Goal: Task Accomplishment & Management: Use online tool/utility

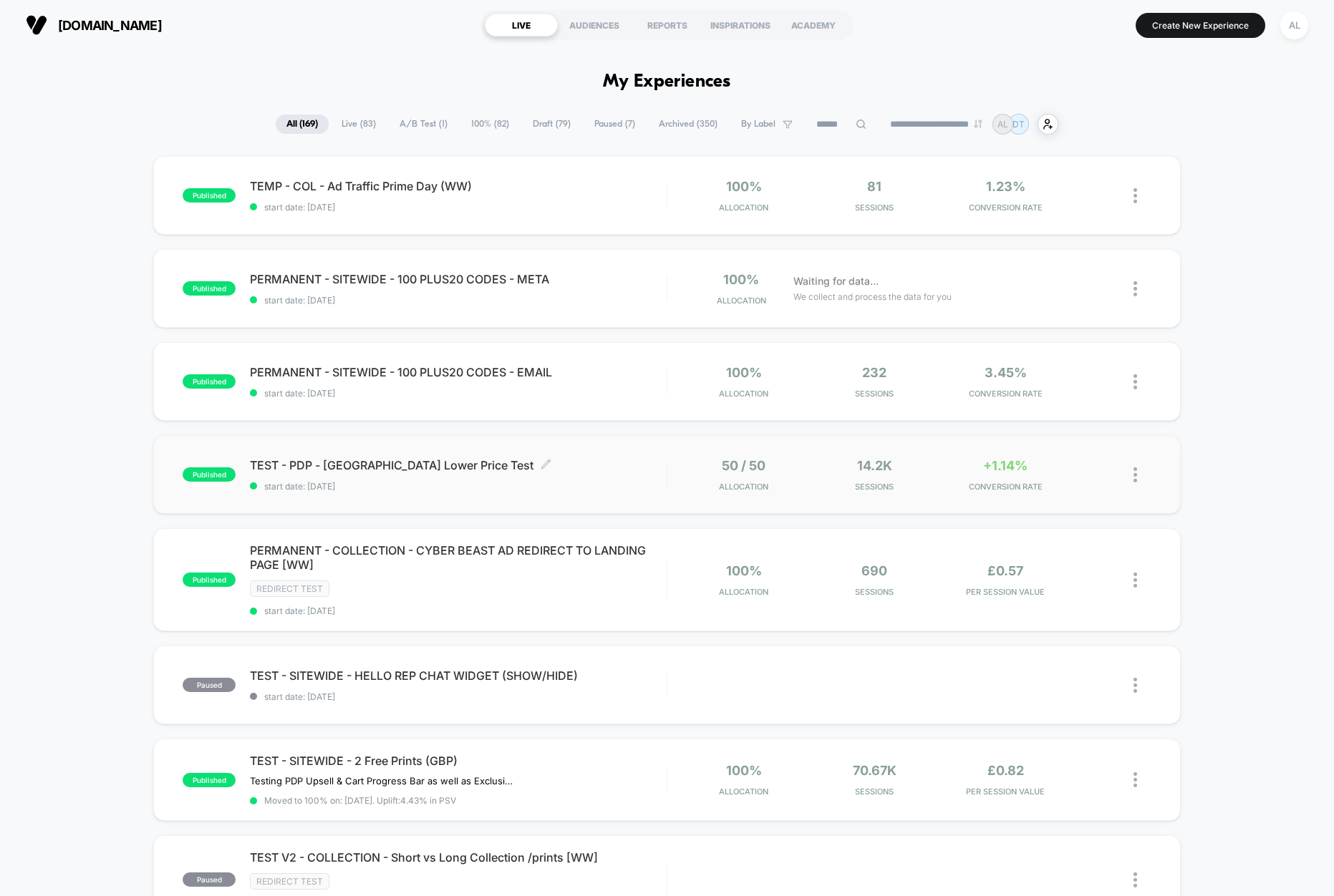
click at [583, 462] on span "TEST - PDP - [GEOGRAPHIC_DATA] Lower Price Test Click to edit experience details" at bounding box center [458, 465] width 417 height 14
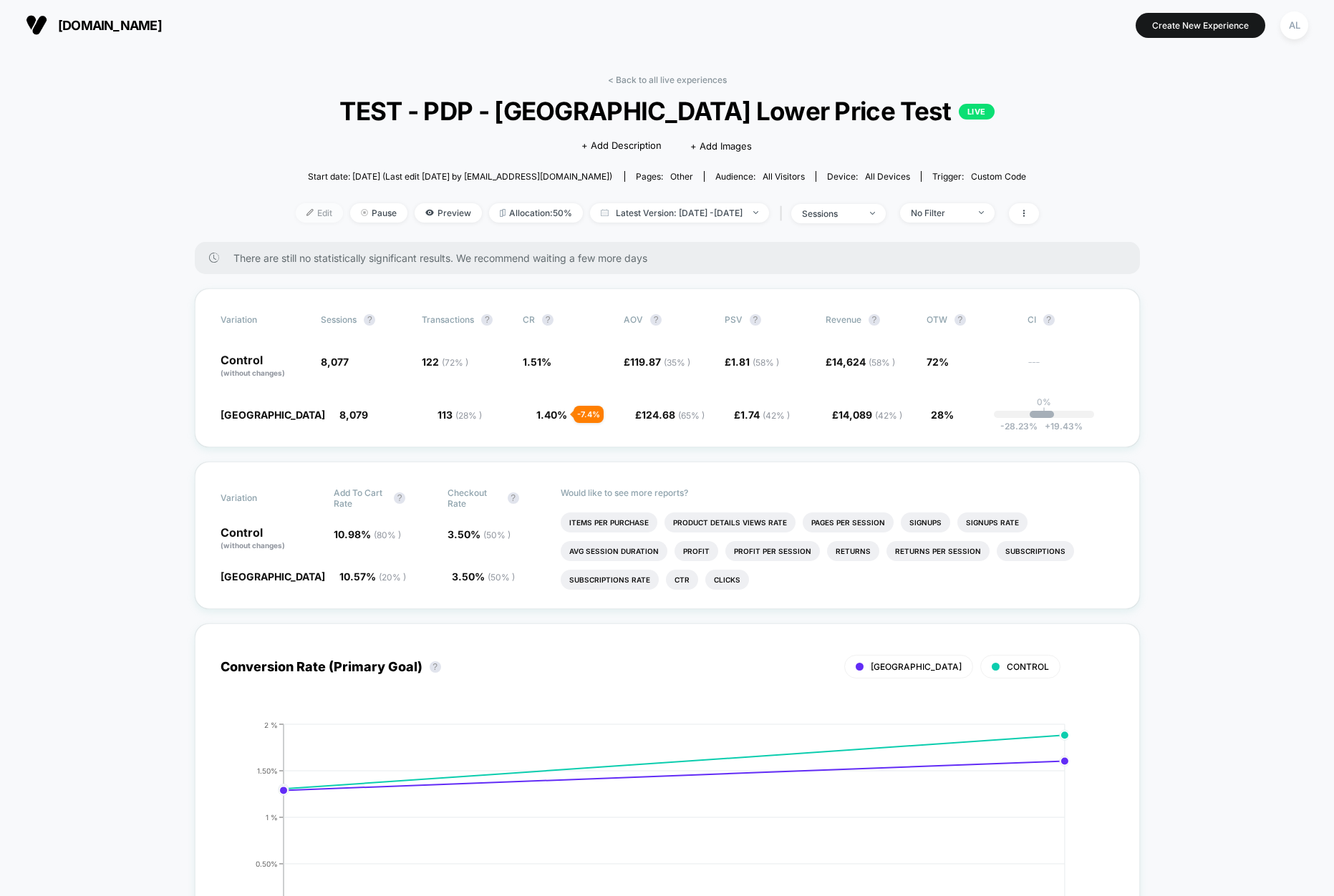
click at [295, 214] on span "Edit" at bounding box center [318, 213] width 47 height 19
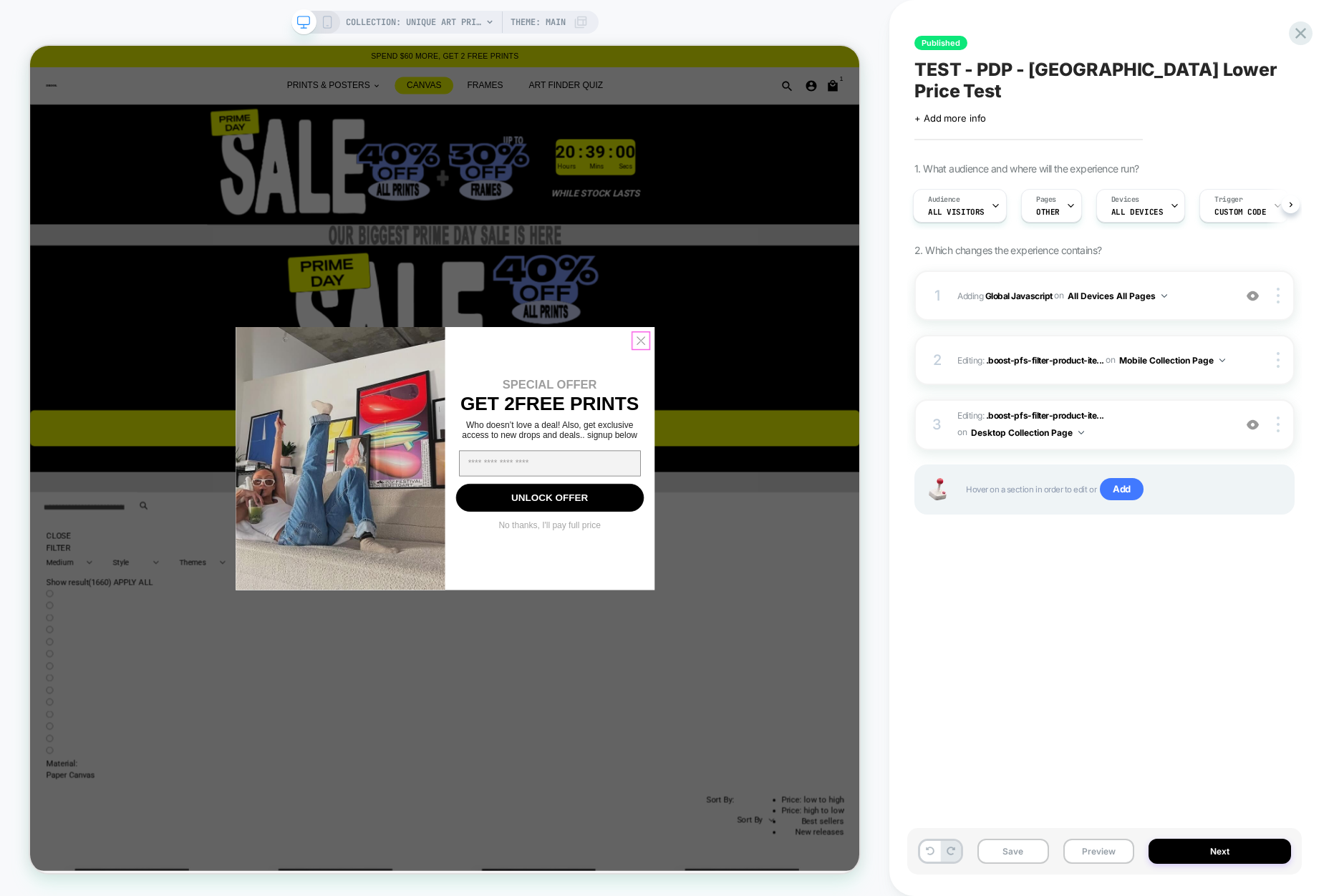
click at [844, 433] on circle "Close dialog" at bounding box center [843, 438] width 24 height 24
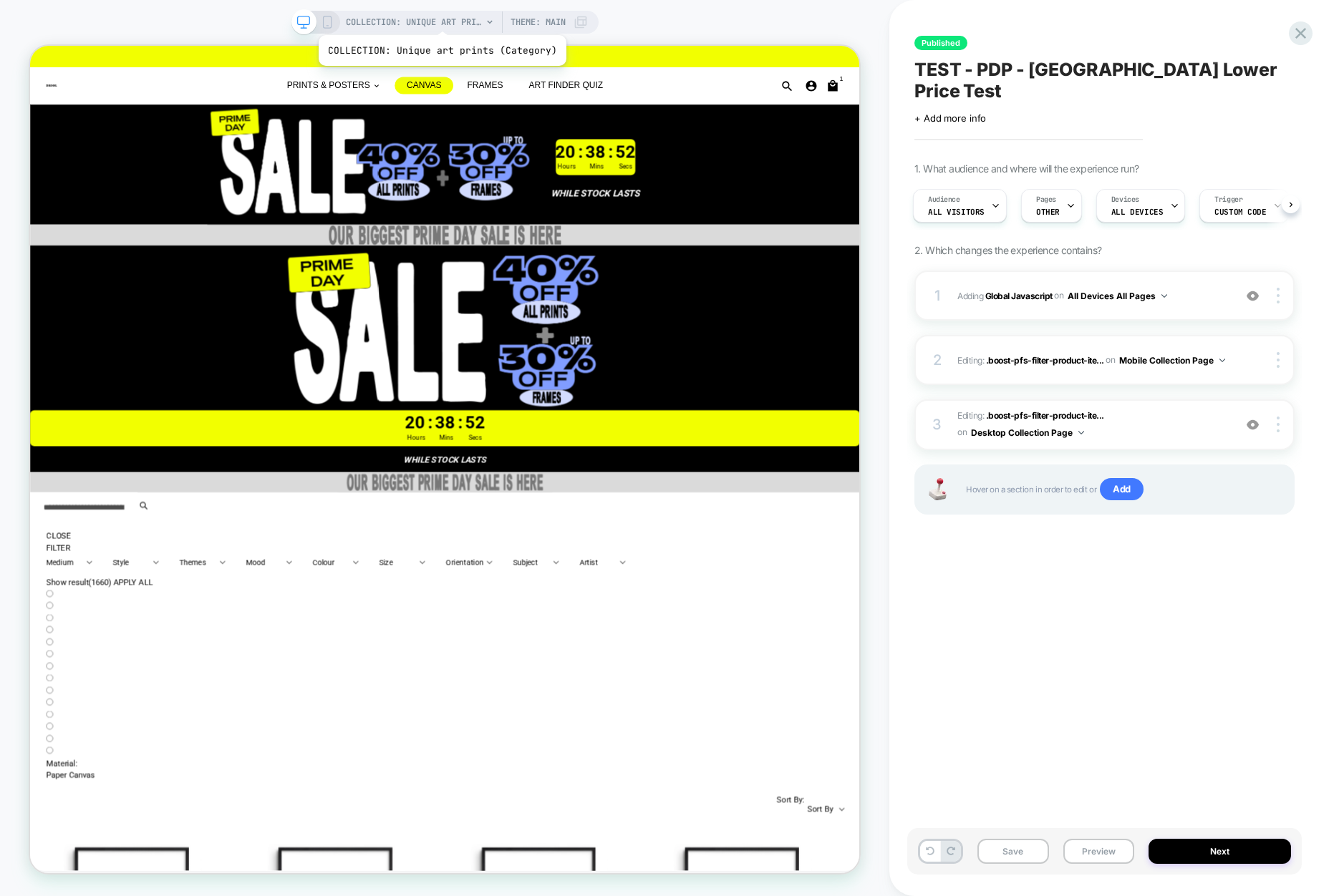
click at [440, 17] on span "COLLECTION: Unique art prints (Category)" at bounding box center [414, 22] width 136 height 23
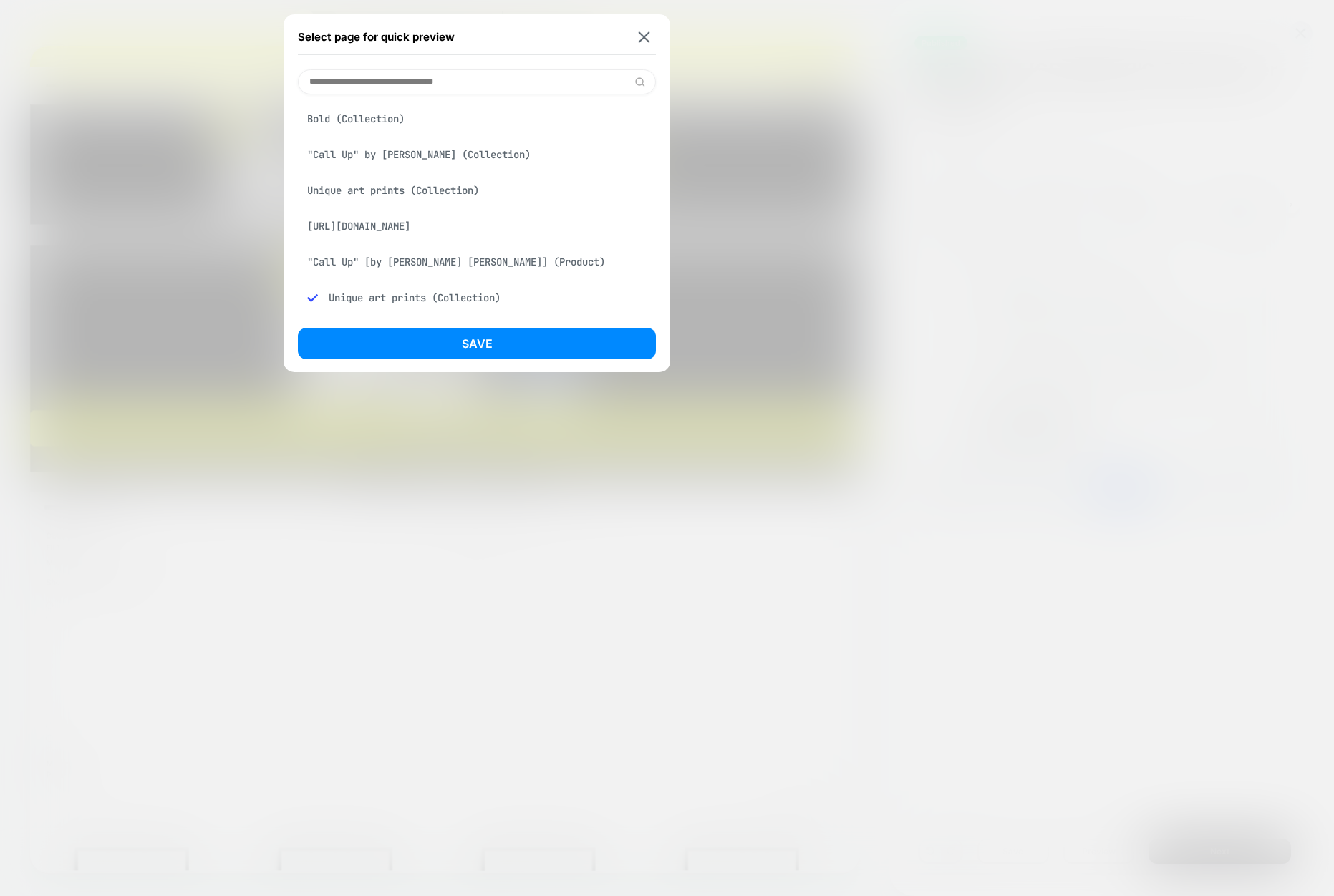
click at [417, 80] on input at bounding box center [476, 81] width 357 height 25
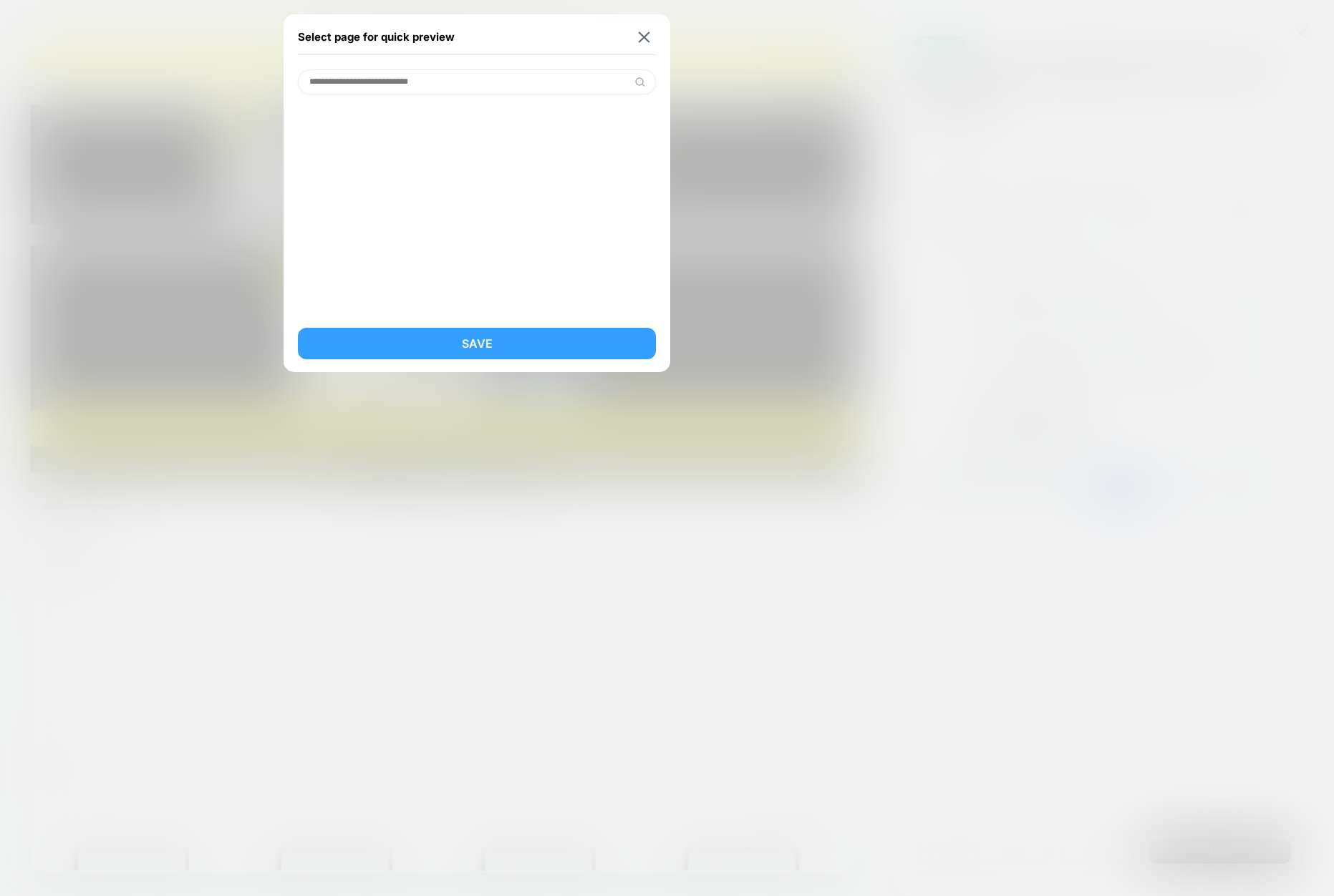
type input "**********"
click at [496, 354] on button "Save" at bounding box center [476, 343] width 357 height 32
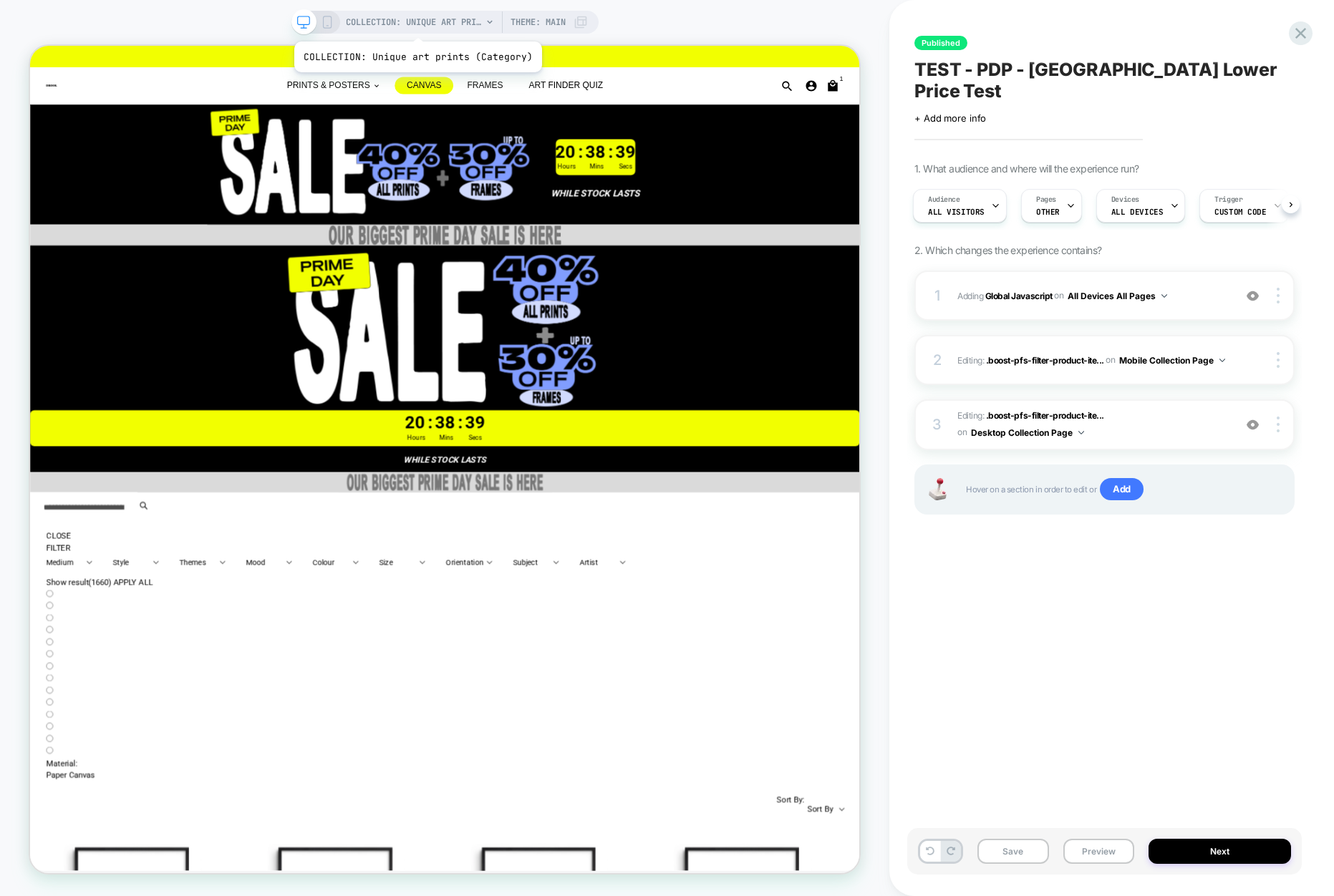
click at [415, 24] on span "COLLECTION: Unique art prints (Category)" at bounding box center [414, 22] width 136 height 23
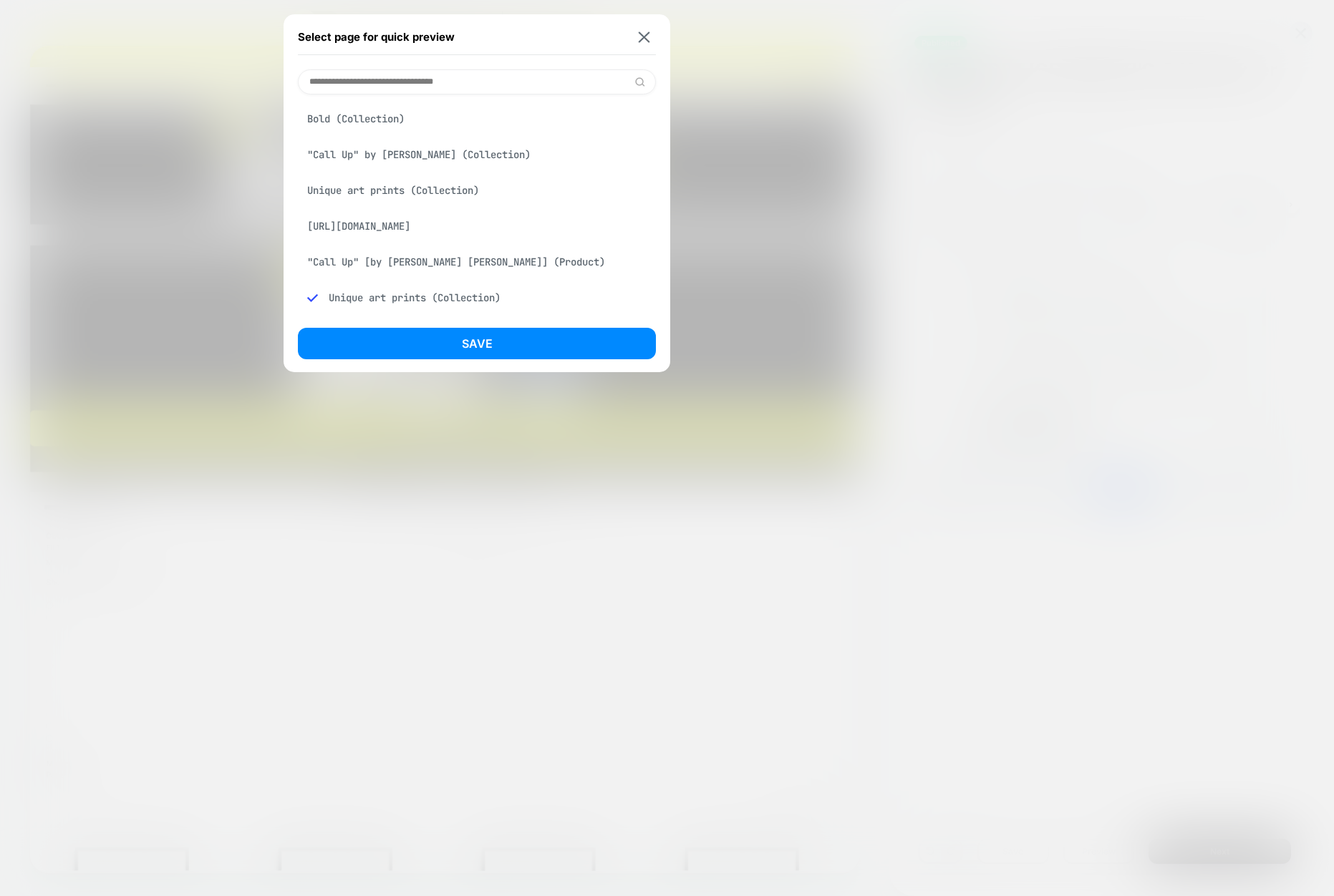
click at [386, 86] on input at bounding box center [476, 81] width 357 height 25
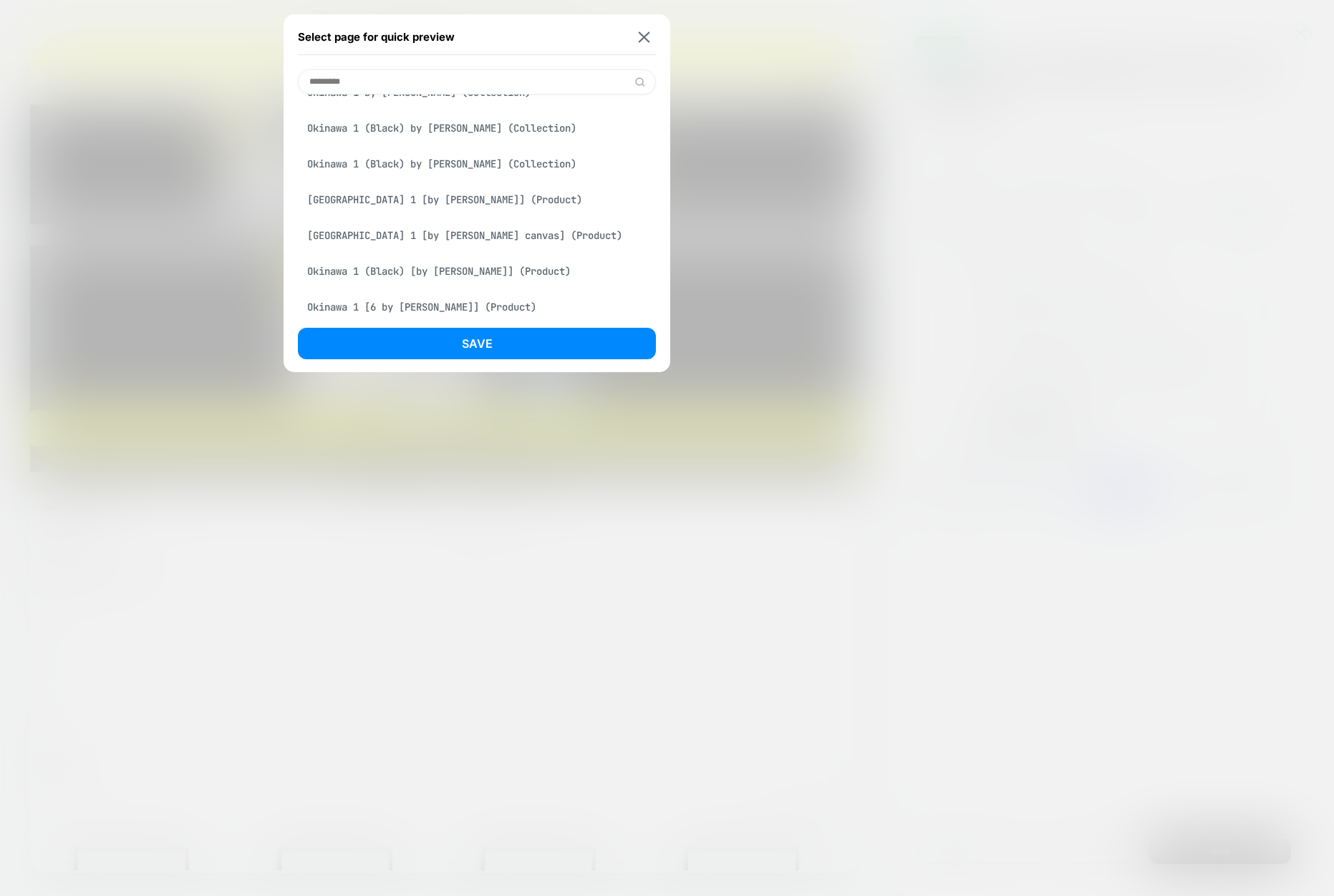
scroll to position [177, 0]
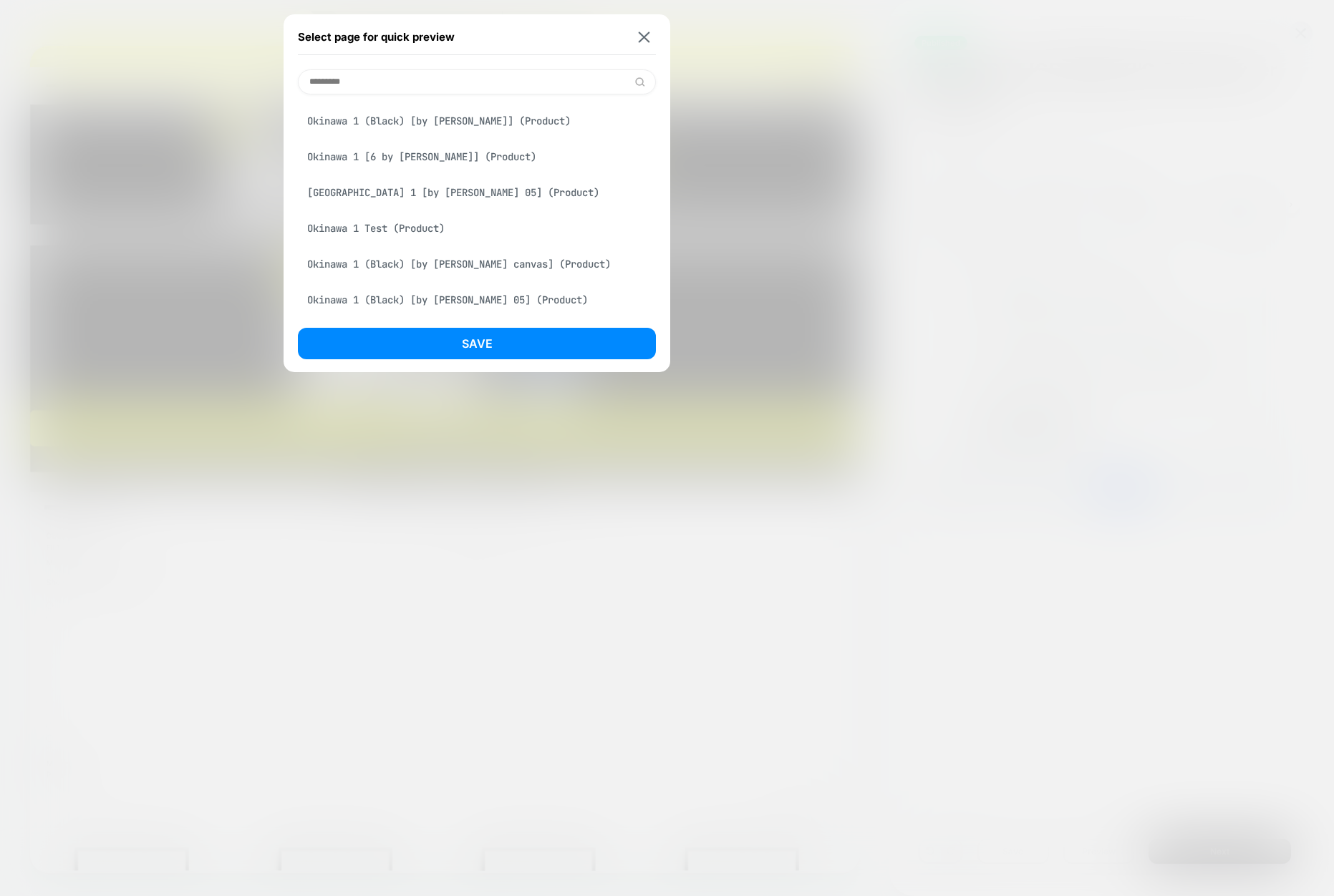
type input "*********"
click at [411, 157] on div "Okinawa 1 [6 by [PERSON_NAME]] (Product)" at bounding box center [476, 156] width 357 height 27
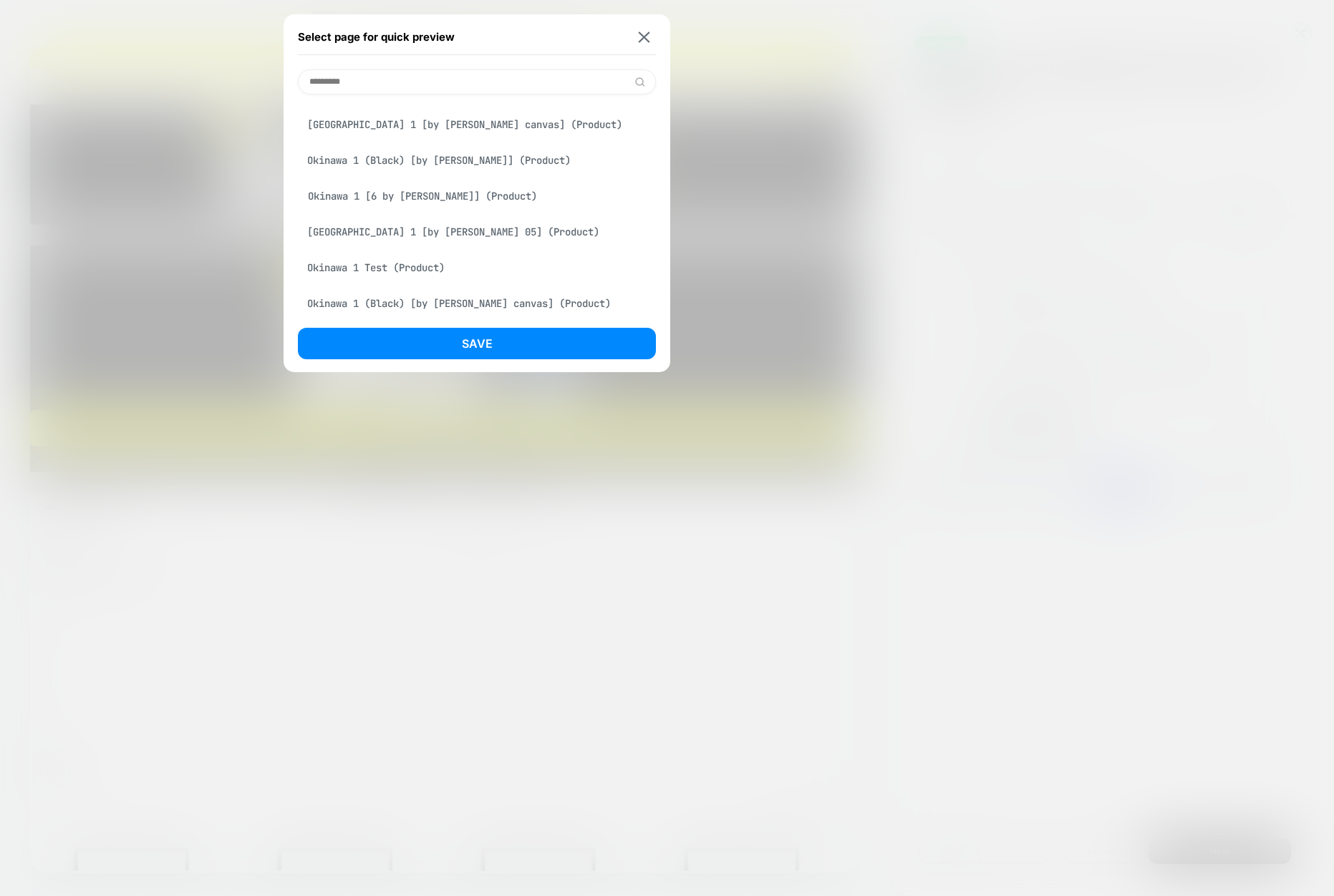
scroll to position [217, 0]
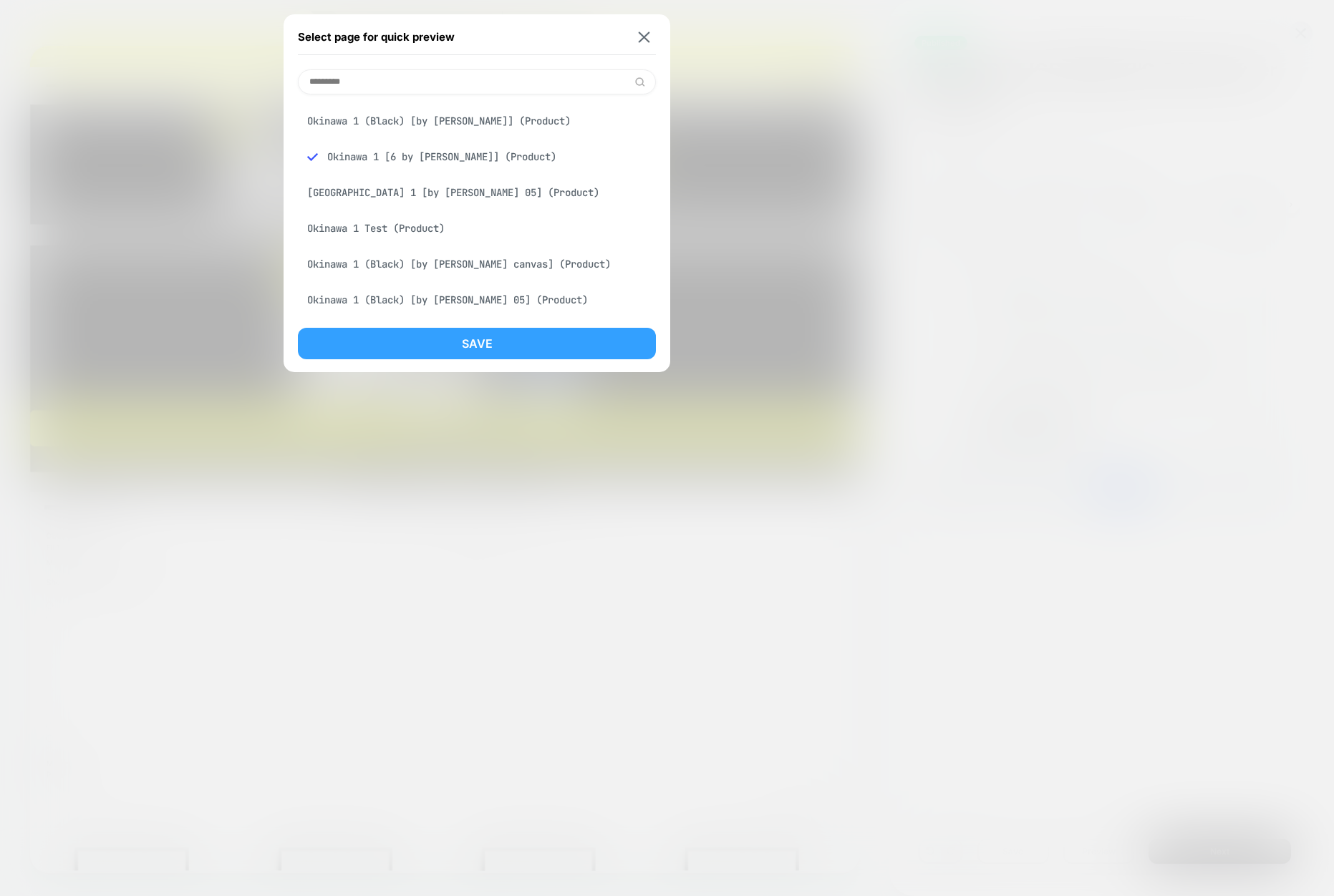
click at [472, 340] on button "Save" at bounding box center [476, 343] width 357 height 32
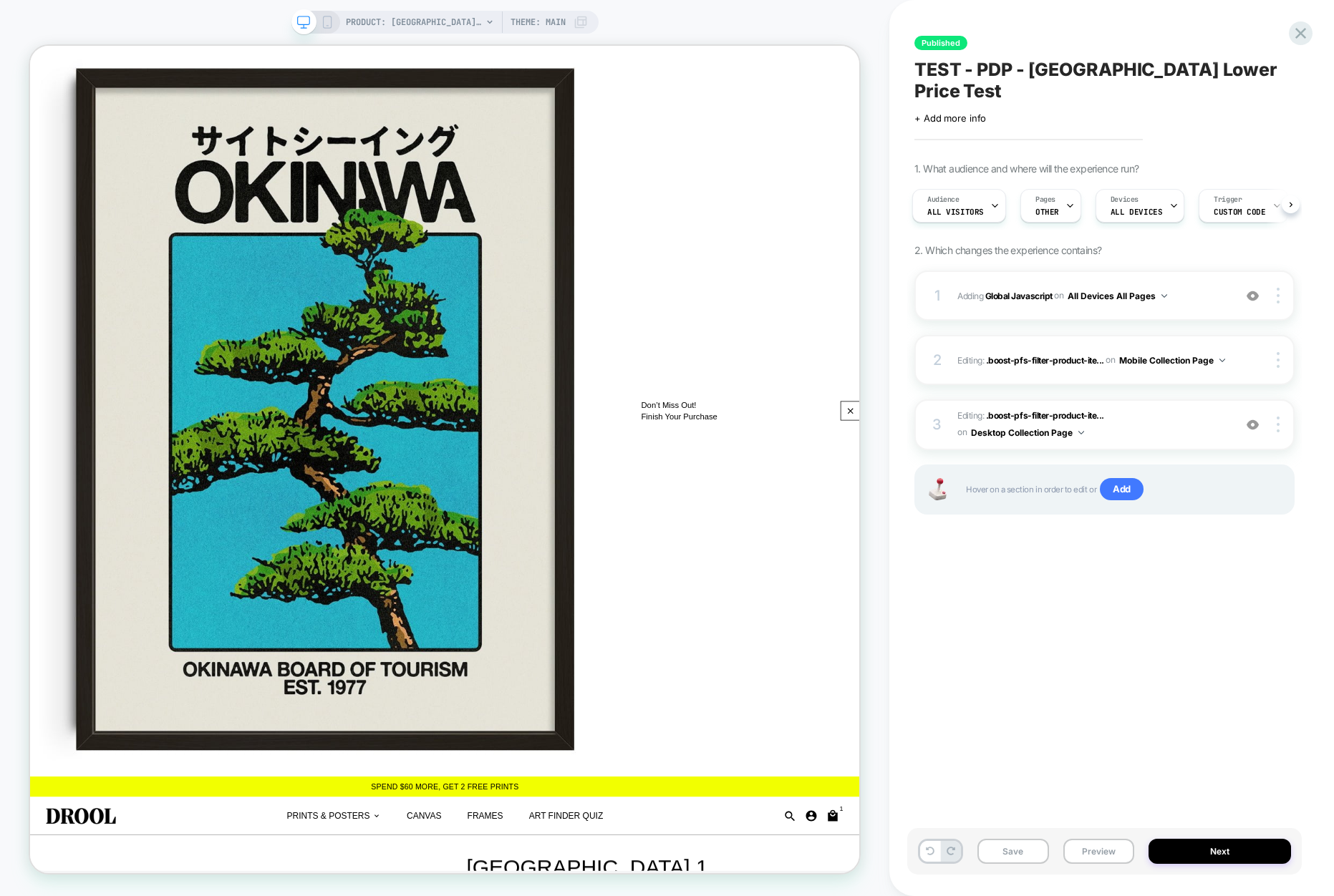
scroll to position [0, 0]
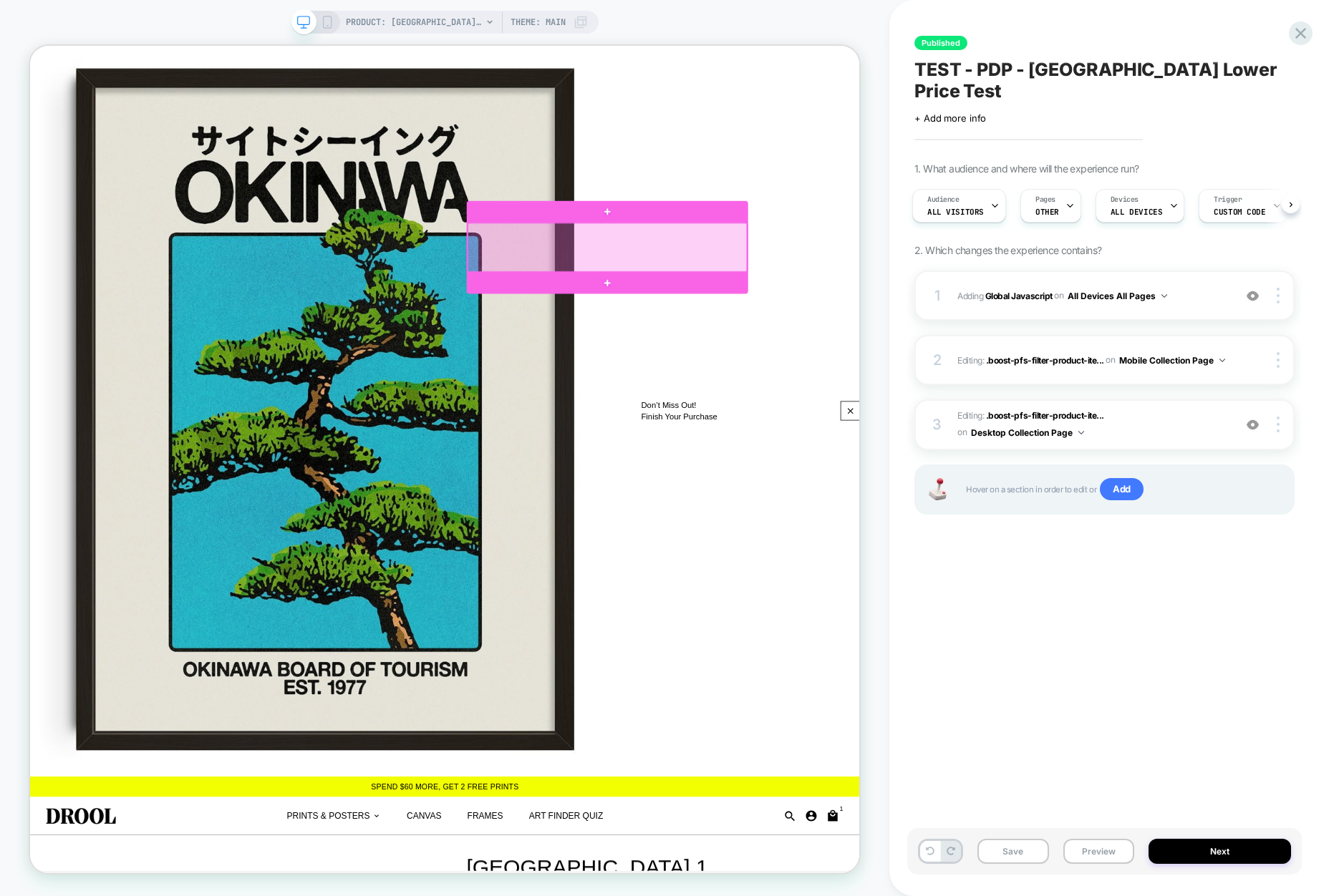
click at [695, 306] on div at bounding box center [799, 314] width 372 height 65
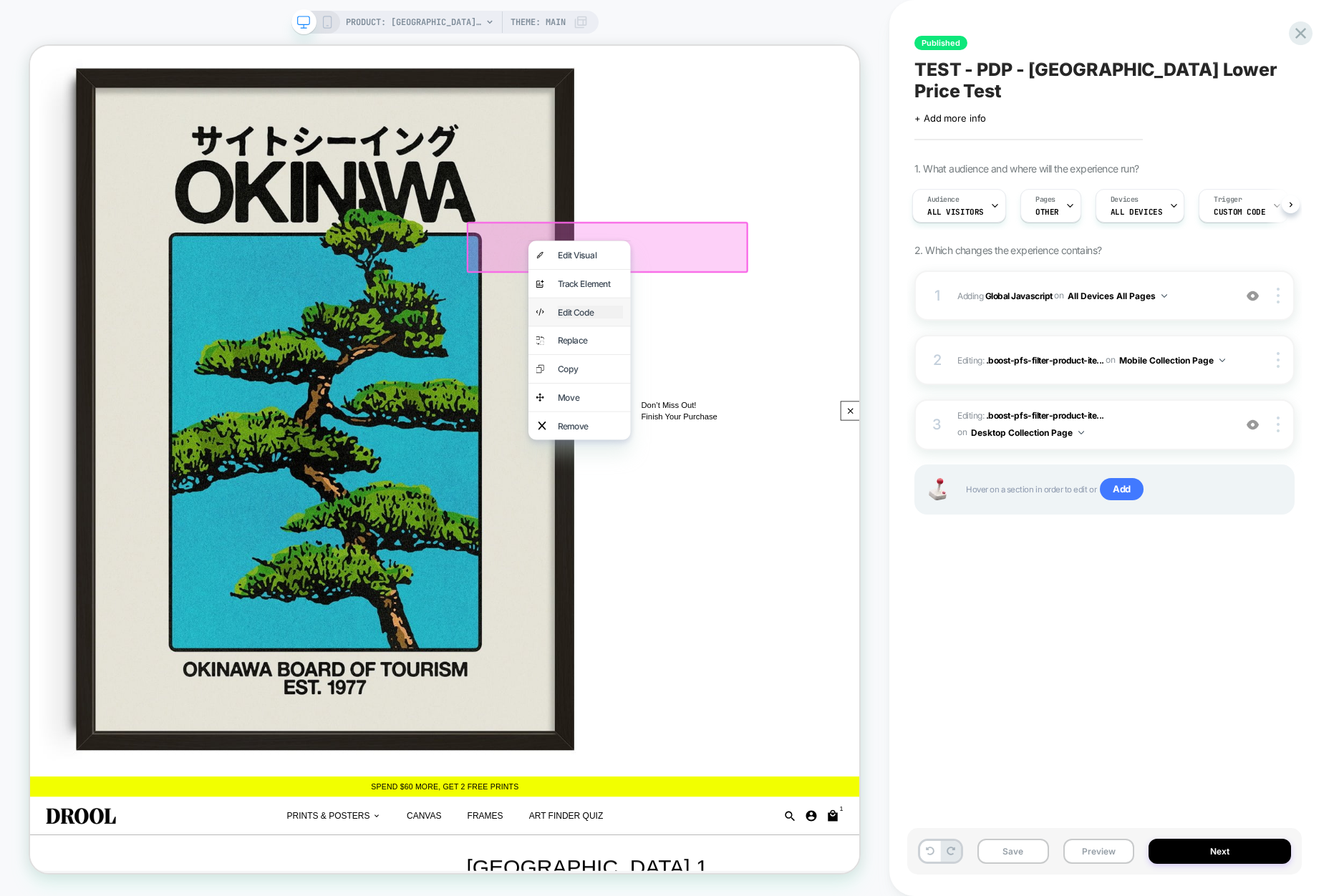
click at [770, 392] on div "Edit Code" at bounding box center [776, 401] width 87 height 17
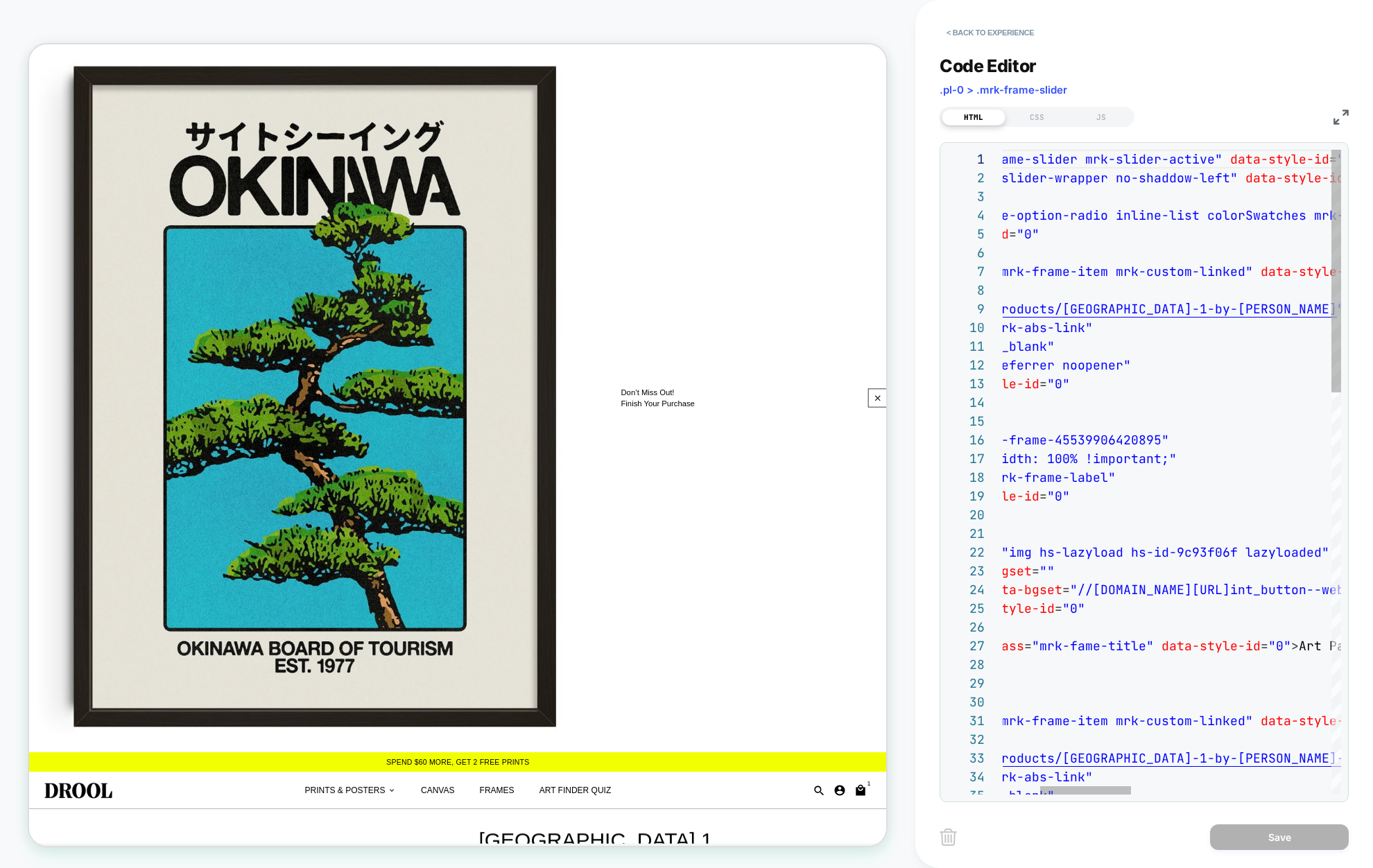
type textarea "**********"
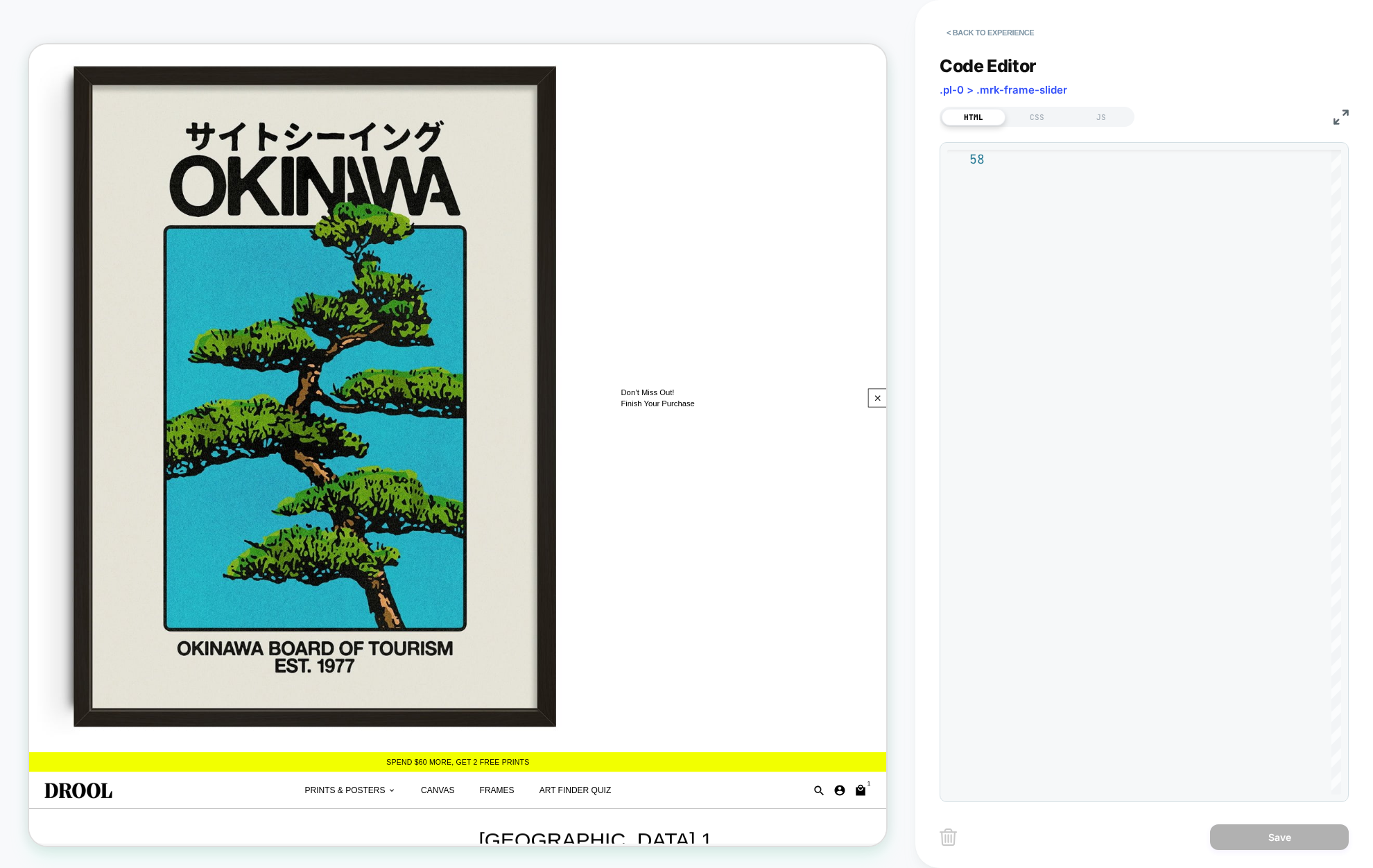
click at [1035, 126] on div "HTML CSS JS" at bounding box center [1037, 117] width 195 height 20
click at [1037, 119] on div "CSS" at bounding box center [1037, 117] width 64 height 17
click at [982, 116] on div "HTML" at bounding box center [973, 117] width 64 height 17
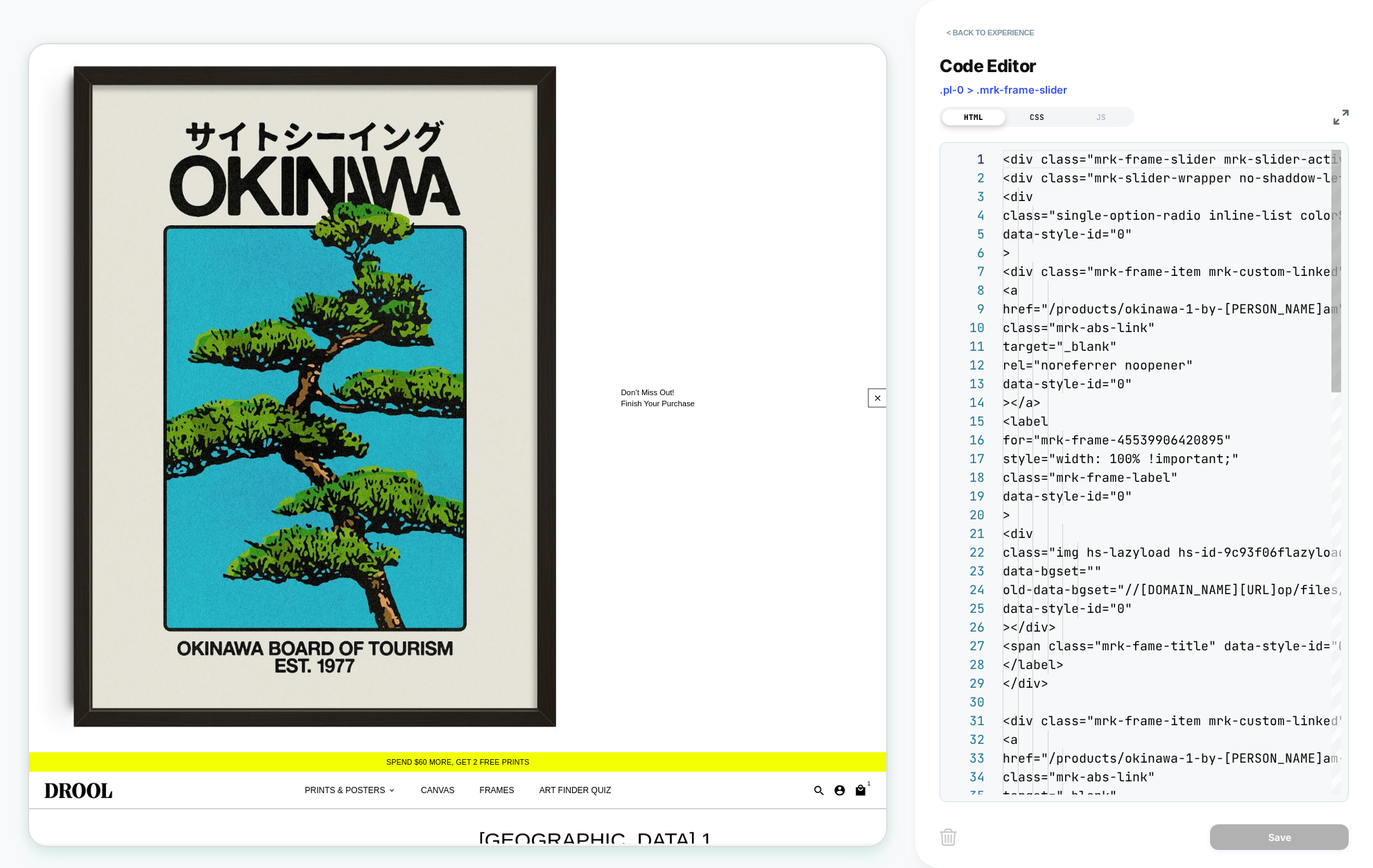
scroll to position [188, 0]
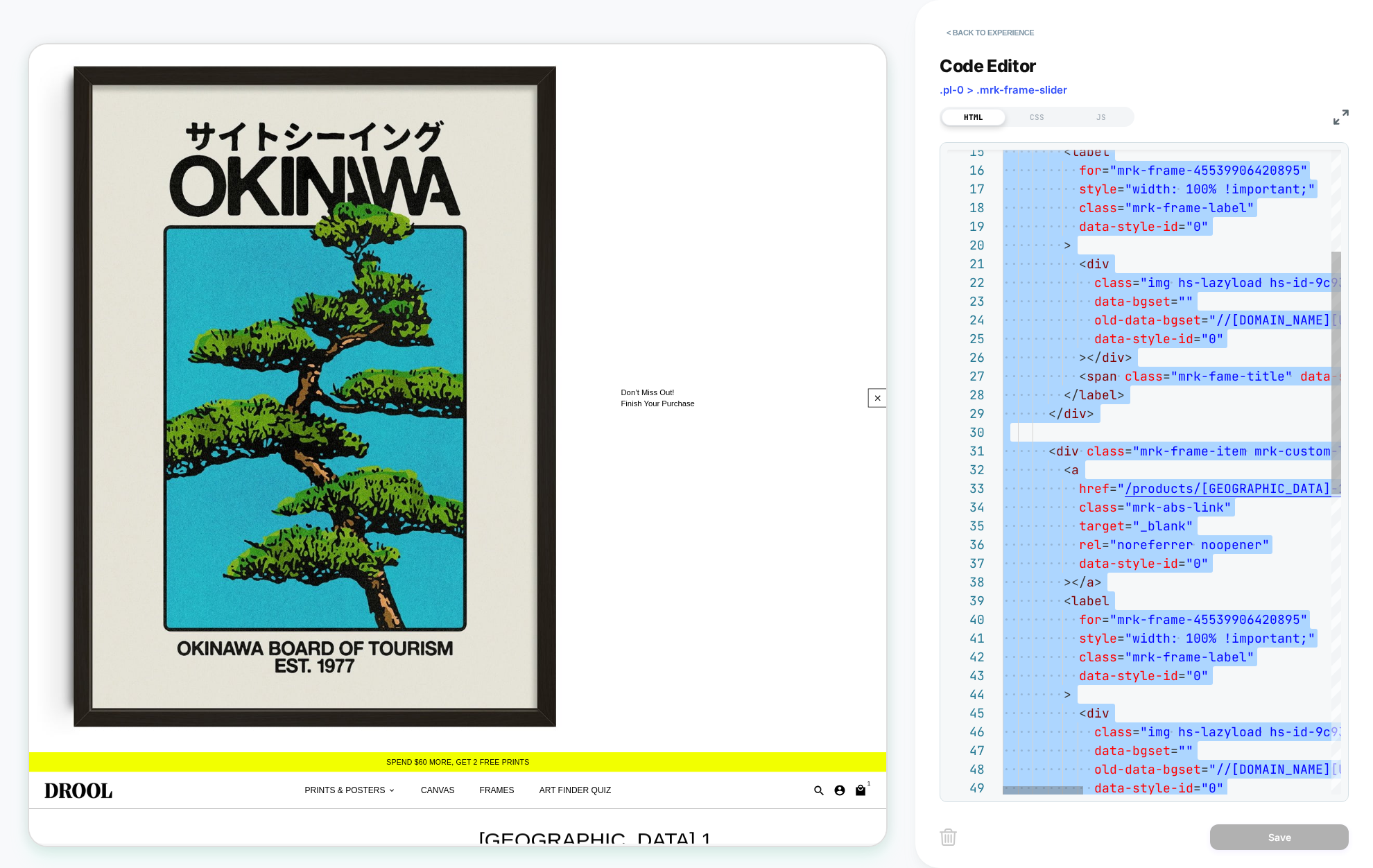
type textarea "**********"
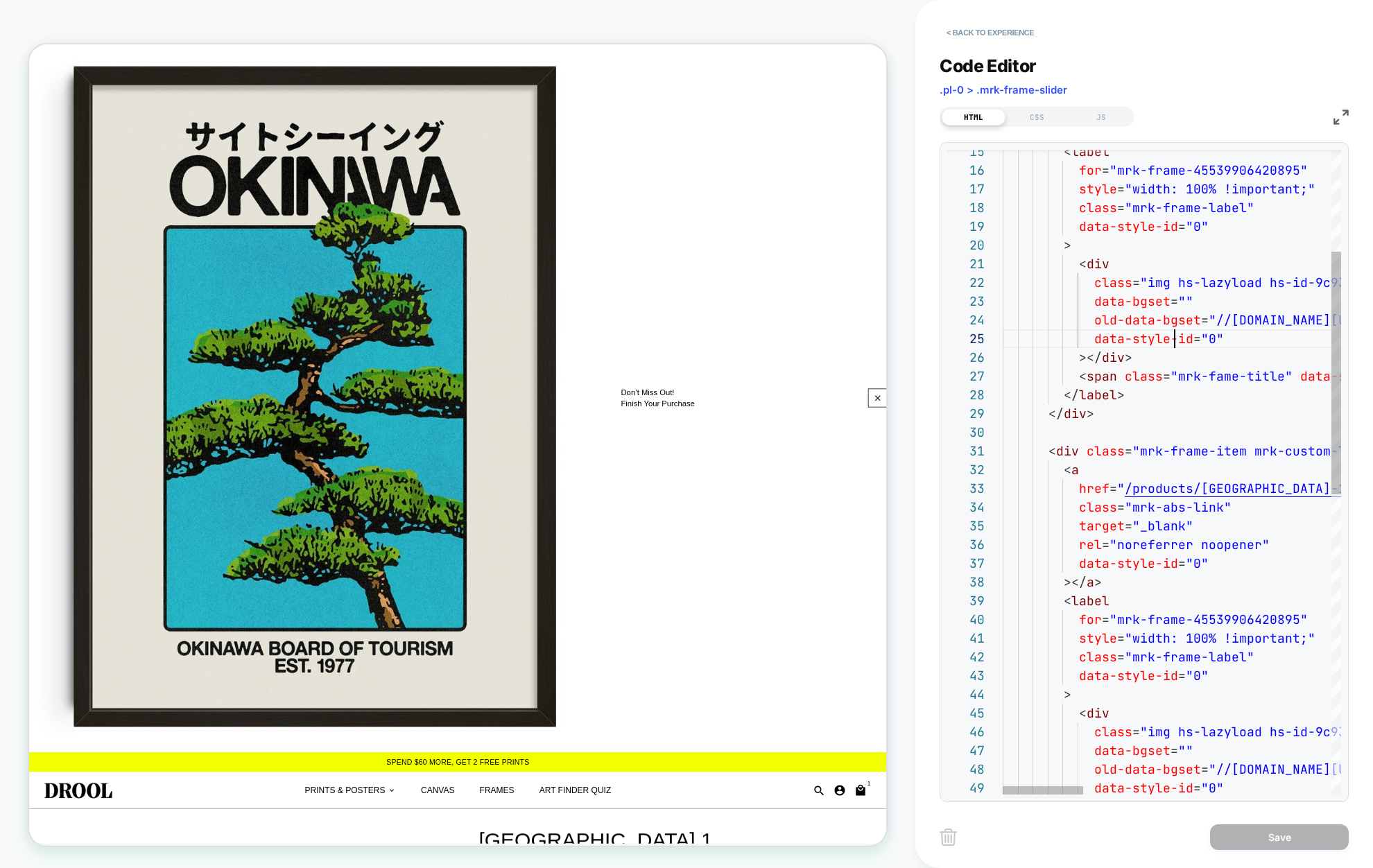
scroll to position [75, 172]
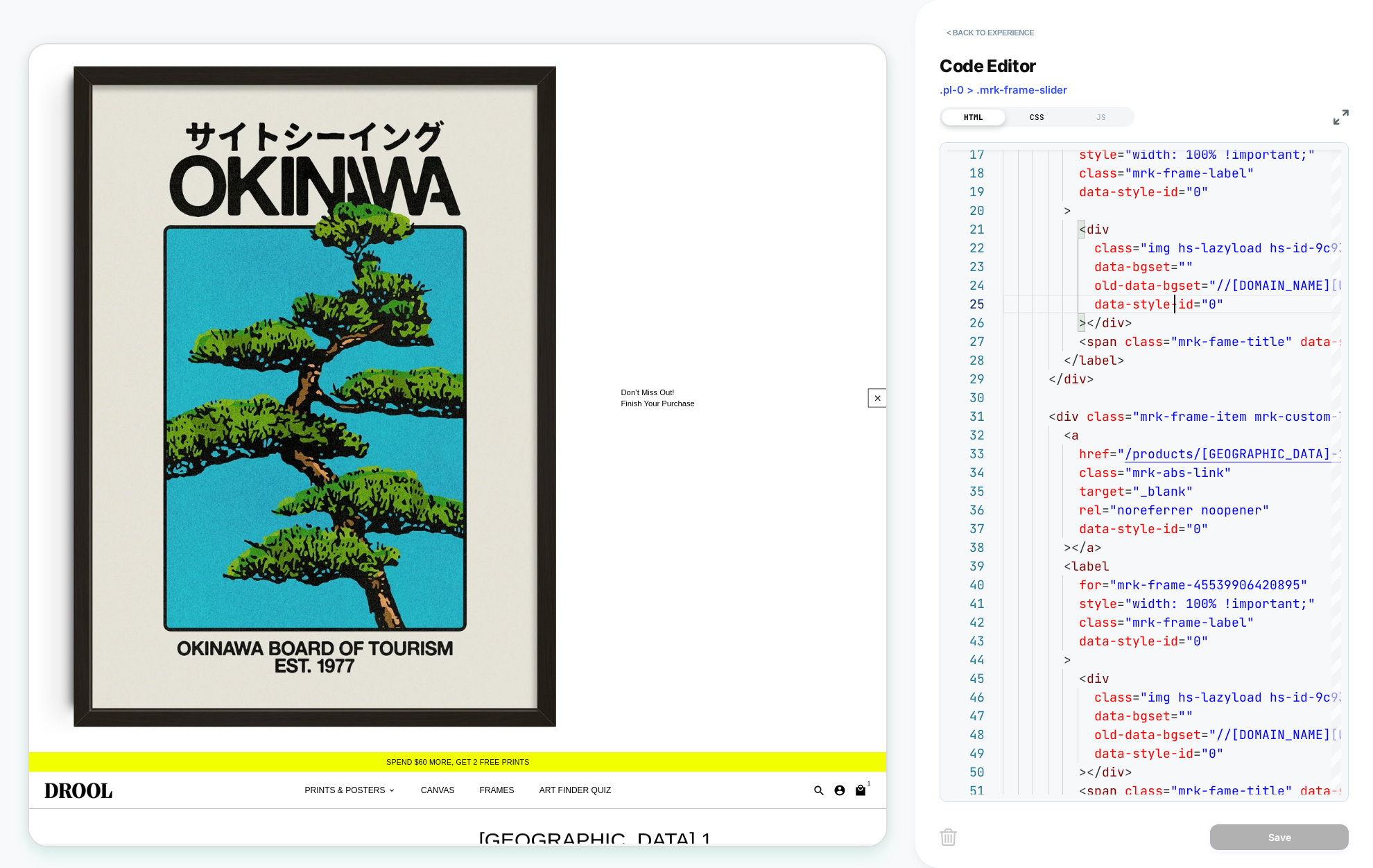
click at [1049, 119] on div "CSS" at bounding box center [1037, 117] width 64 height 17
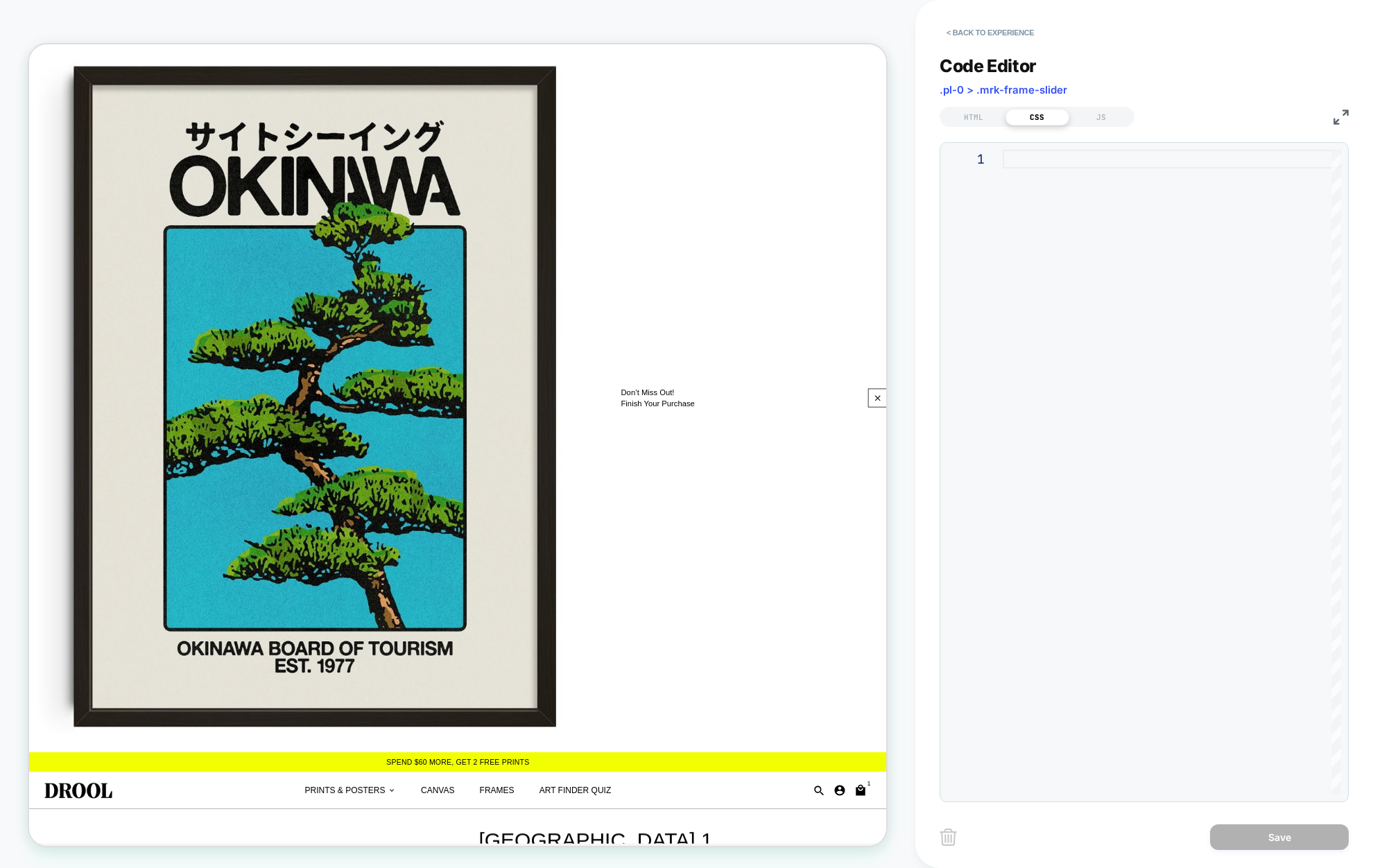
click at [1061, 185] on div at bounding box center [1172, 472] width 339 height 645
type textarea "**********"
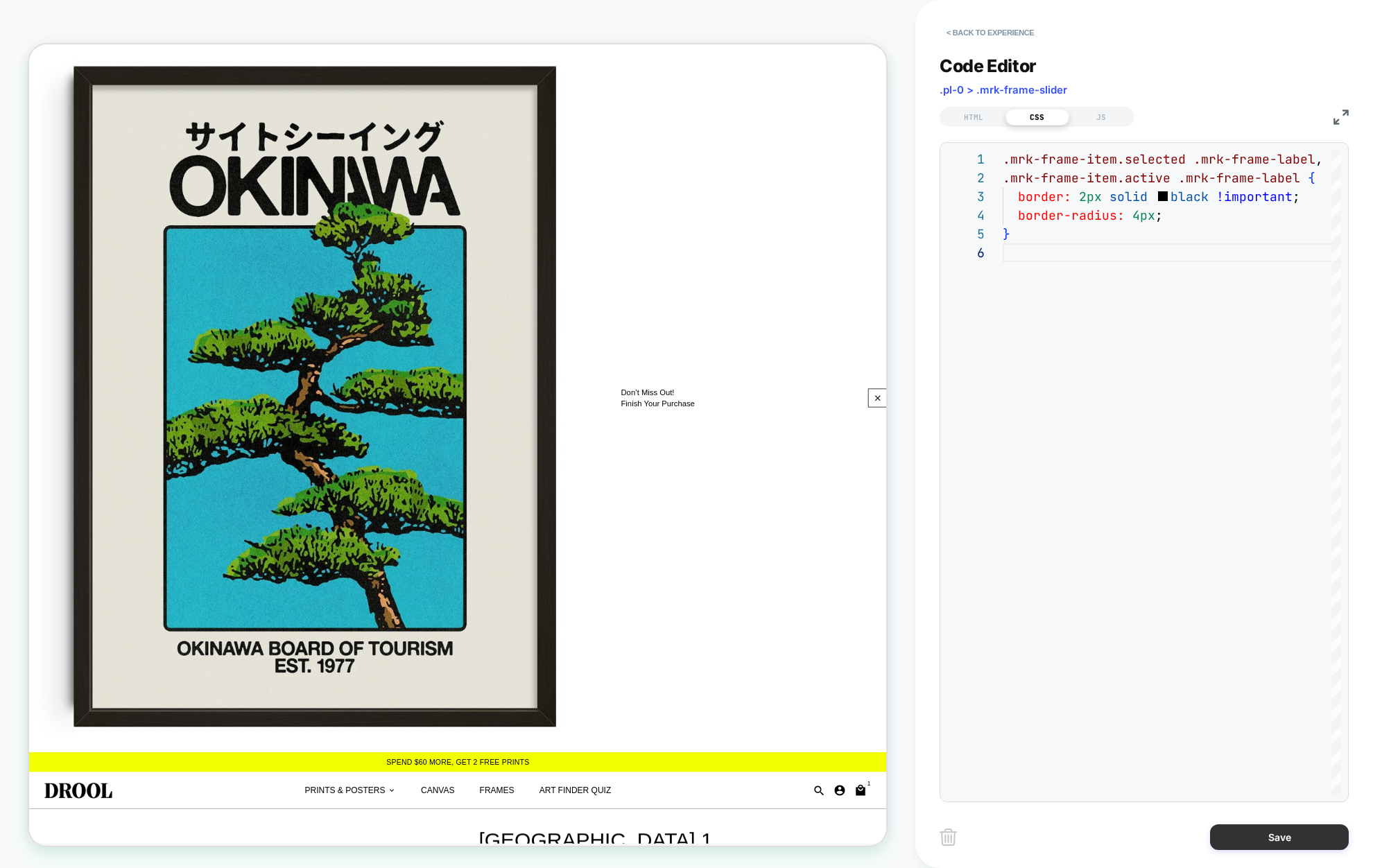
click at [1290, 828] on button "Save" at bounding box center [1278, 837] width 138 height 26
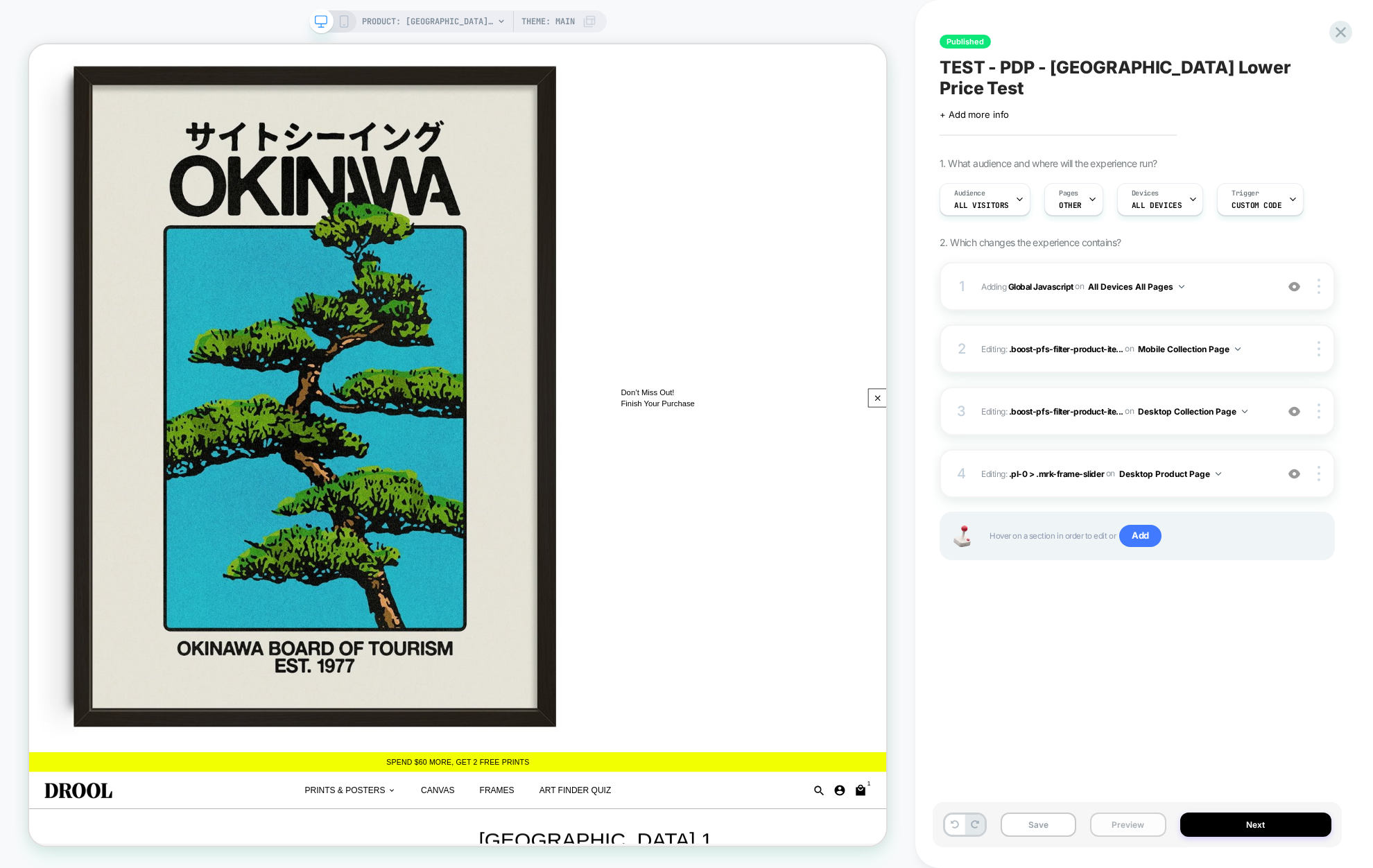
click at [1124, 821] on button "Preview" at bounding box center [1127, 824] width 75 height 24
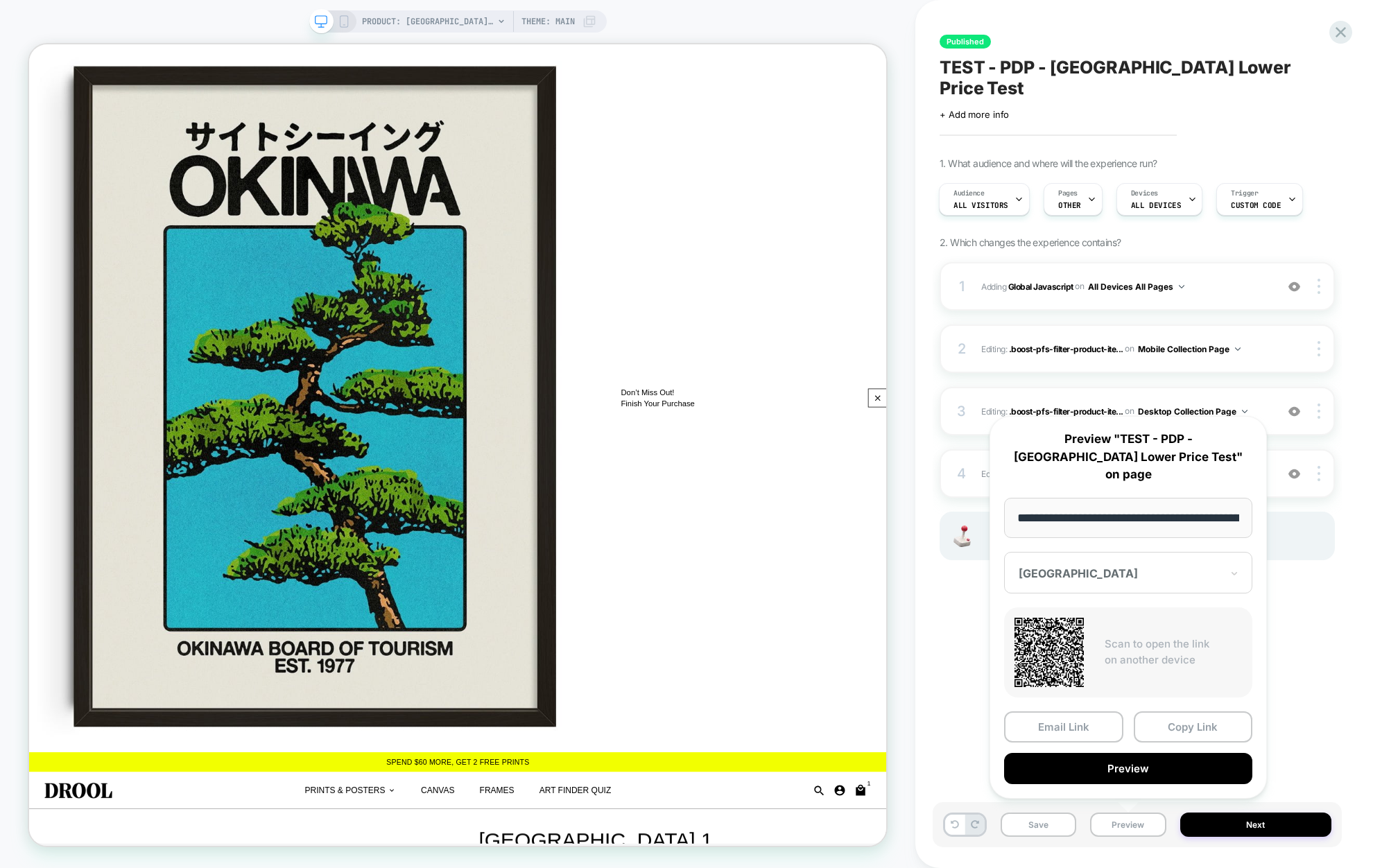
scroll to position [0, 240]
click at [1122, 769] on button "Preview" at bounding box center [1128, 770] width 248 height 32
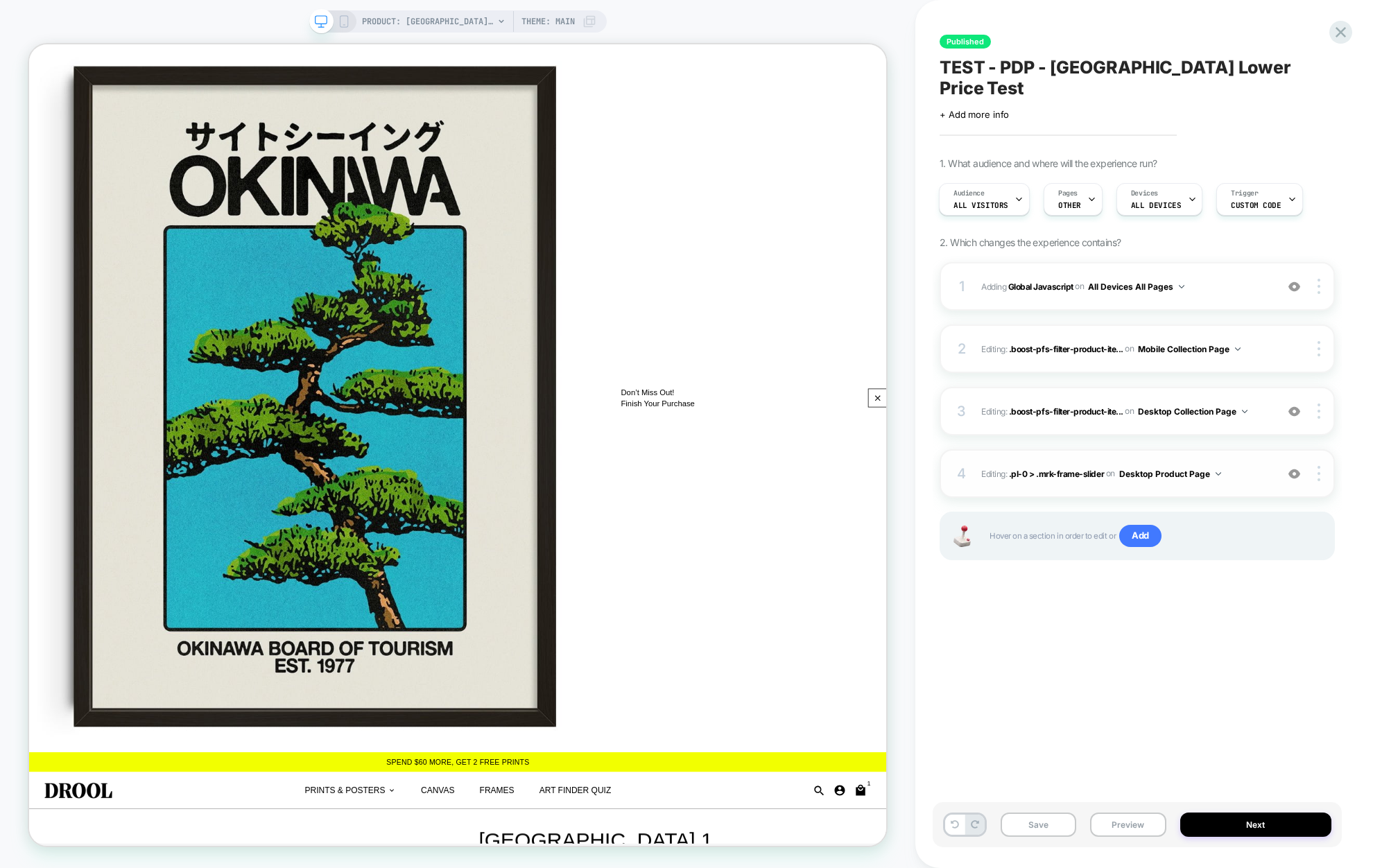
click at [1242, 465] on span "Editing : .pl-0 > .mrk-frame-slider .pl-0 > .mrk-frame-slider on Desktop Produc…" at bounding box center [1125, 473] width 288 height 18
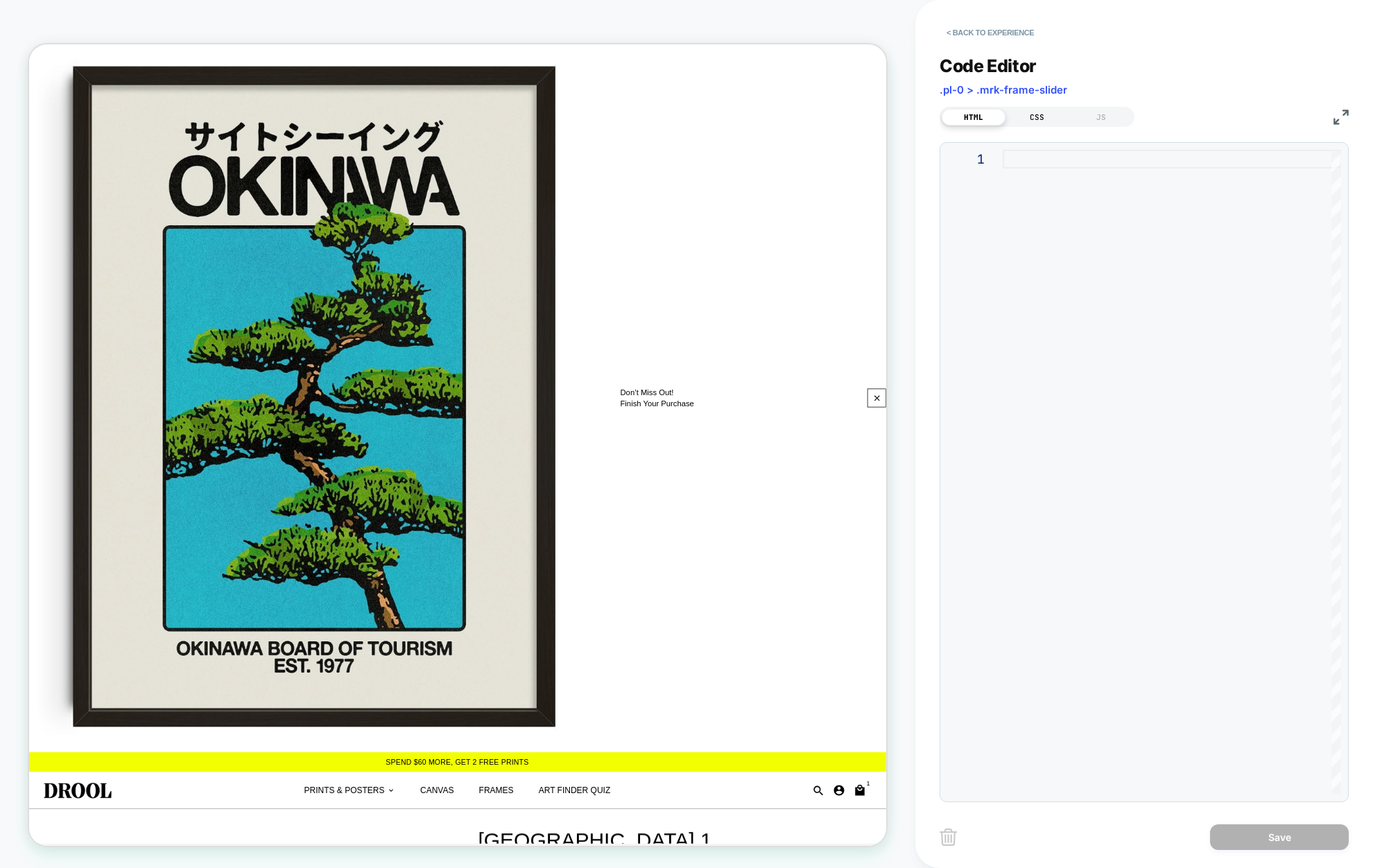
click at [1044, 120] on div "CSS" at bounding box center [1037, 117] width 64 height 17
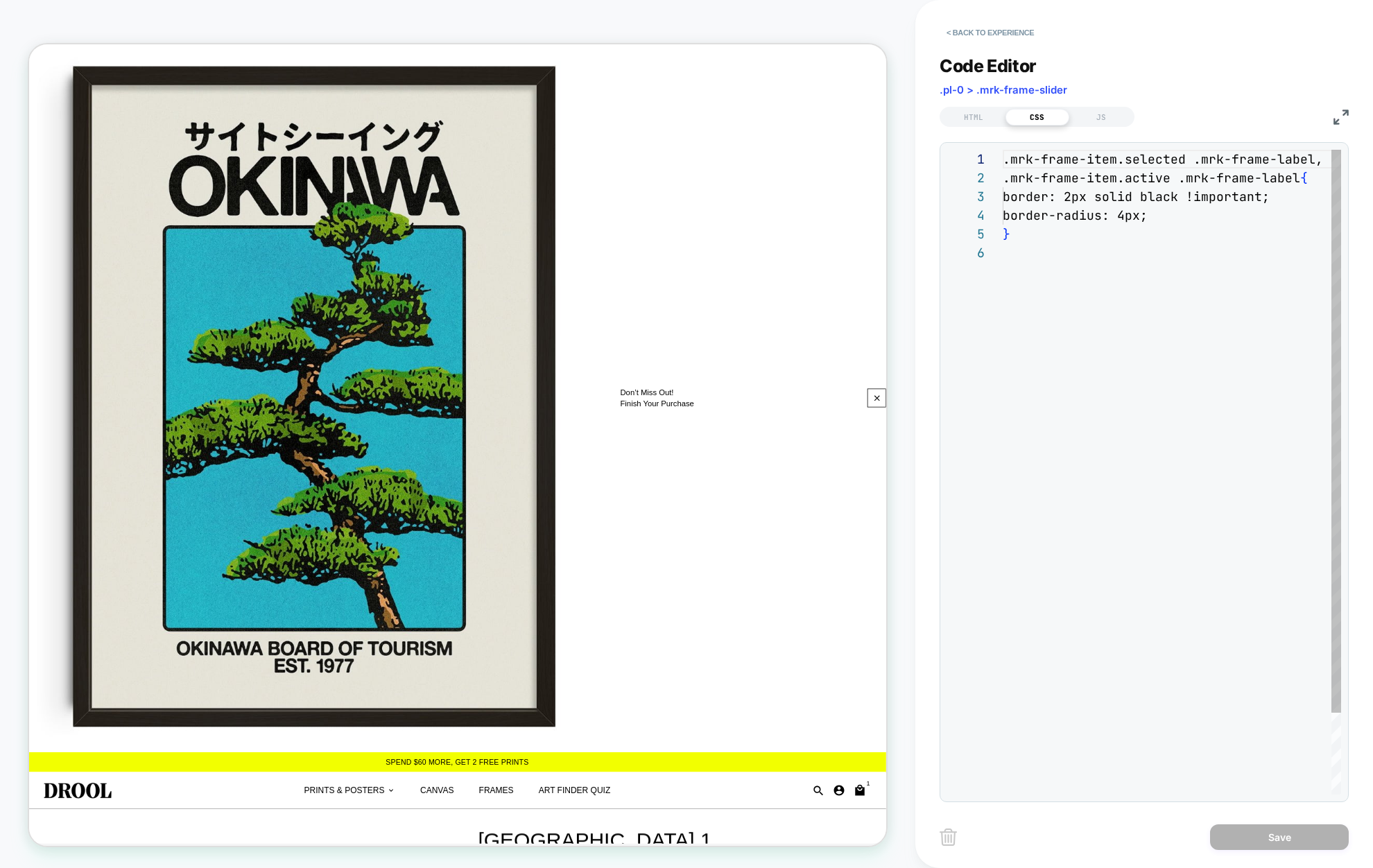
scroll to position [94, 0]
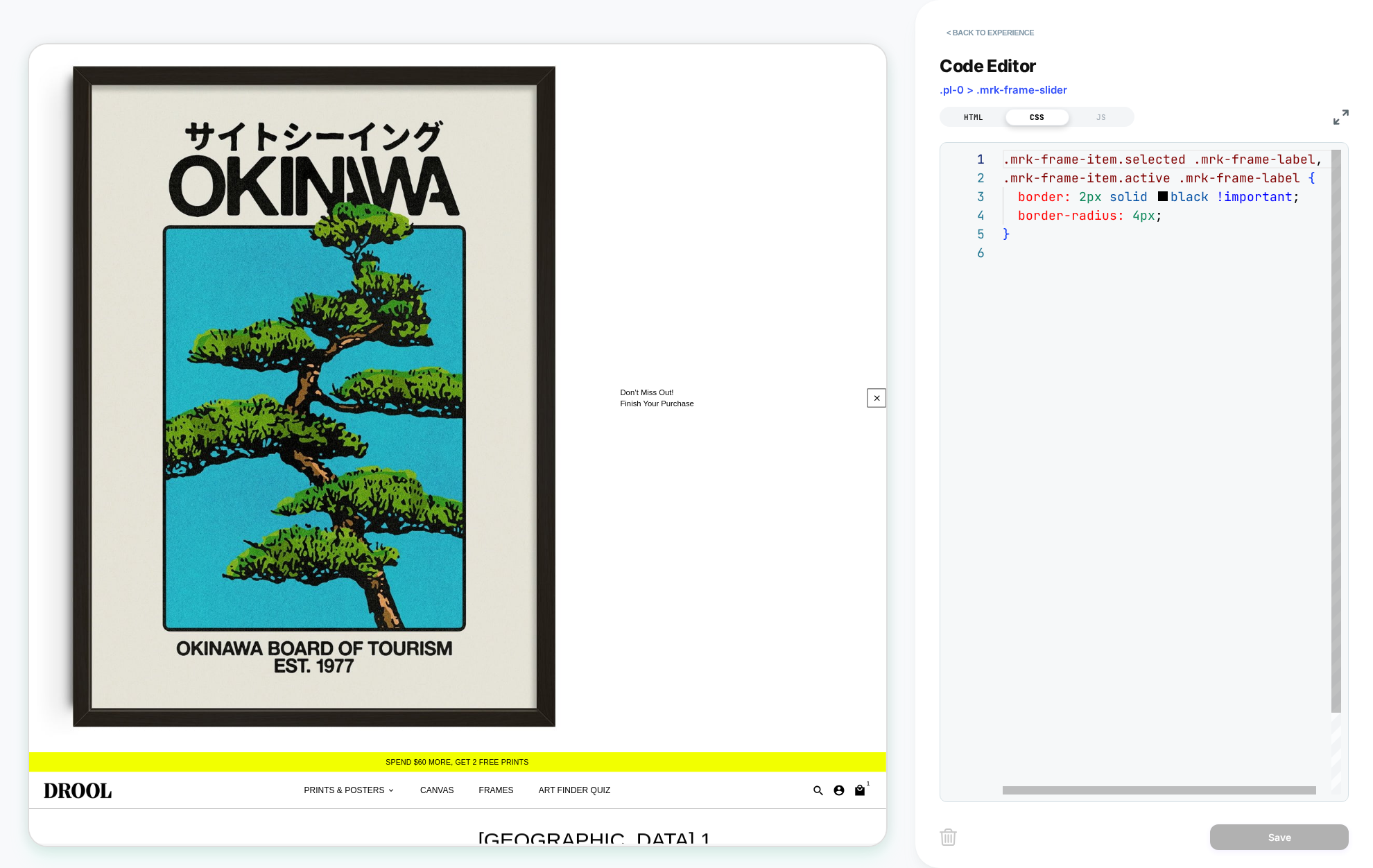
click at [978, 119] on div "HTML" at bounding box center [973, 117] width 64 height 17
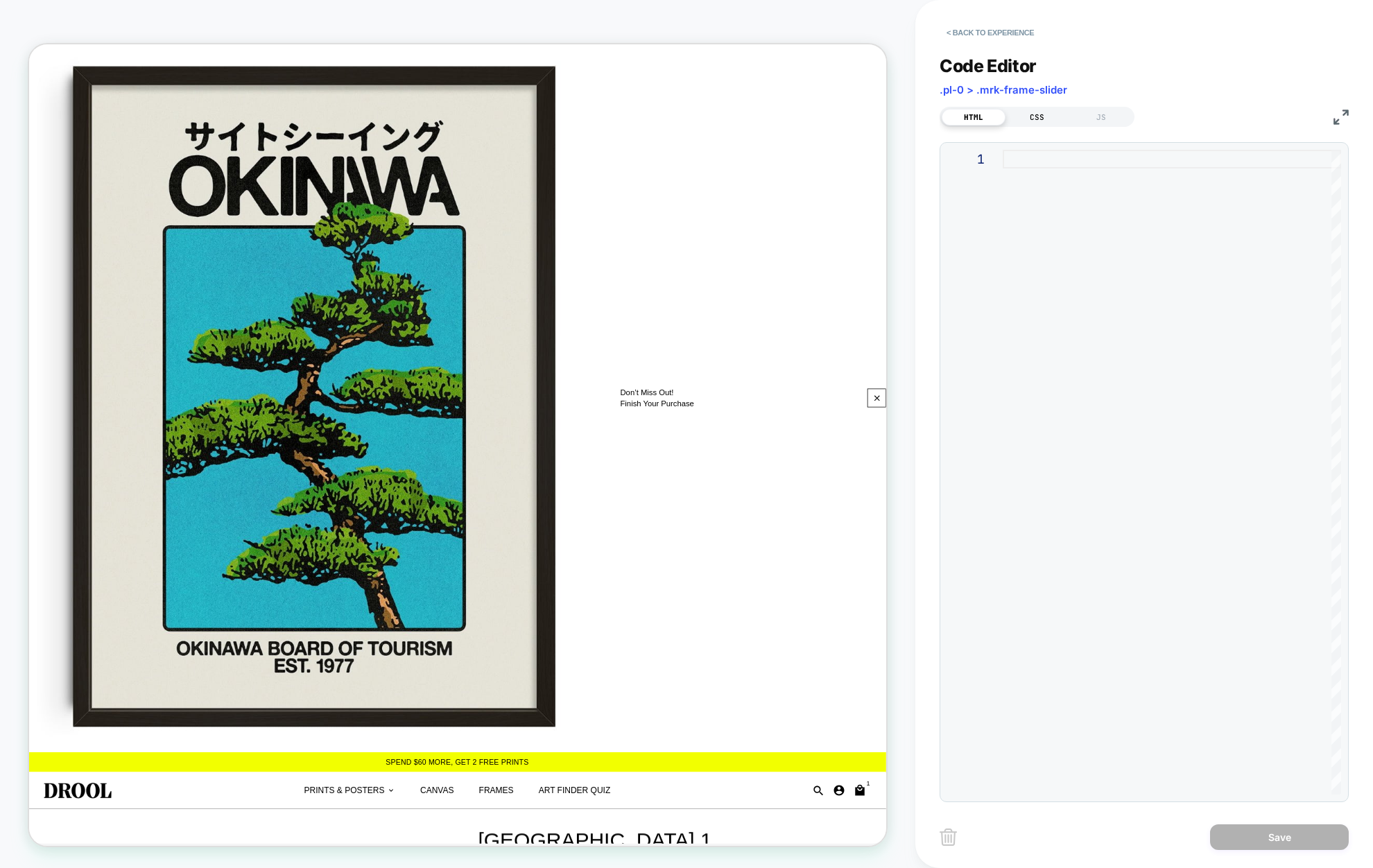
click at [1028, 116] on div "CSS" at bounding box center [1037, 117] width 64 height 17
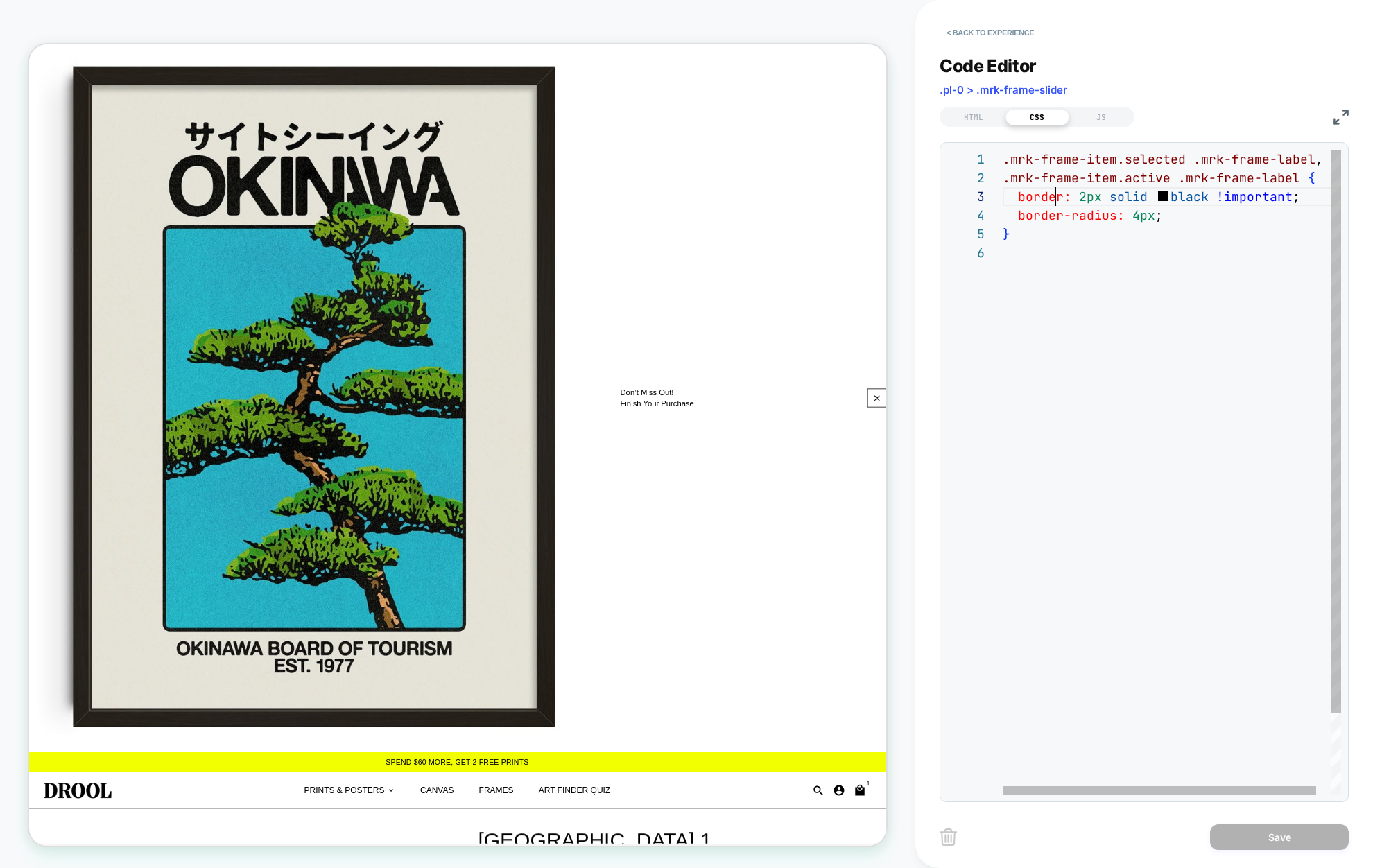
click at [1052, 198] on div ".mrk-frame-item.selected .mrk-frame-label , .mrk-frame-item.active .mrk-frame-l…" at bounding box center [1180, 519] width 355 height 739
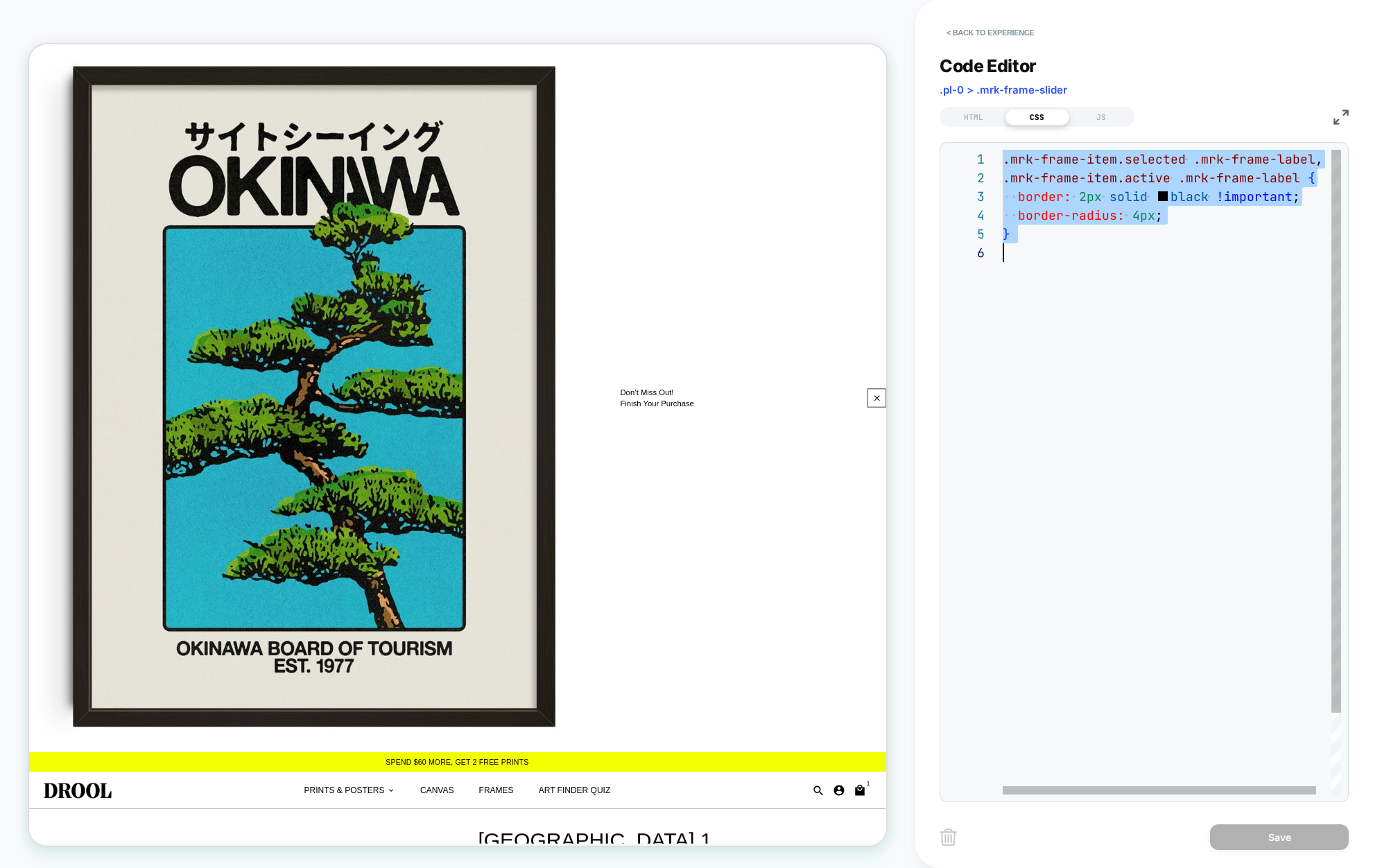
scroll to position [0, 0]
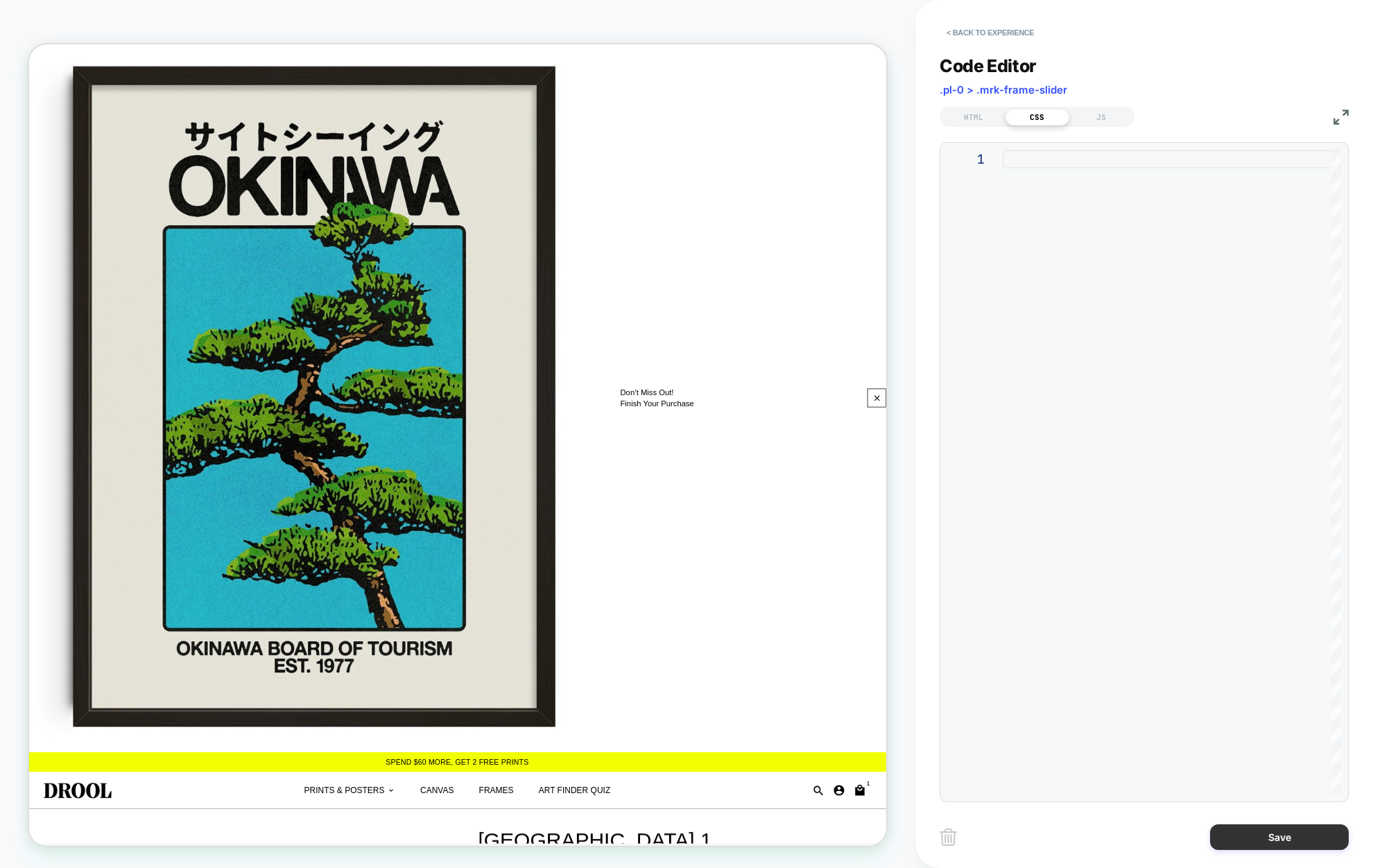
click at [1284, 834] on button "Save" at bounding box center [1278, 837] width 138 height 26
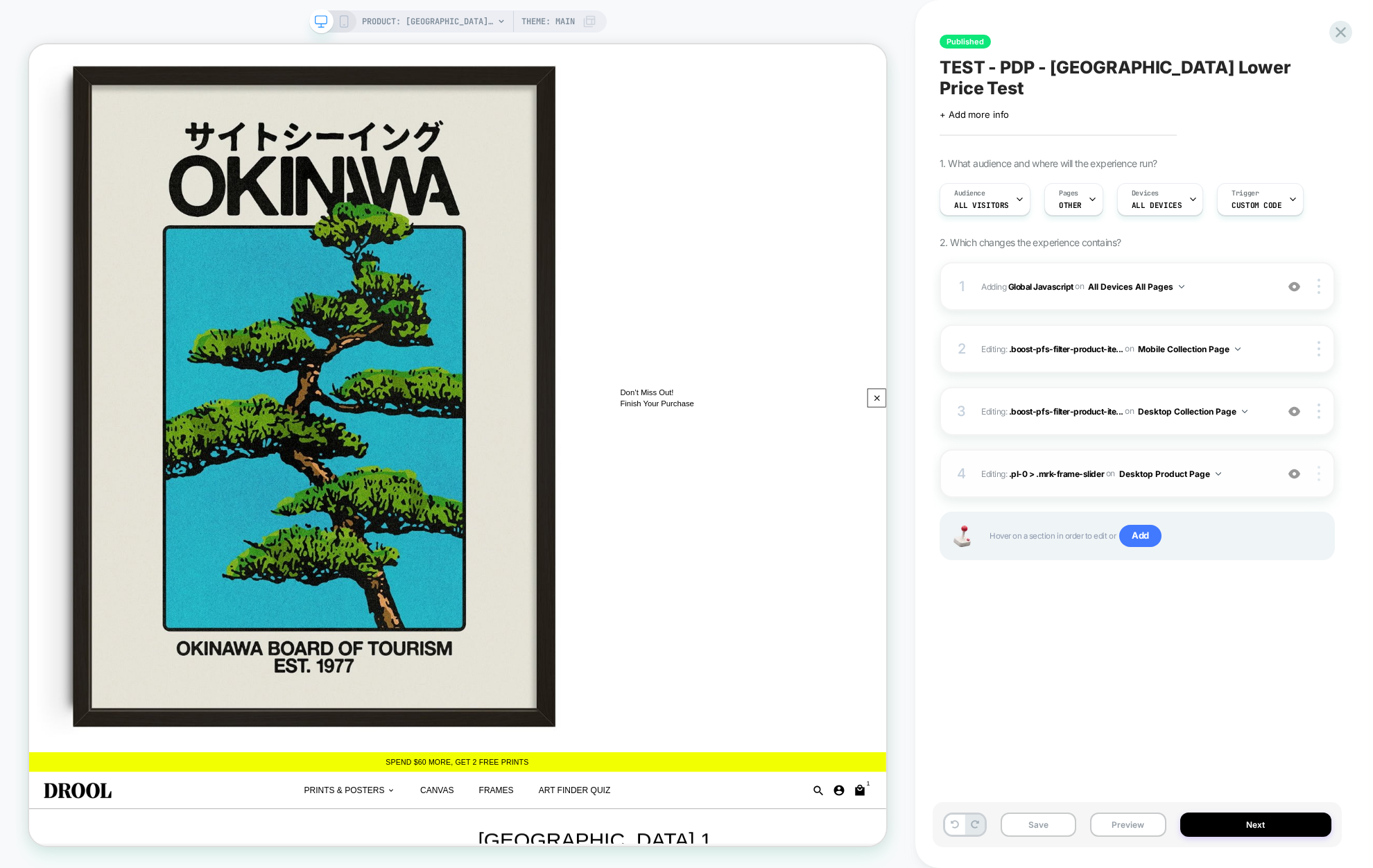
scroll to position [0, 1]
click at [1291, 466] on img at bounding box center [1318, 473] width 3 height 15
click at [1224, 527] on div "Delete" at bounding box center [1236, 530] width 123 height 37
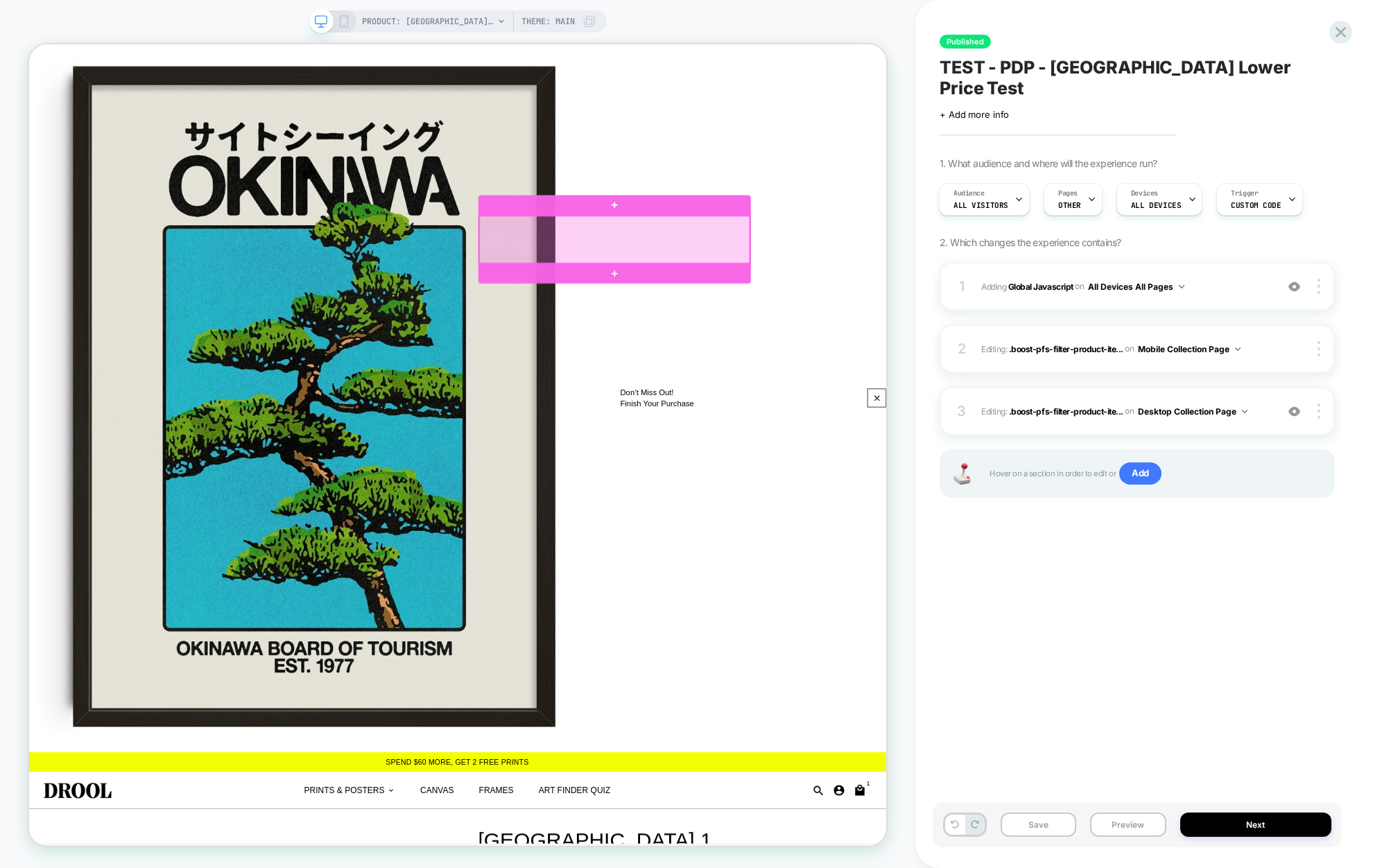
click at [711, 288] on div at bounding box center [810, 304] width 360 height 63
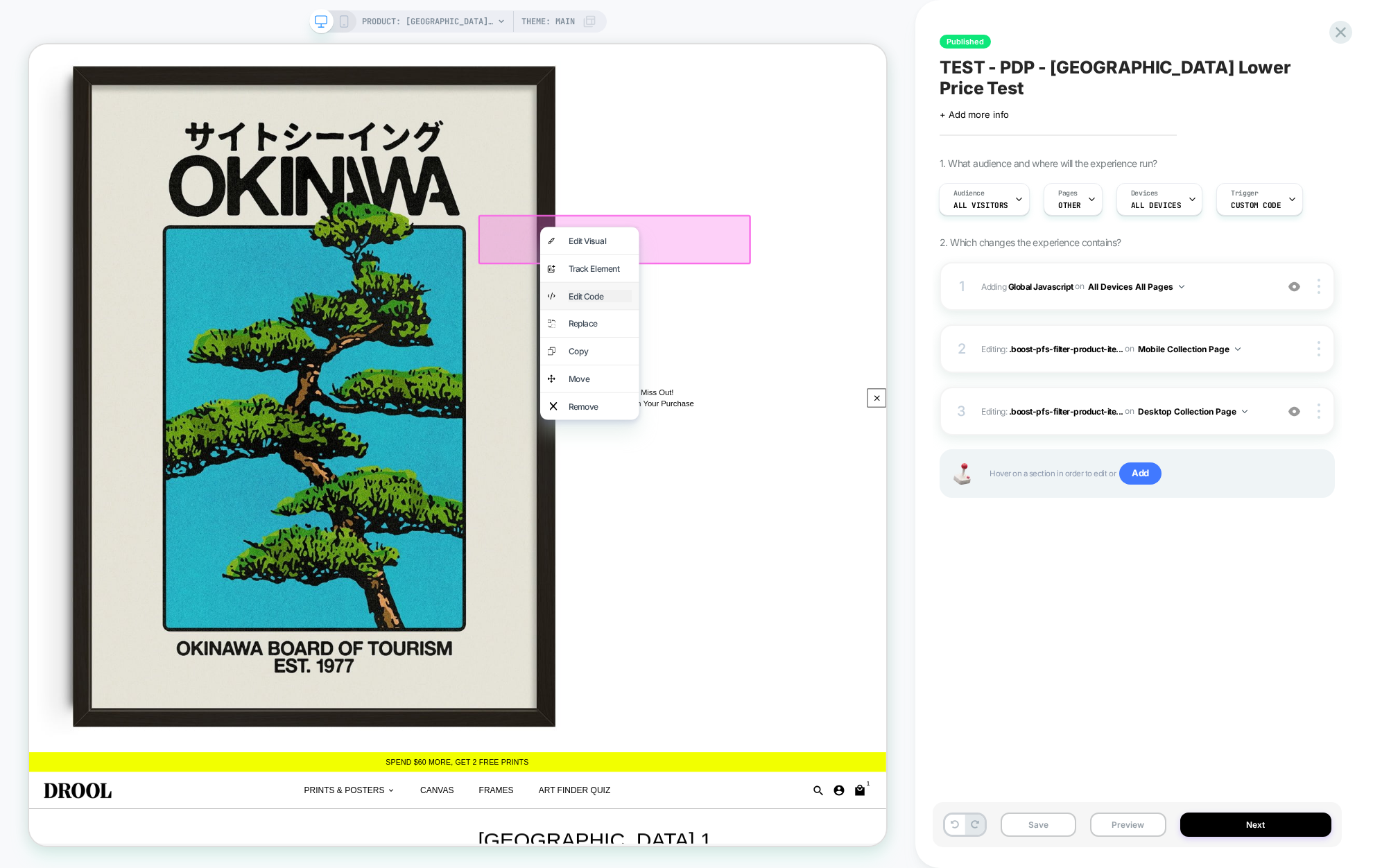
click at [752, 378] on div "Edit Code" at bounding box center [790, 380] width 84 height 17
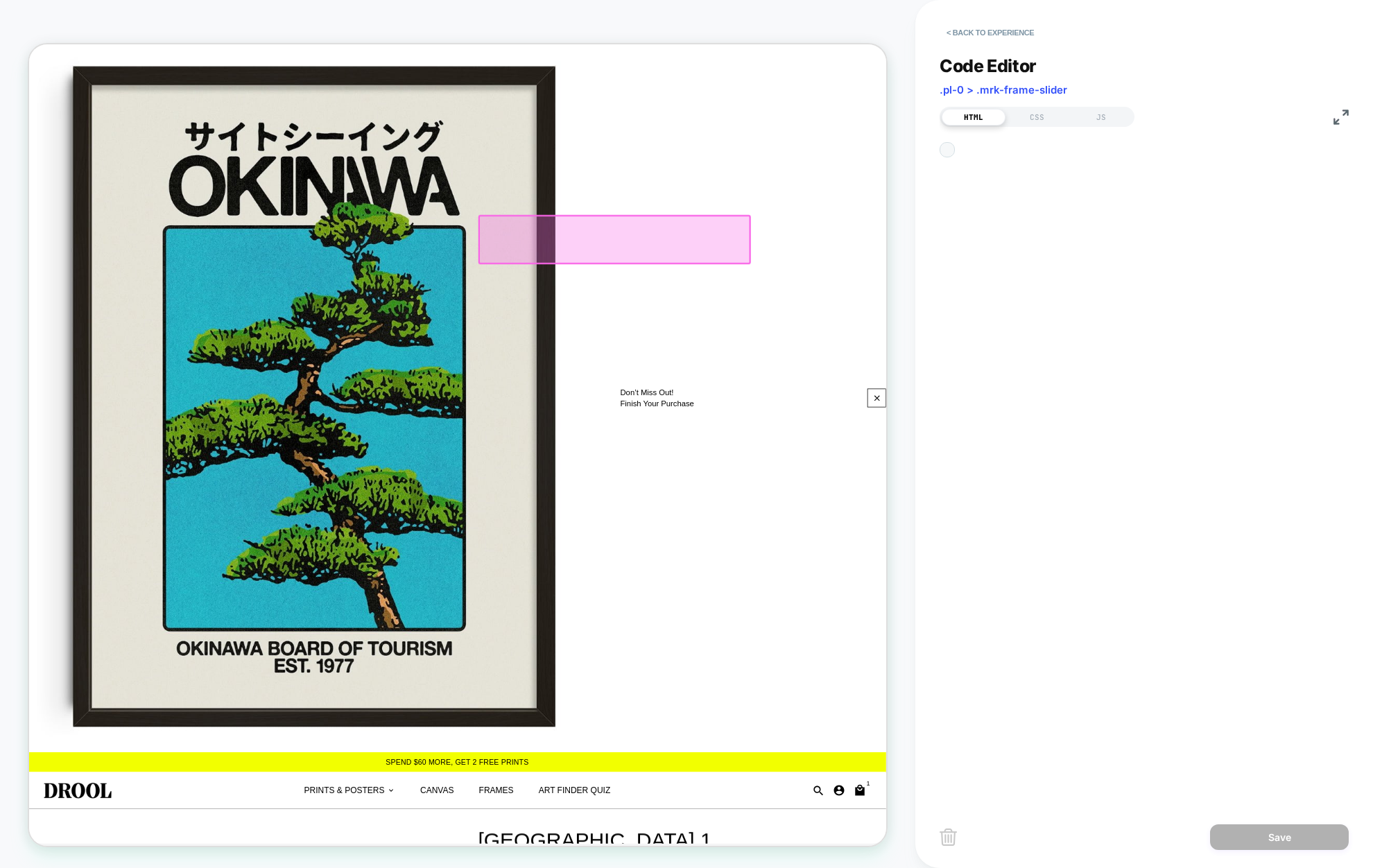
scroll to position [188, 0]
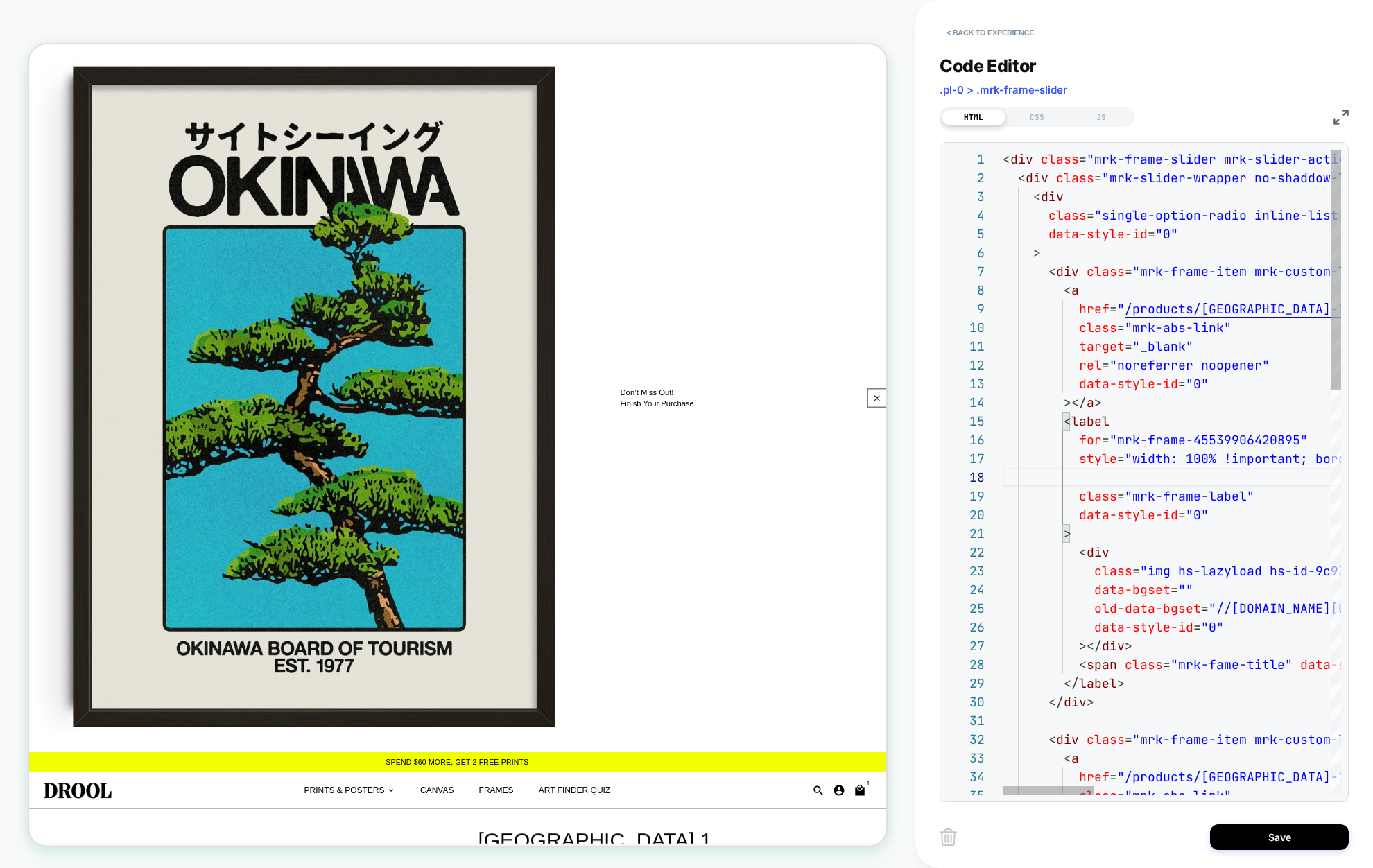
scroll to position [112, 643]
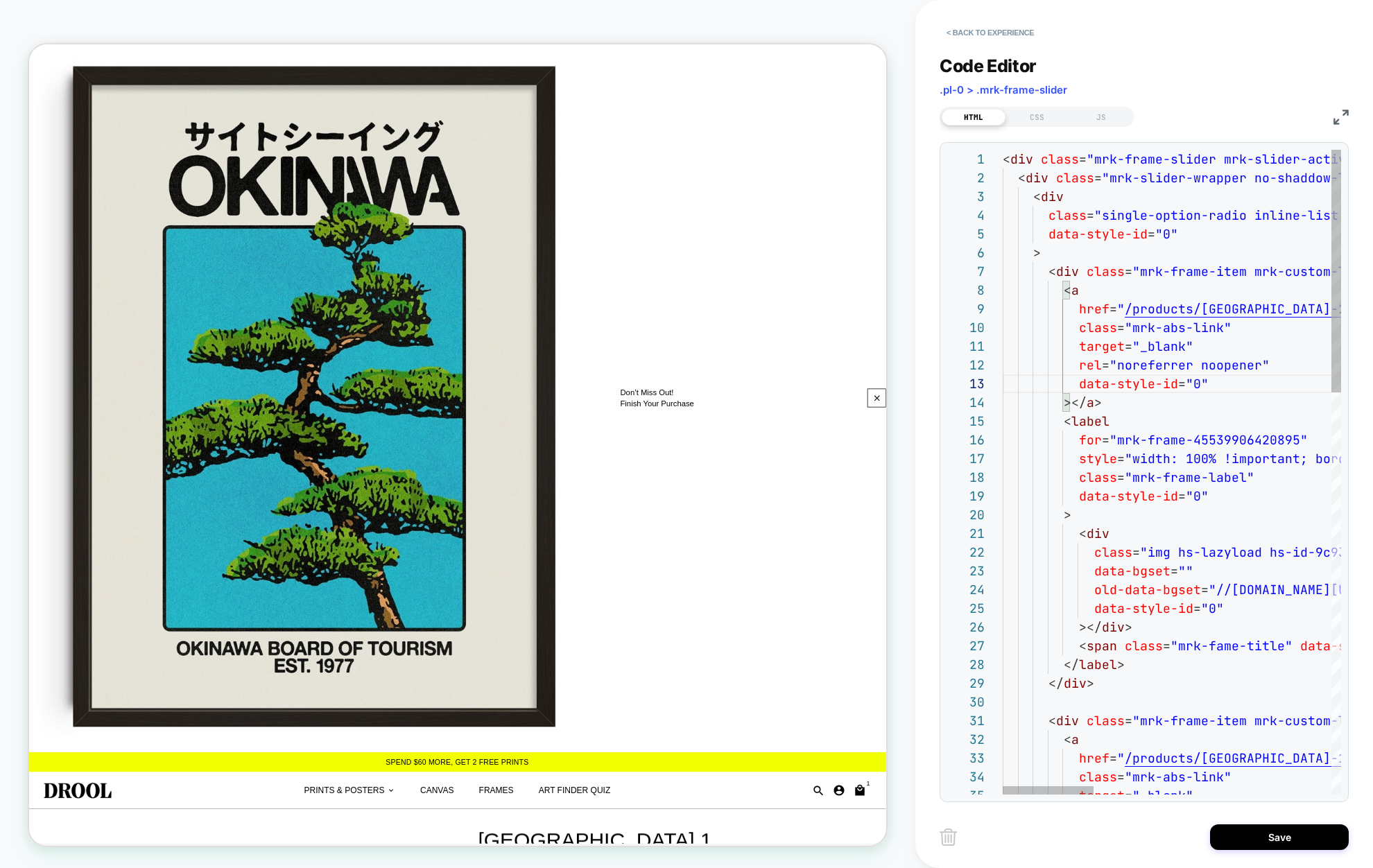
scroll to position [131, 0]
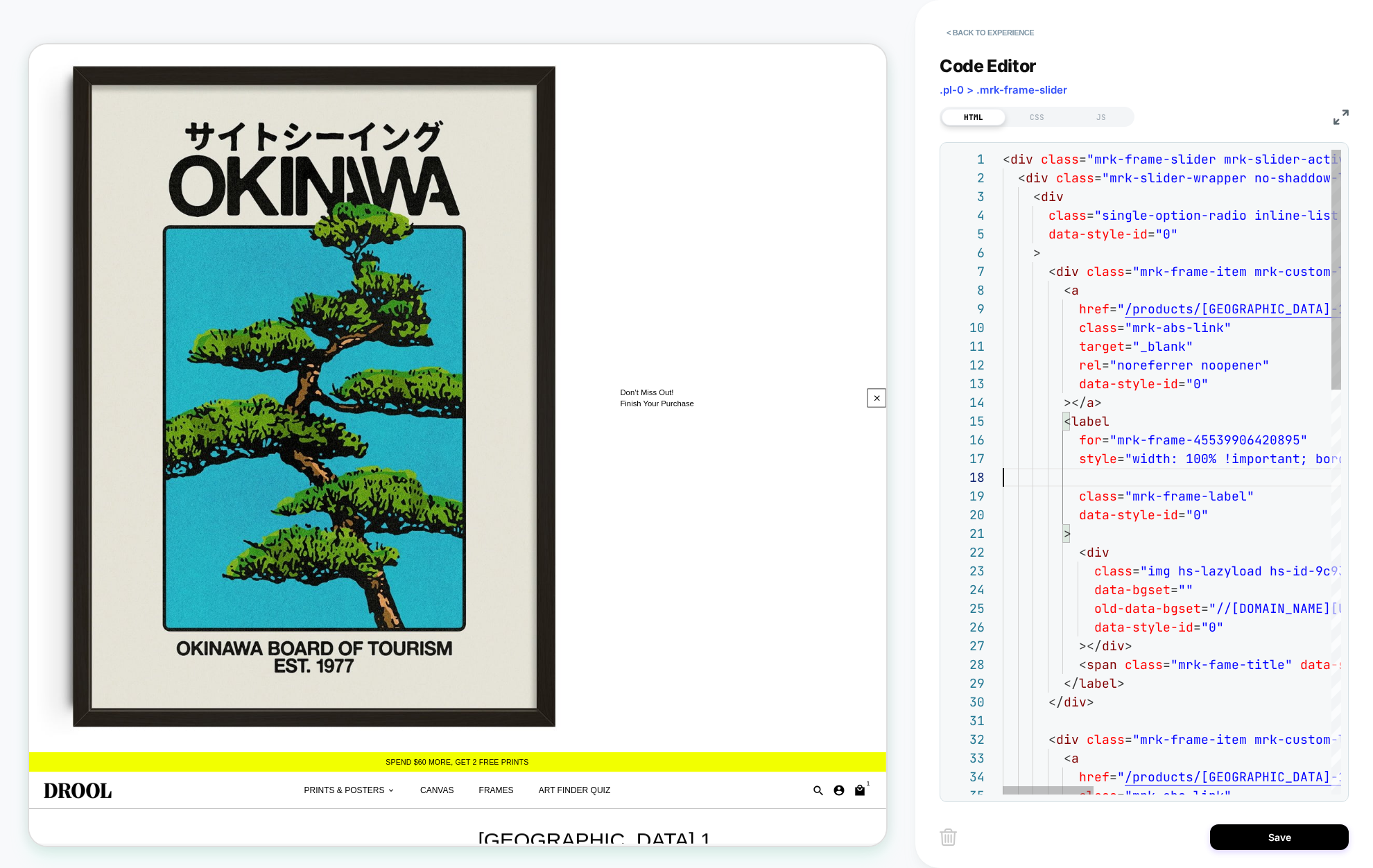
type textarea "**********"
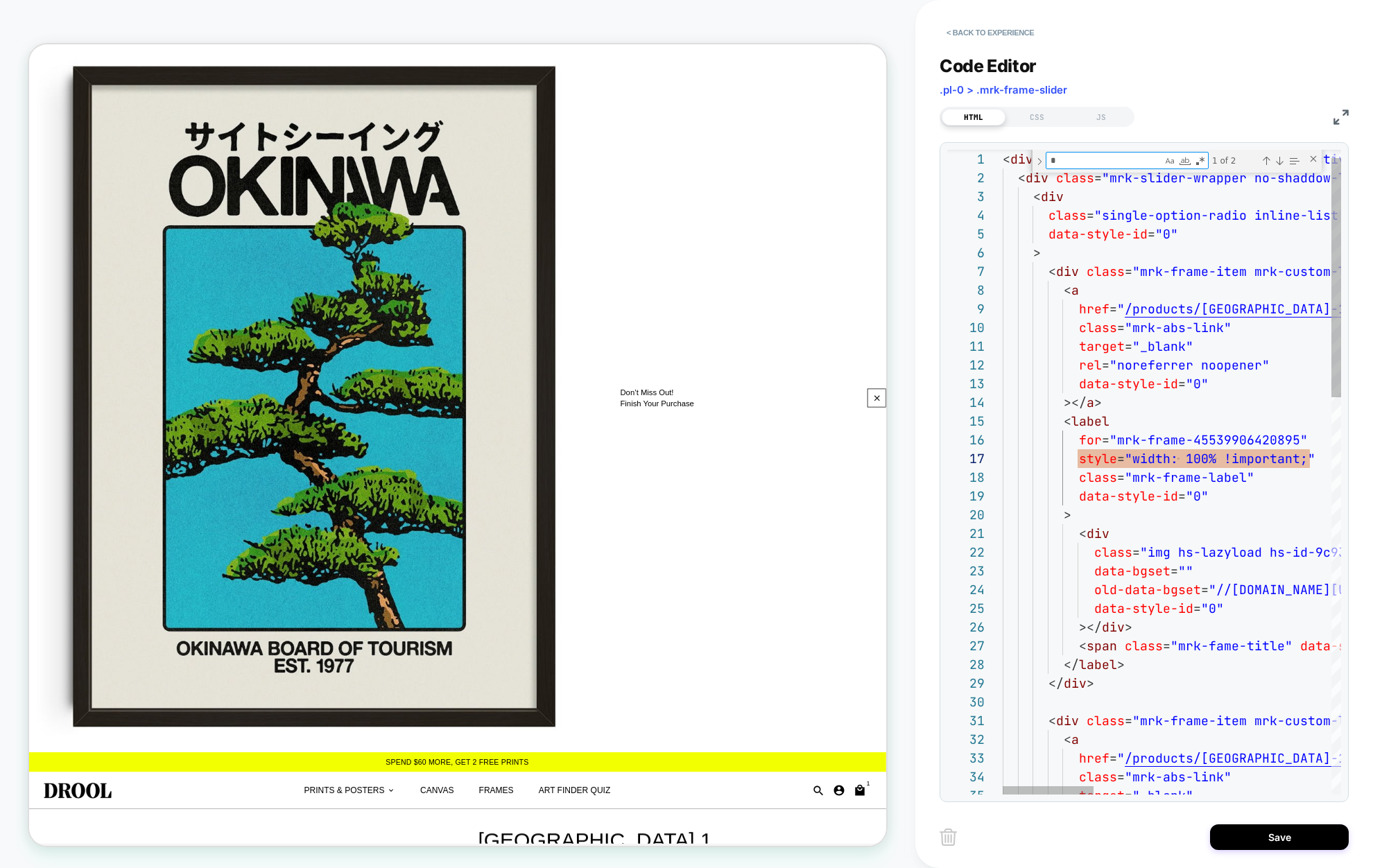
type textarea "**"
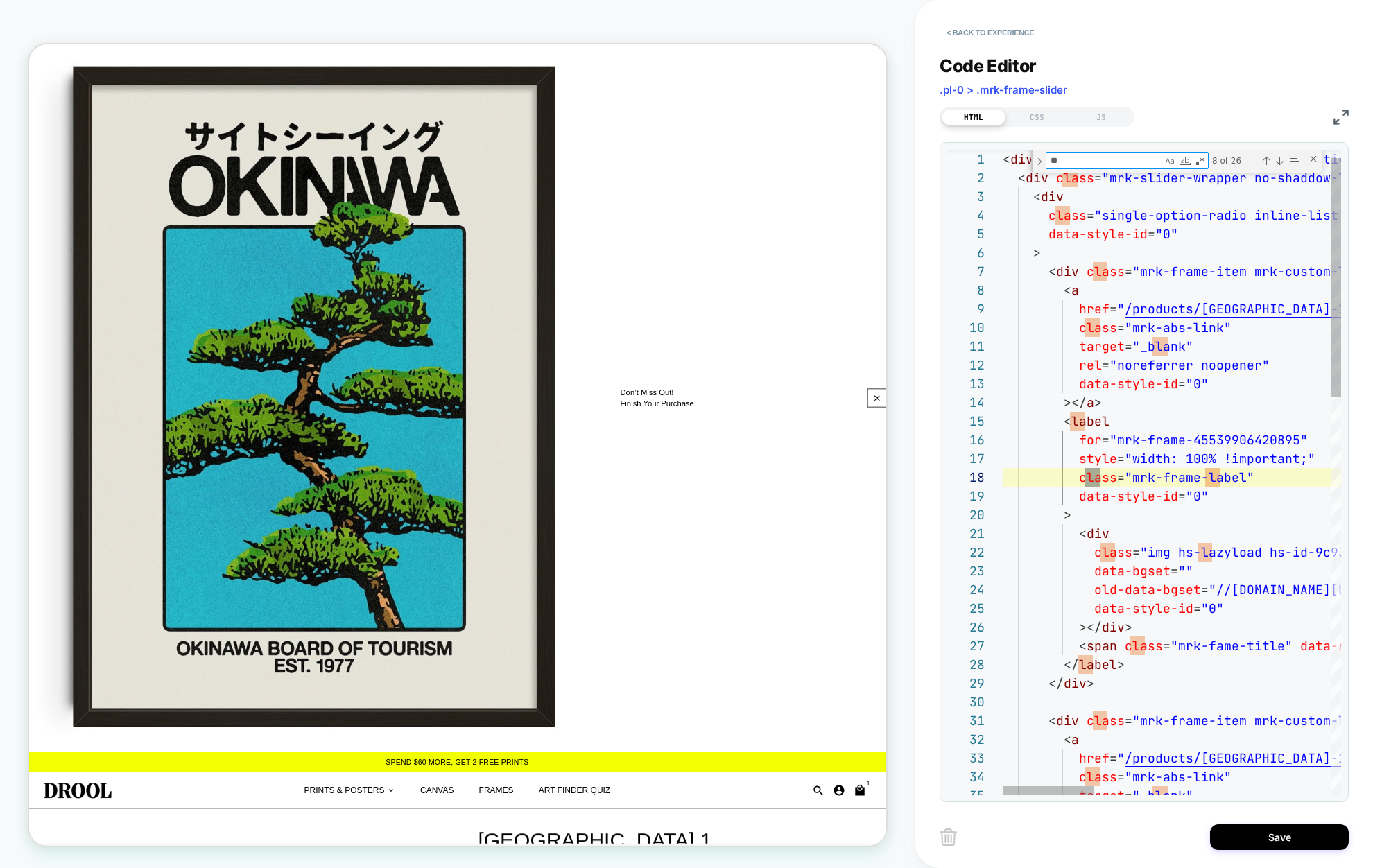
type textarea "**********"
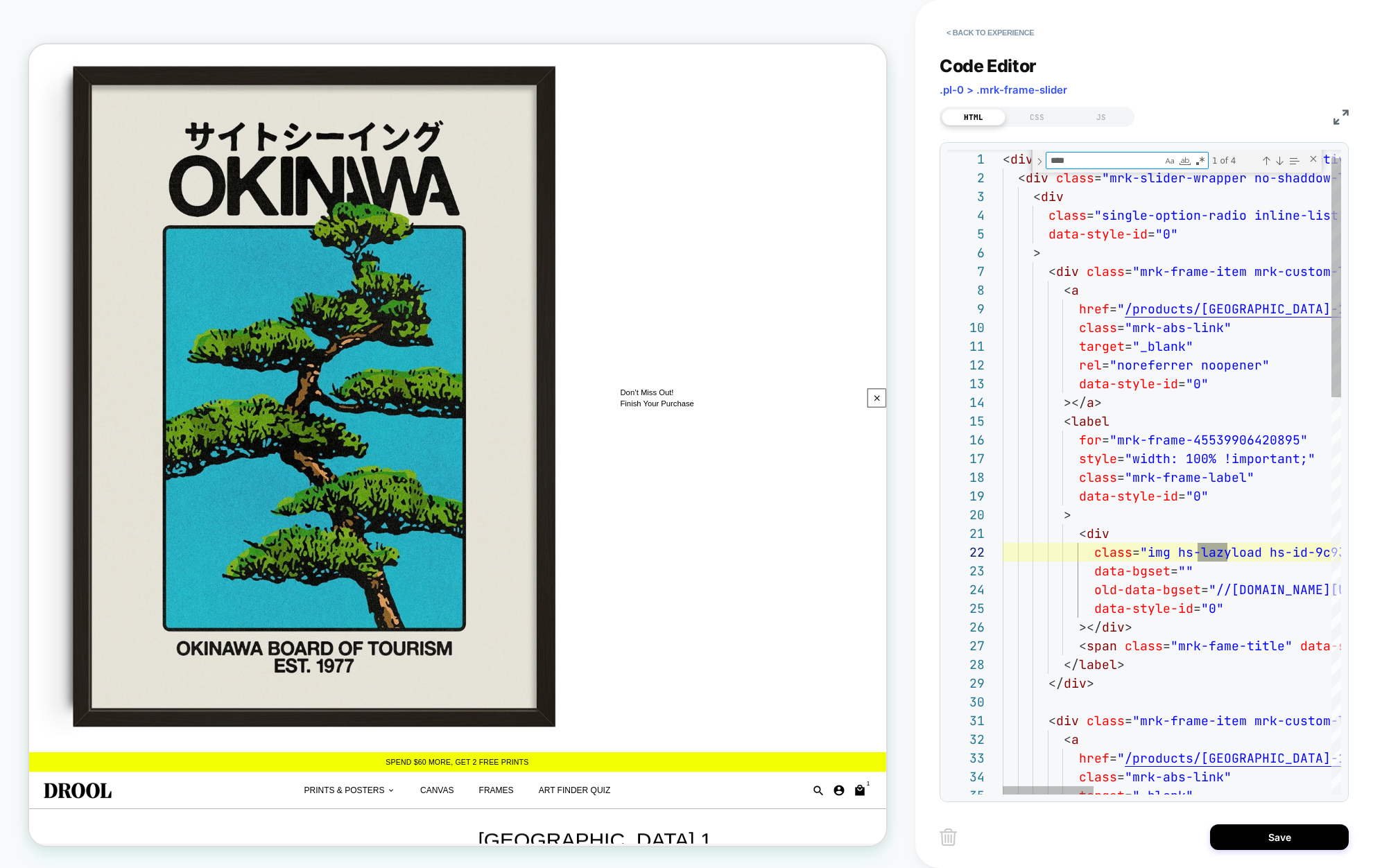
scroll to position [188, 225]
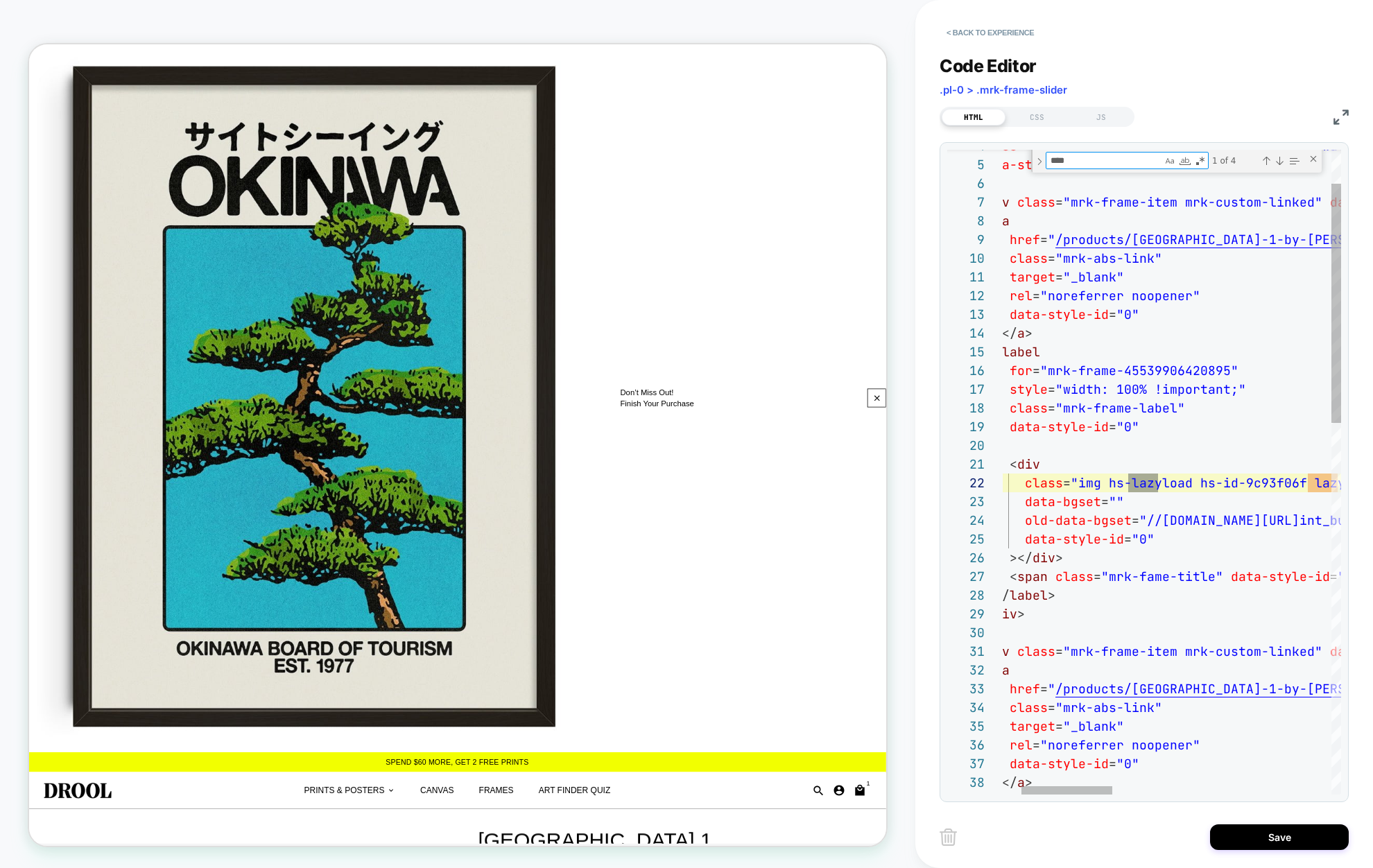
type textarea "****"
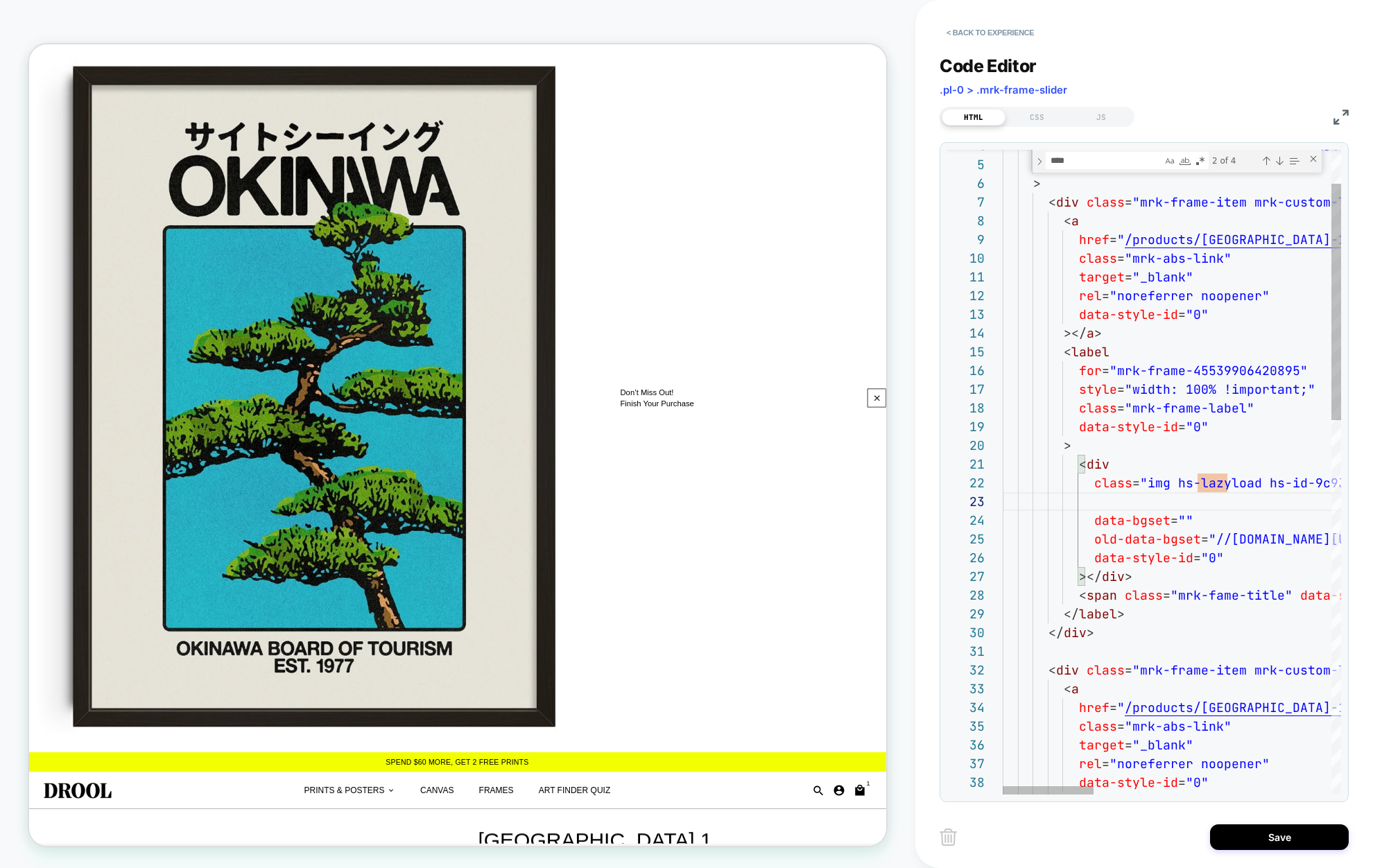
scroll to position [57, 0]
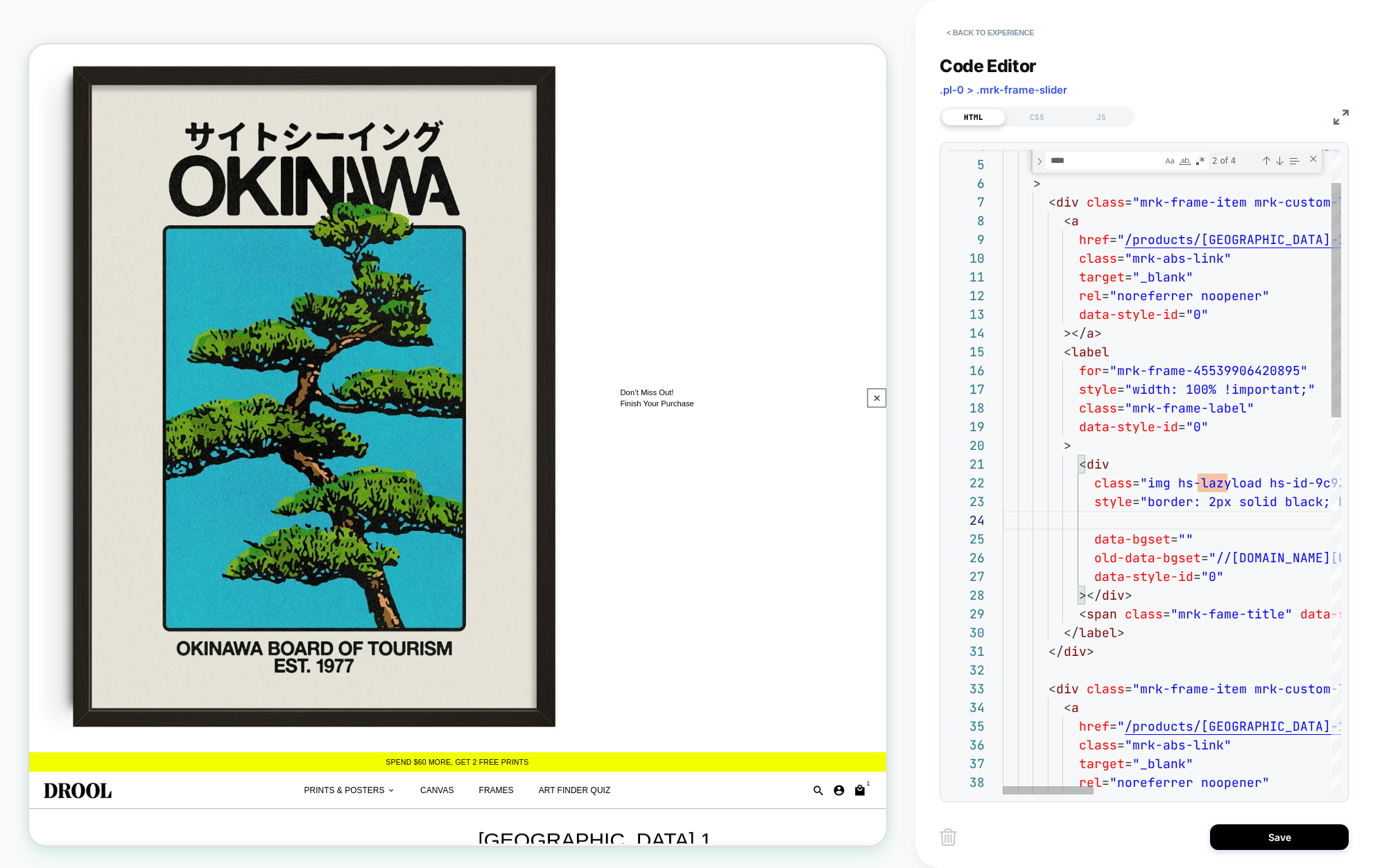
type textarea "**********"
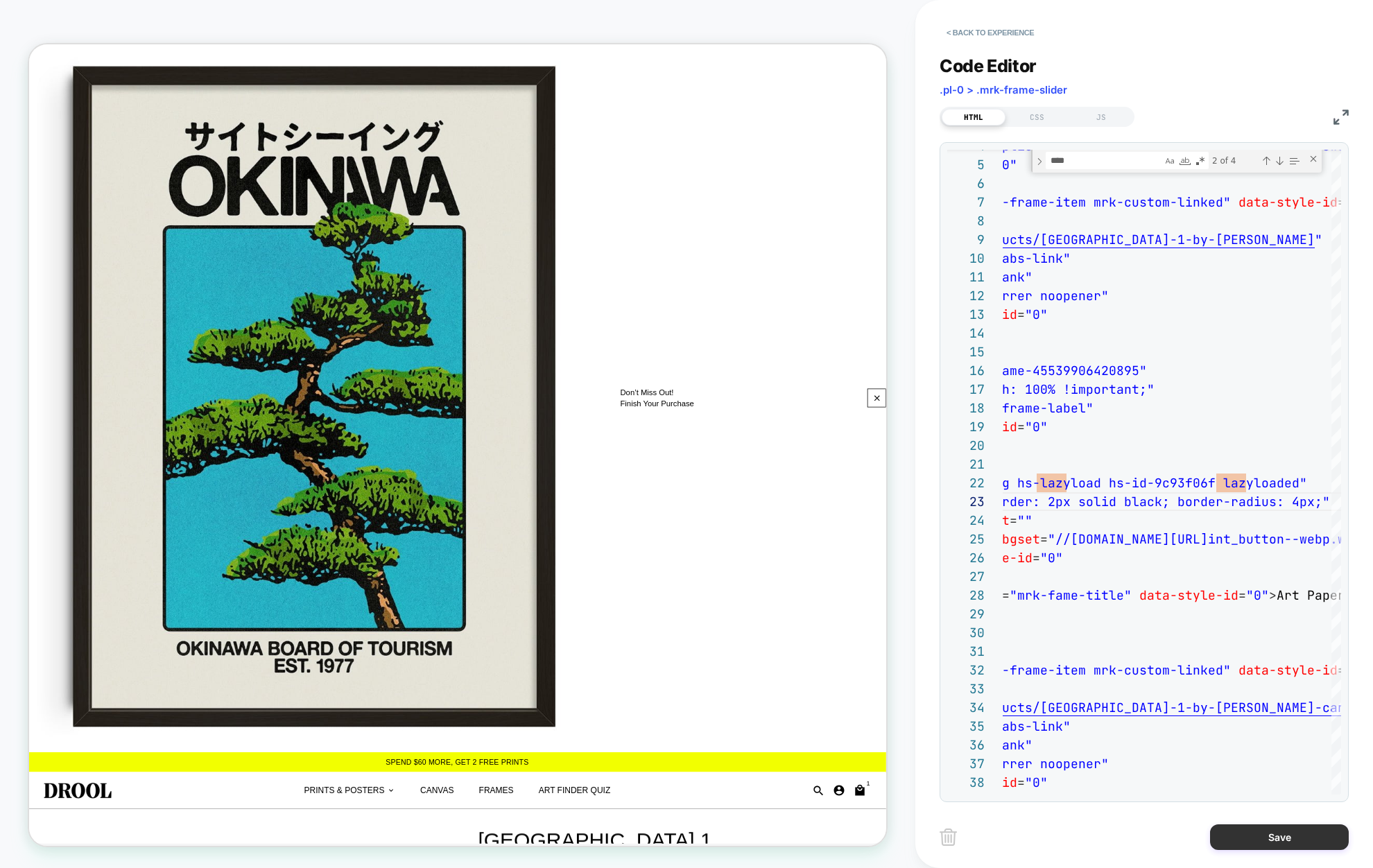
click at [1263, 835] on button "Save" at bounding box center [1278, 837] width 138 height 26
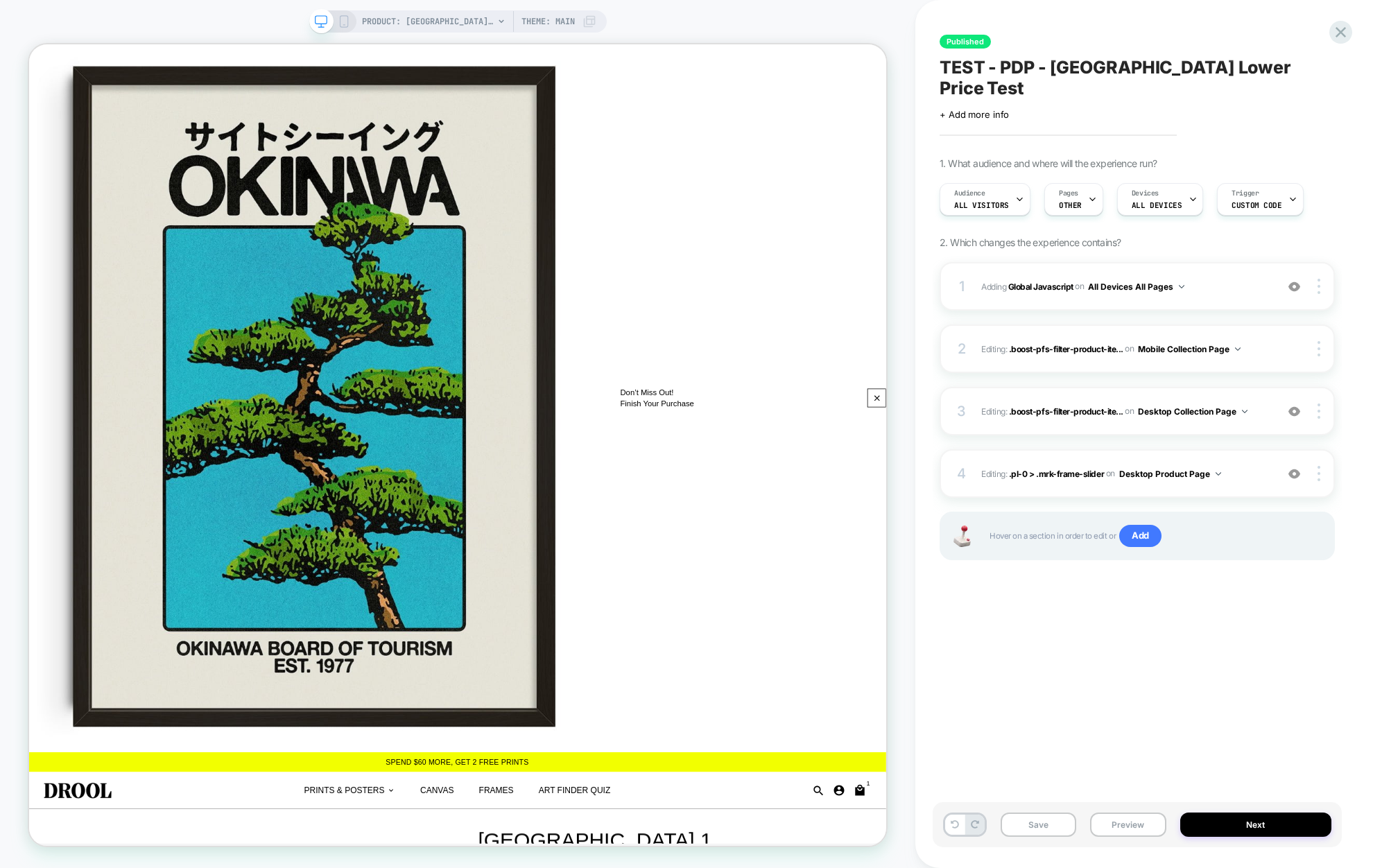
scroll to position [0, 1]
click at [1226, 827] on button "Next" at bounding box center [1256, 824] width 152 height 24
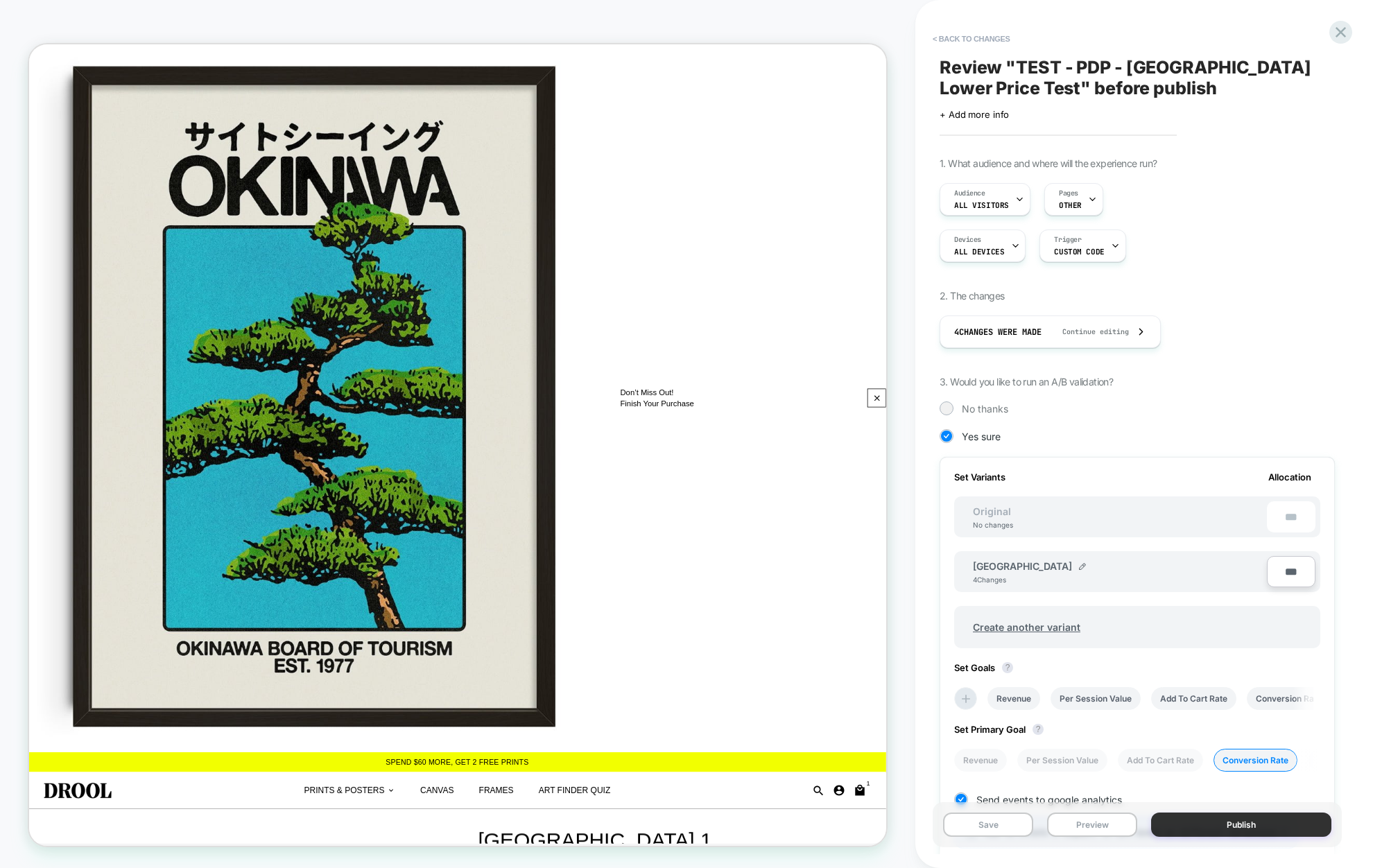
scroll to position [0, 1]
click at [965, 34] on button "< Back to changes" at bounding box center [971, 39] width 92 height 22
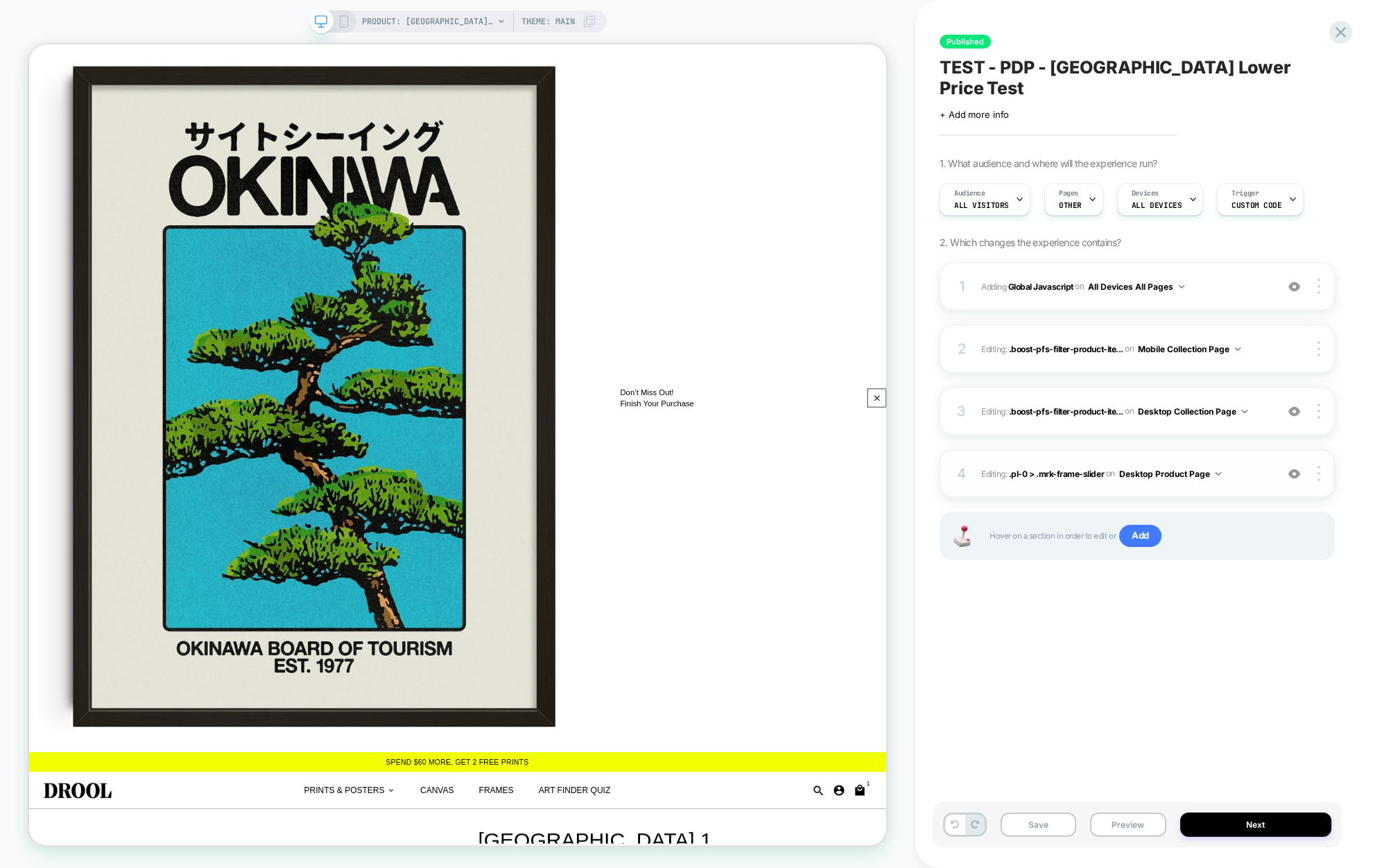
scroll to position [0, 1]
click at [346, 19] on icon at bounding box center [343, 20] width 12 height 12
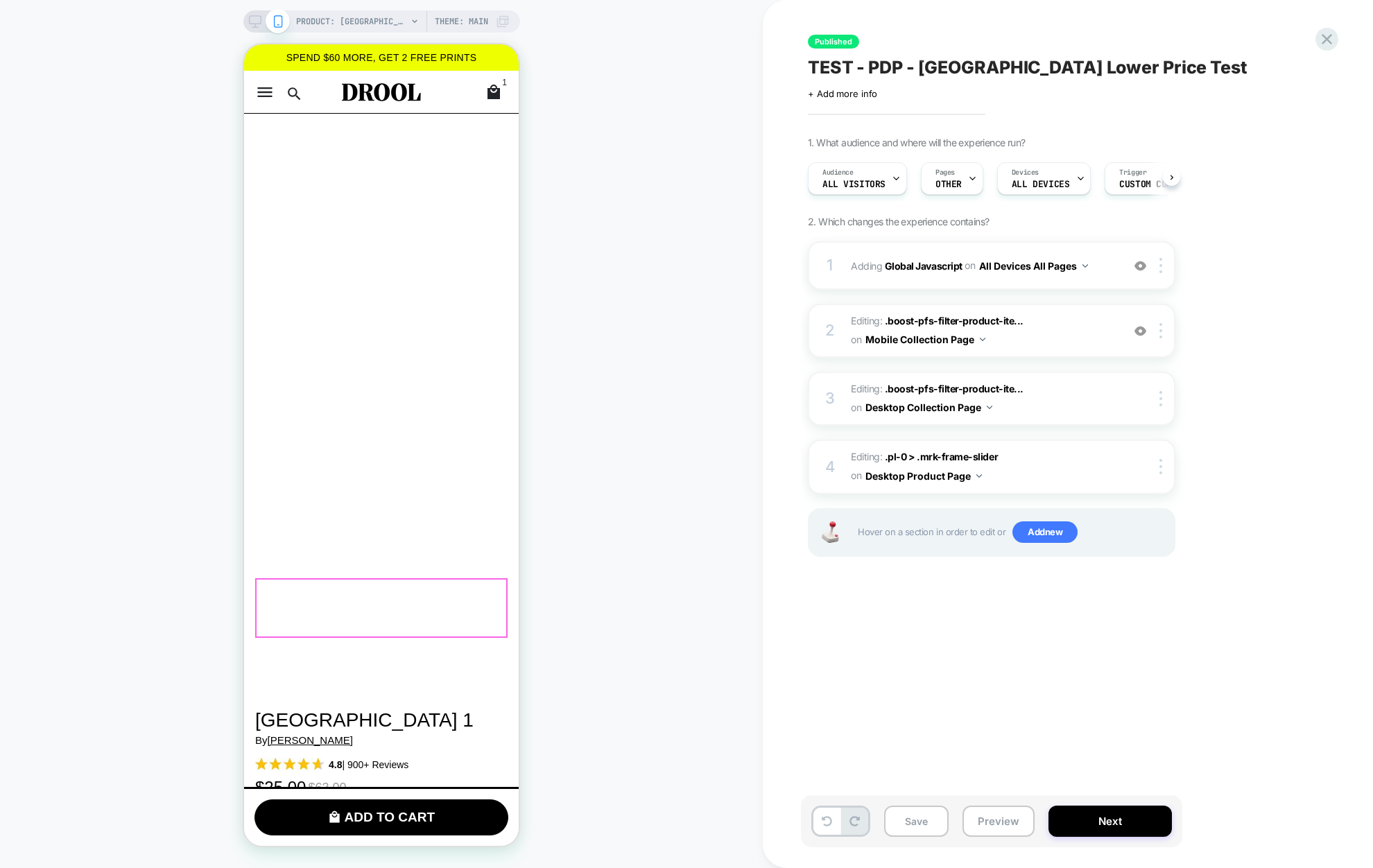
scroll to position [0, 1]
click at [1163, 463] on div at bounding box center [1163, 466] width 23 height 15
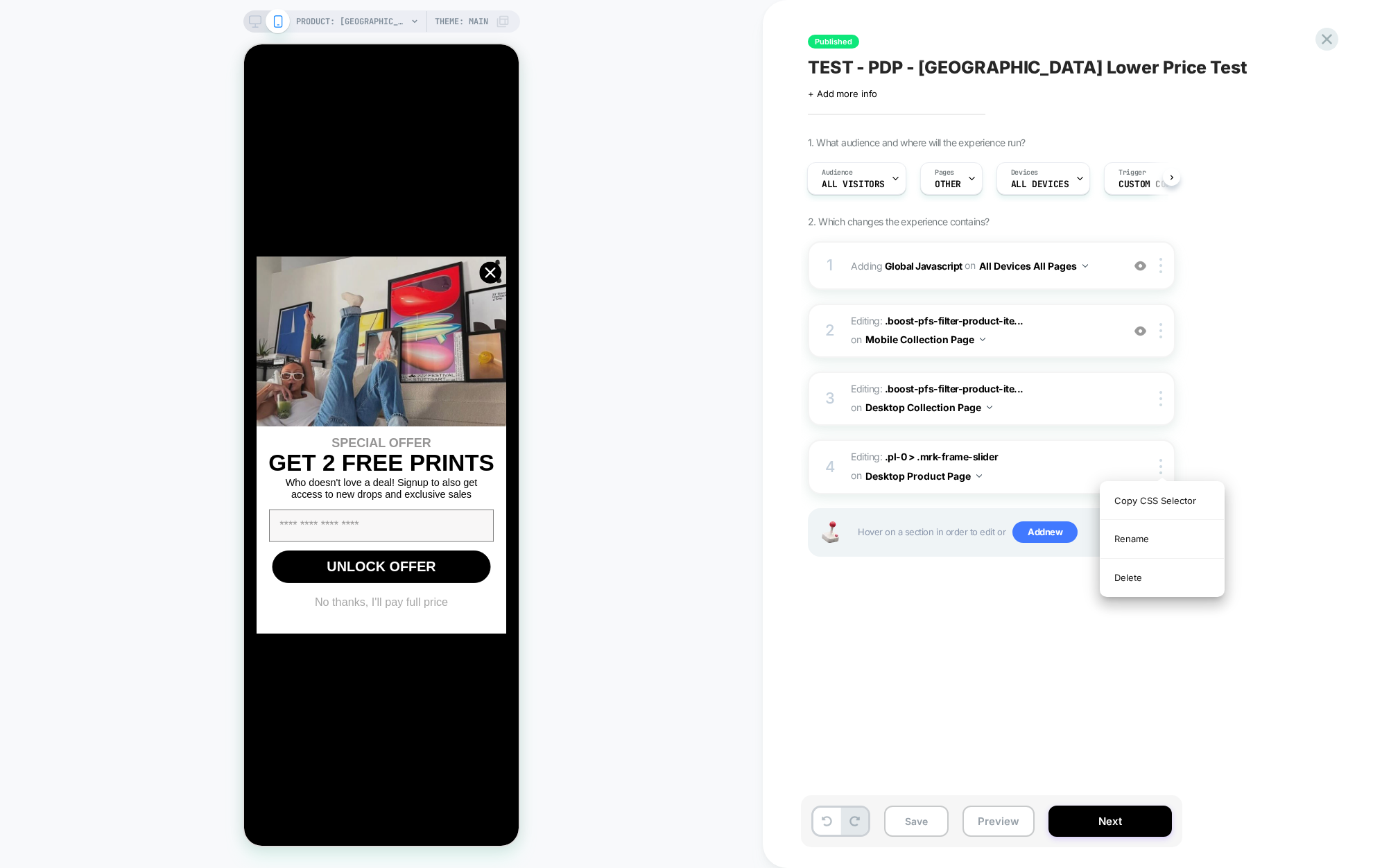
click at [1262, 460] on div "1. What audience and where will the experience run? Audience All Visitors Pages…" at bounding box center [1060, 364] width 506 height 455
click at [494, 276] on icon "Close dialog" at bounding box center [491, 273] width 9 height 9
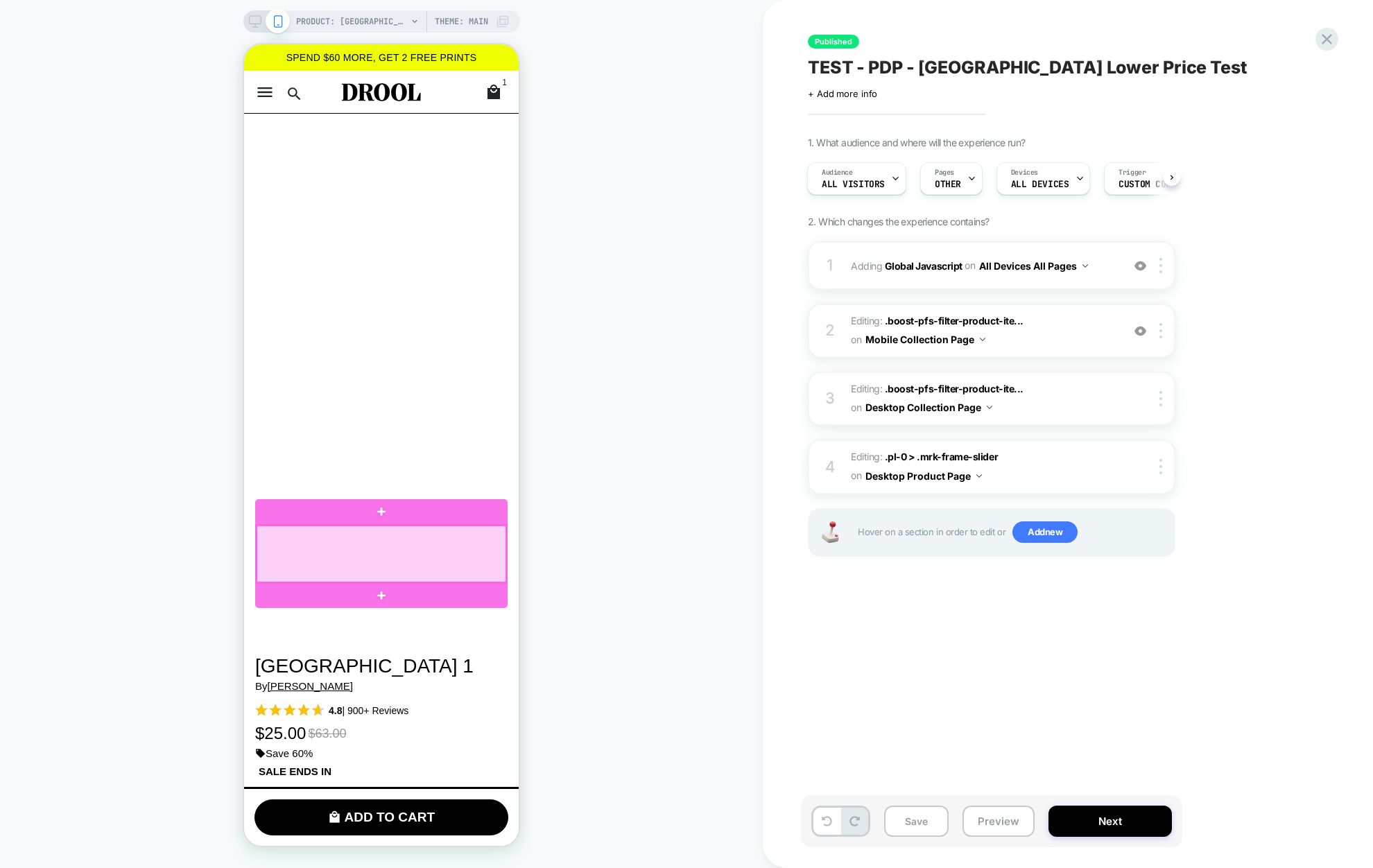
click at [285, 541] on div at bounding box center [381, 553] width 250 height 57
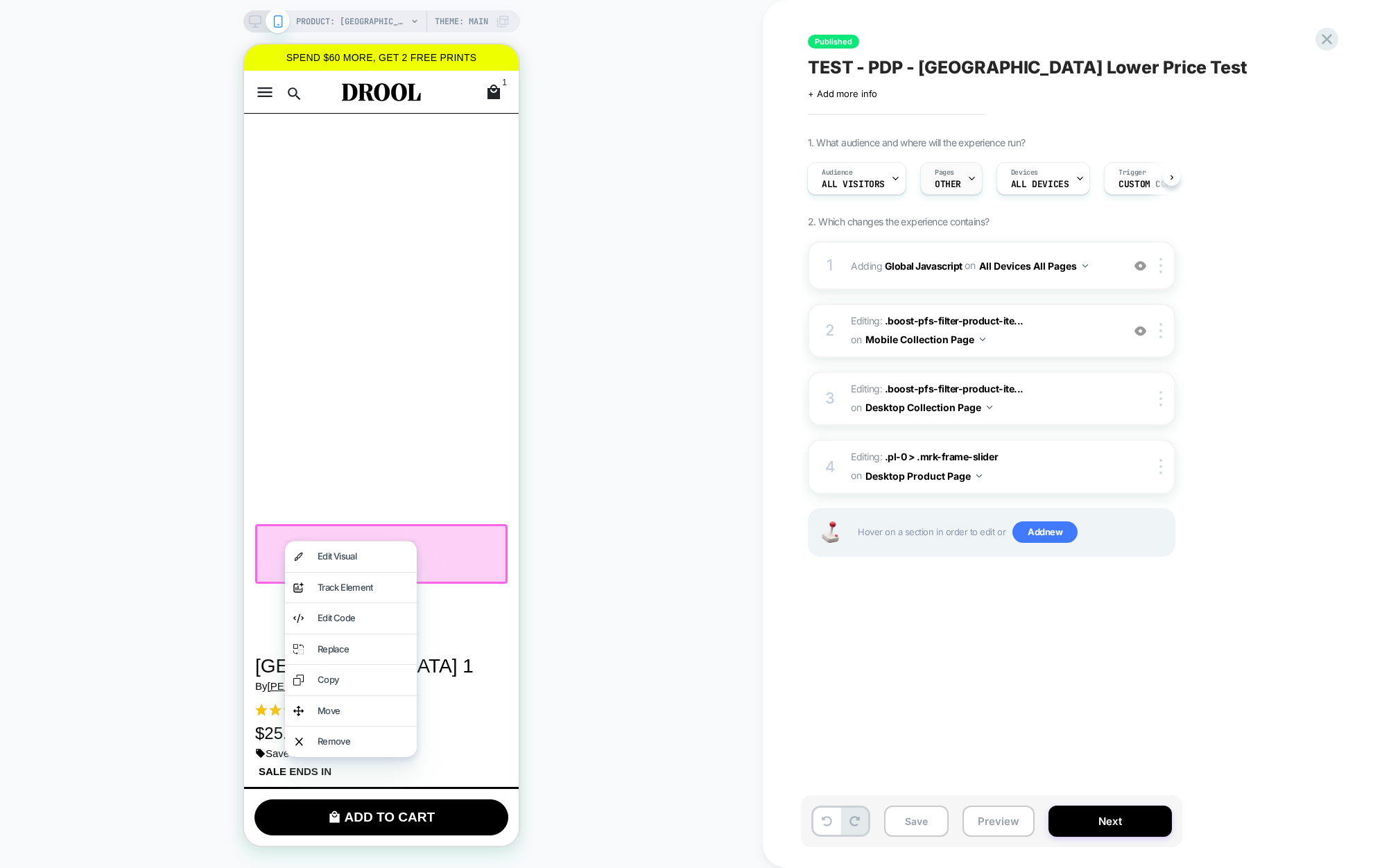
click at [953, 179] on span "OTHER" at bounding box center [948, 184] width 26 height 9
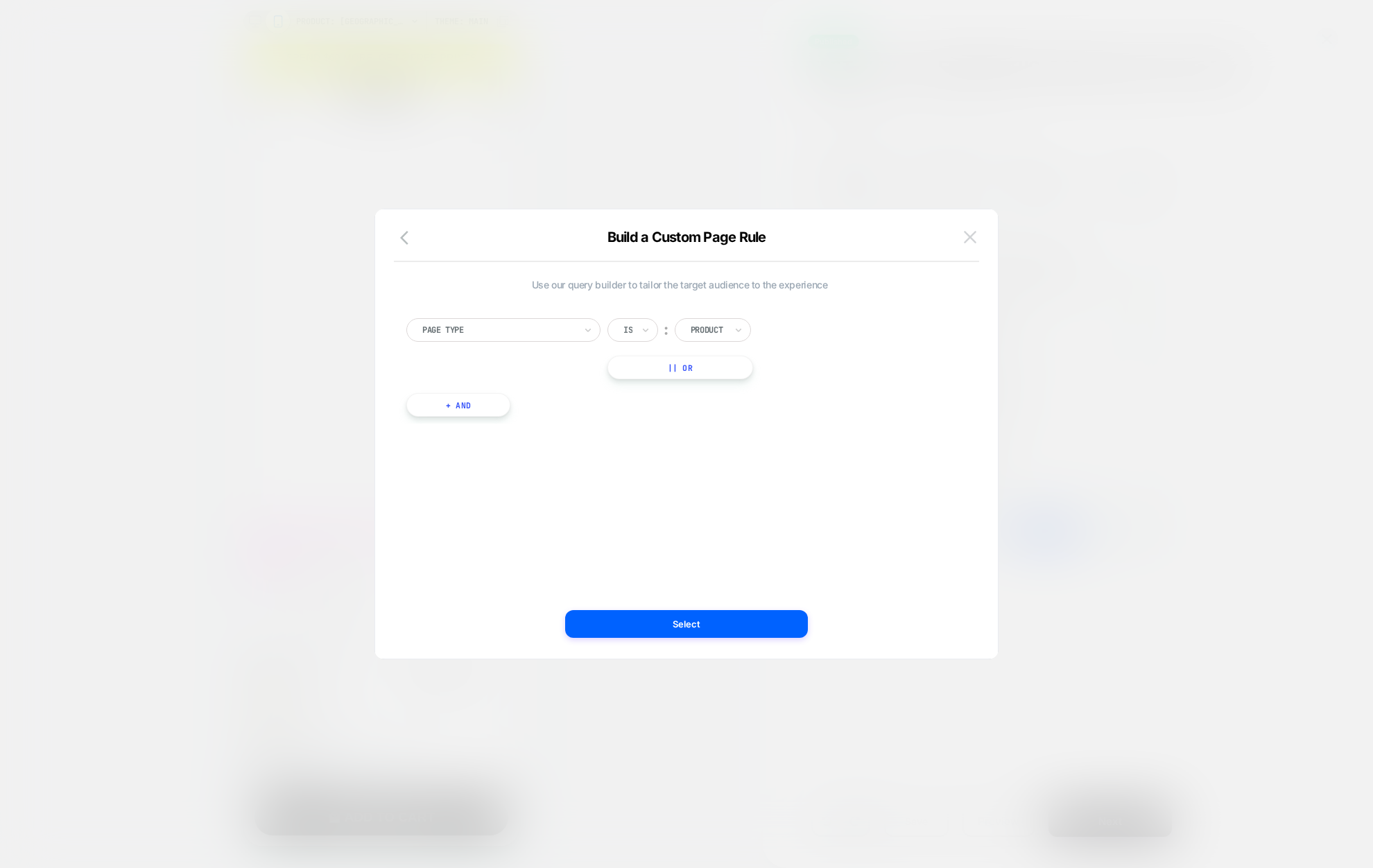
click at [970, 240] on img at bounding box center [969, 237] width 12 height 12
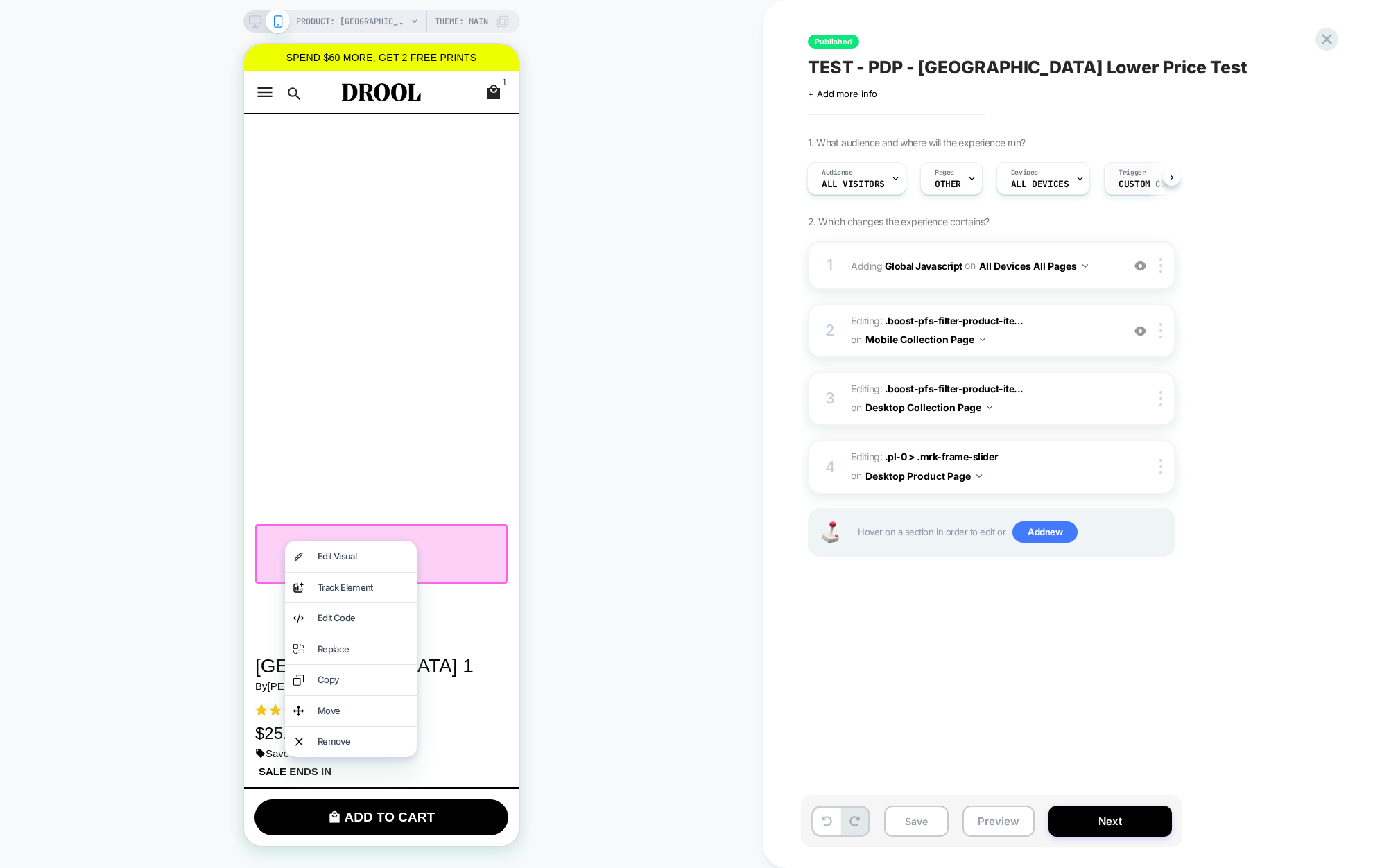
click at [1122, 182] on span "Custom Code" at bounding box center [1147, 184] width 58 height 9
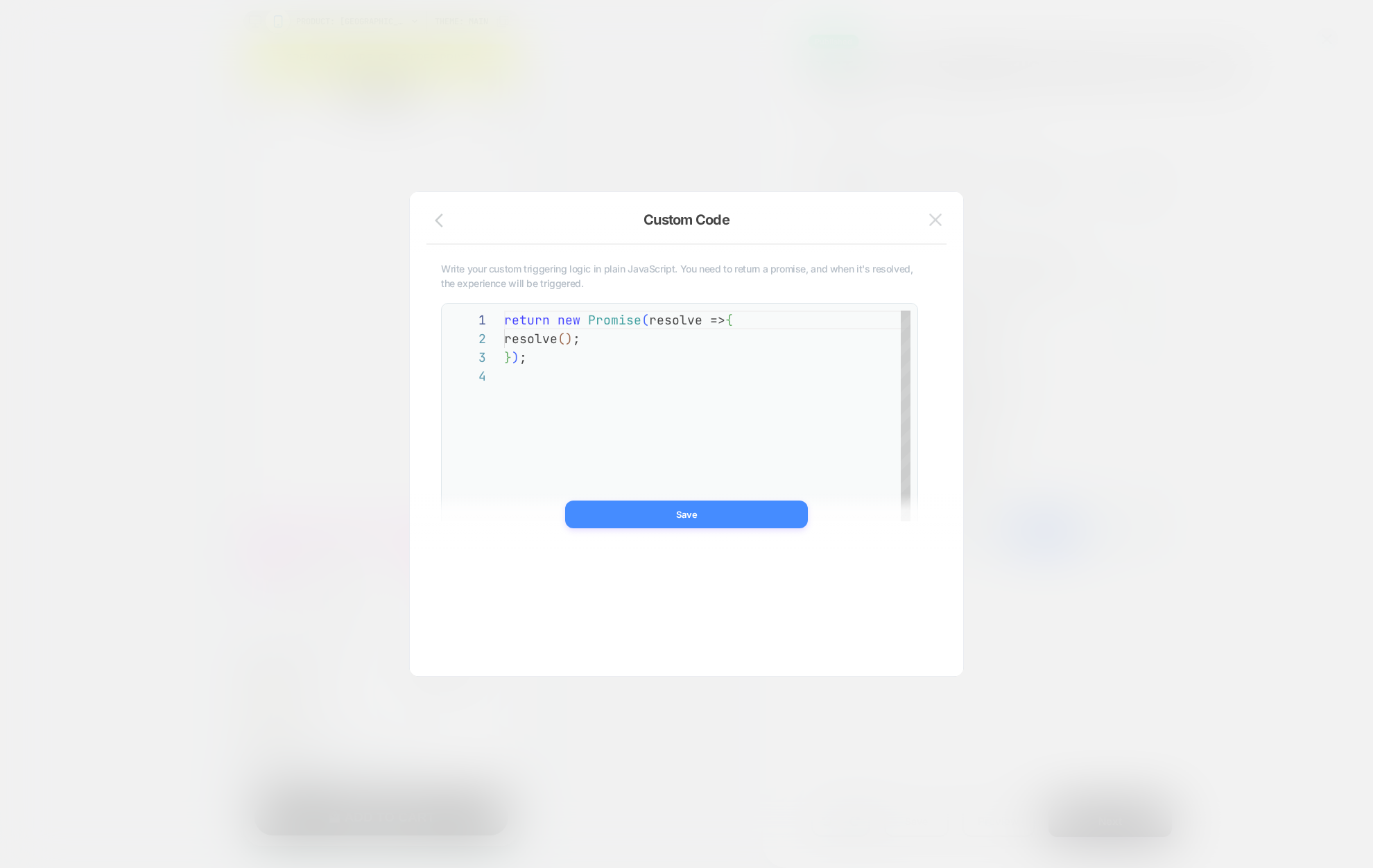
scroll to position [57, 0]
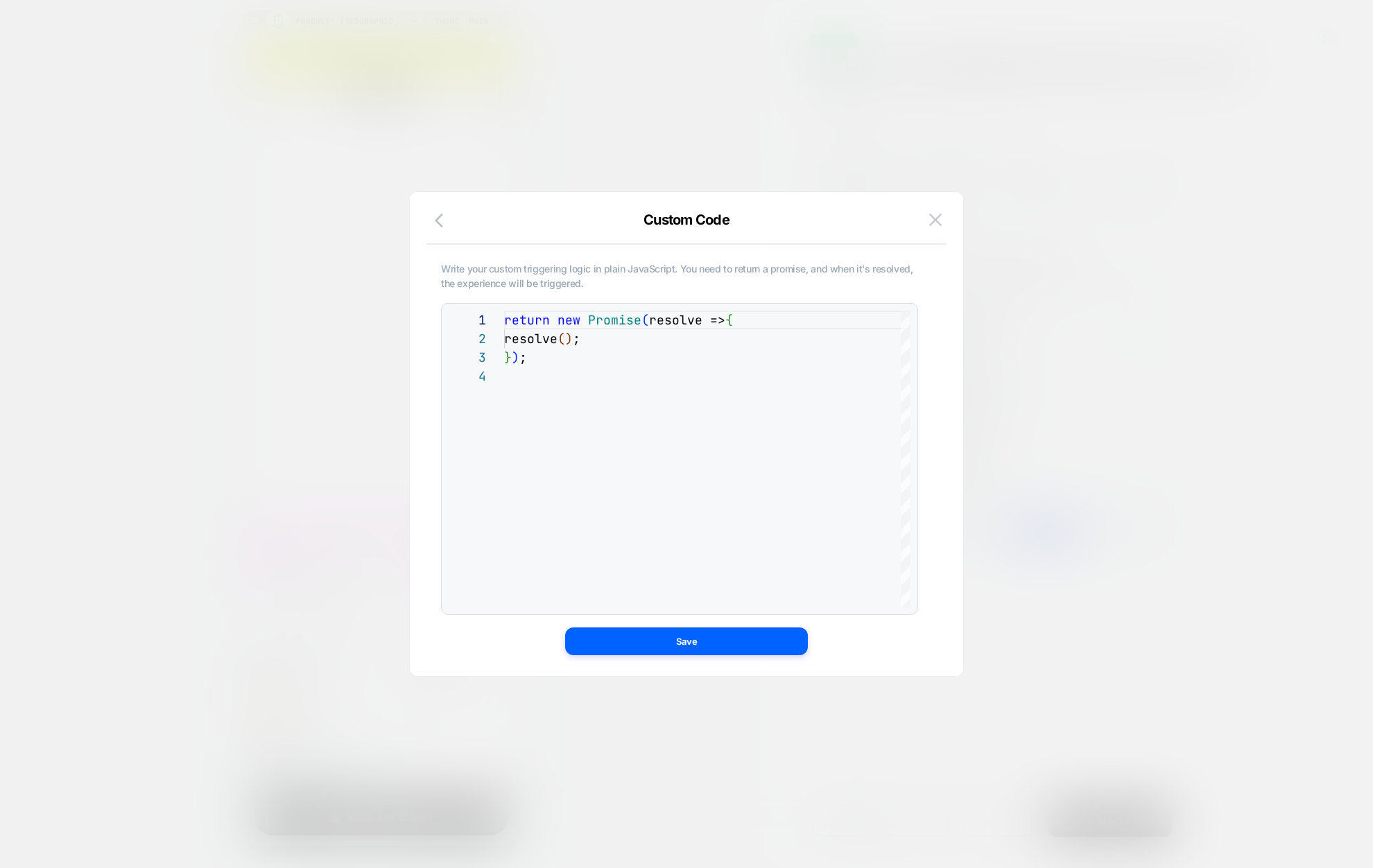
click at [1198, 242] on div at bounding box center [686, 434] width 1373 height 868
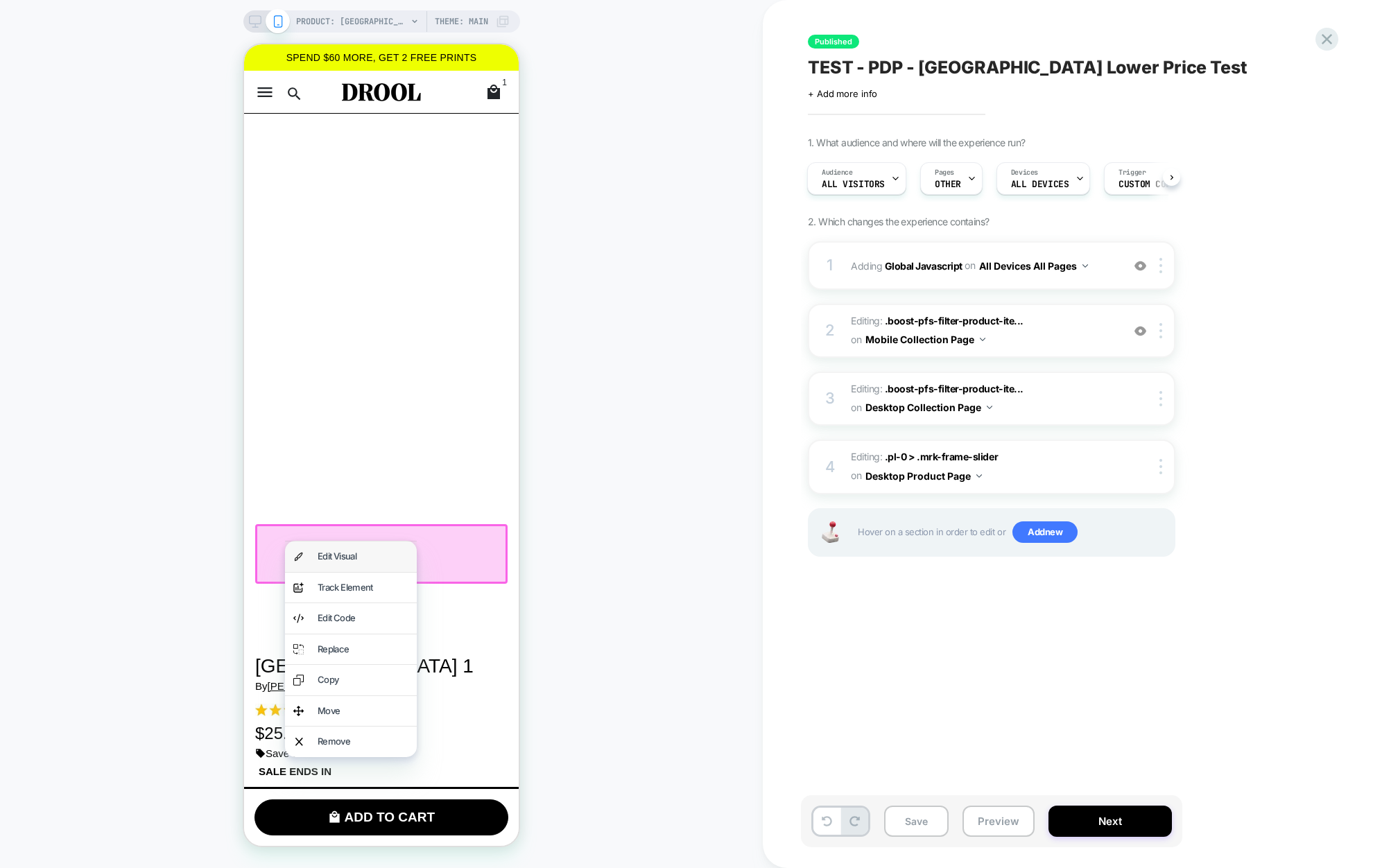
click at [360, 564] on div "Edit Visual" at bounding box center [351, 556] width 132 height 31
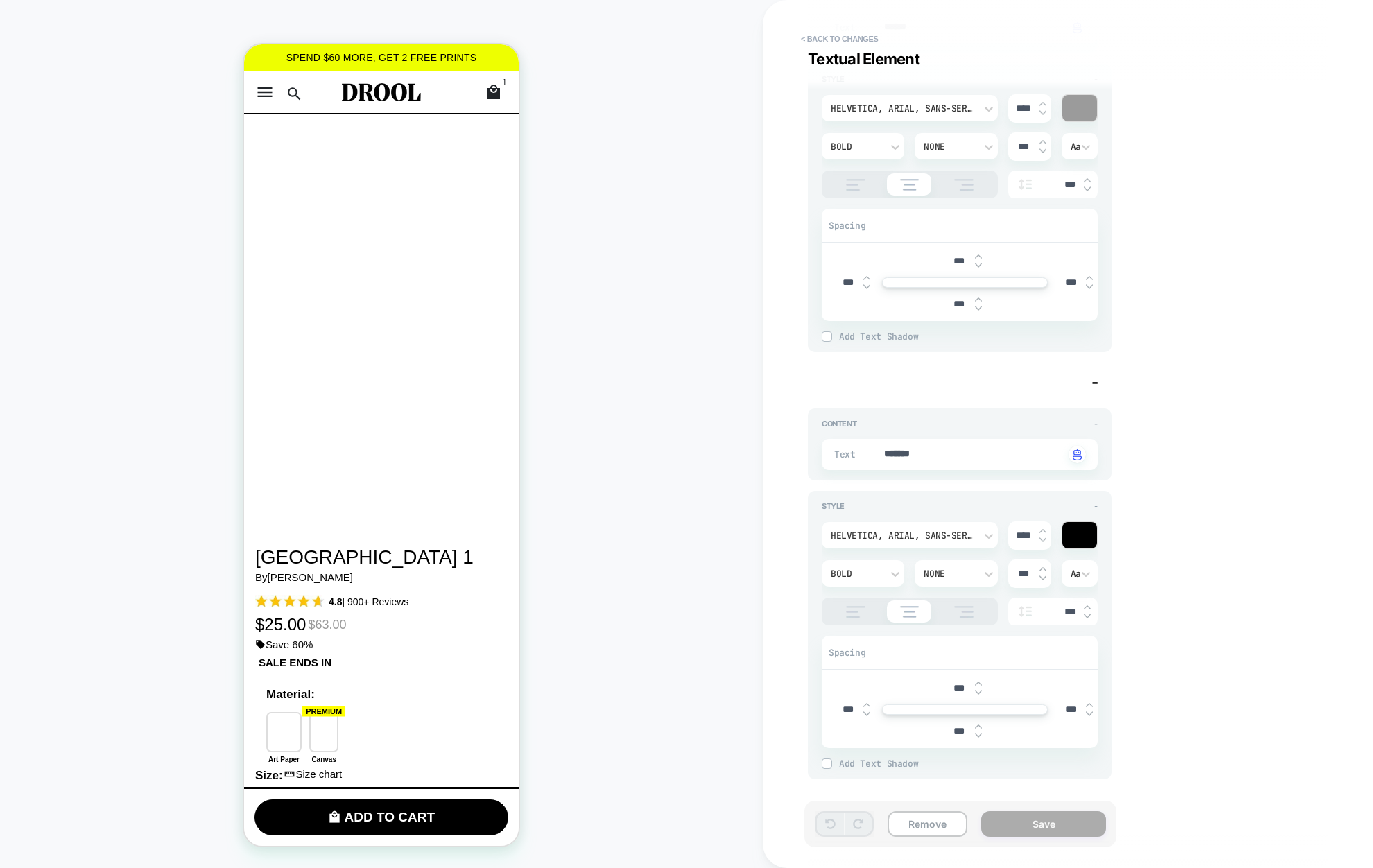
scroll to position [634, 0]
type textarea "*"
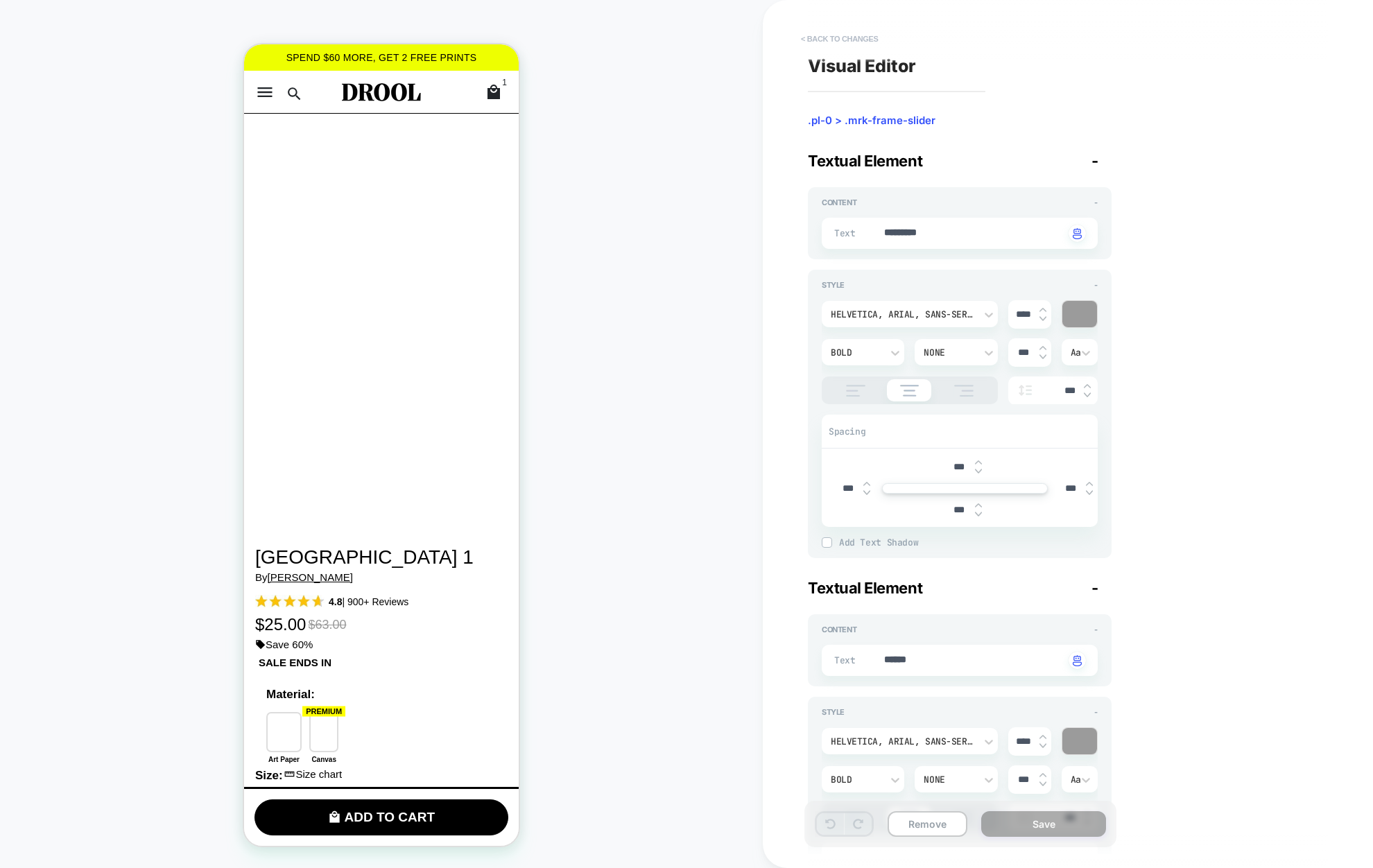
click at [820, 33] on button "< Back to changes" at bounding box center [839, 39] width 92 height 22
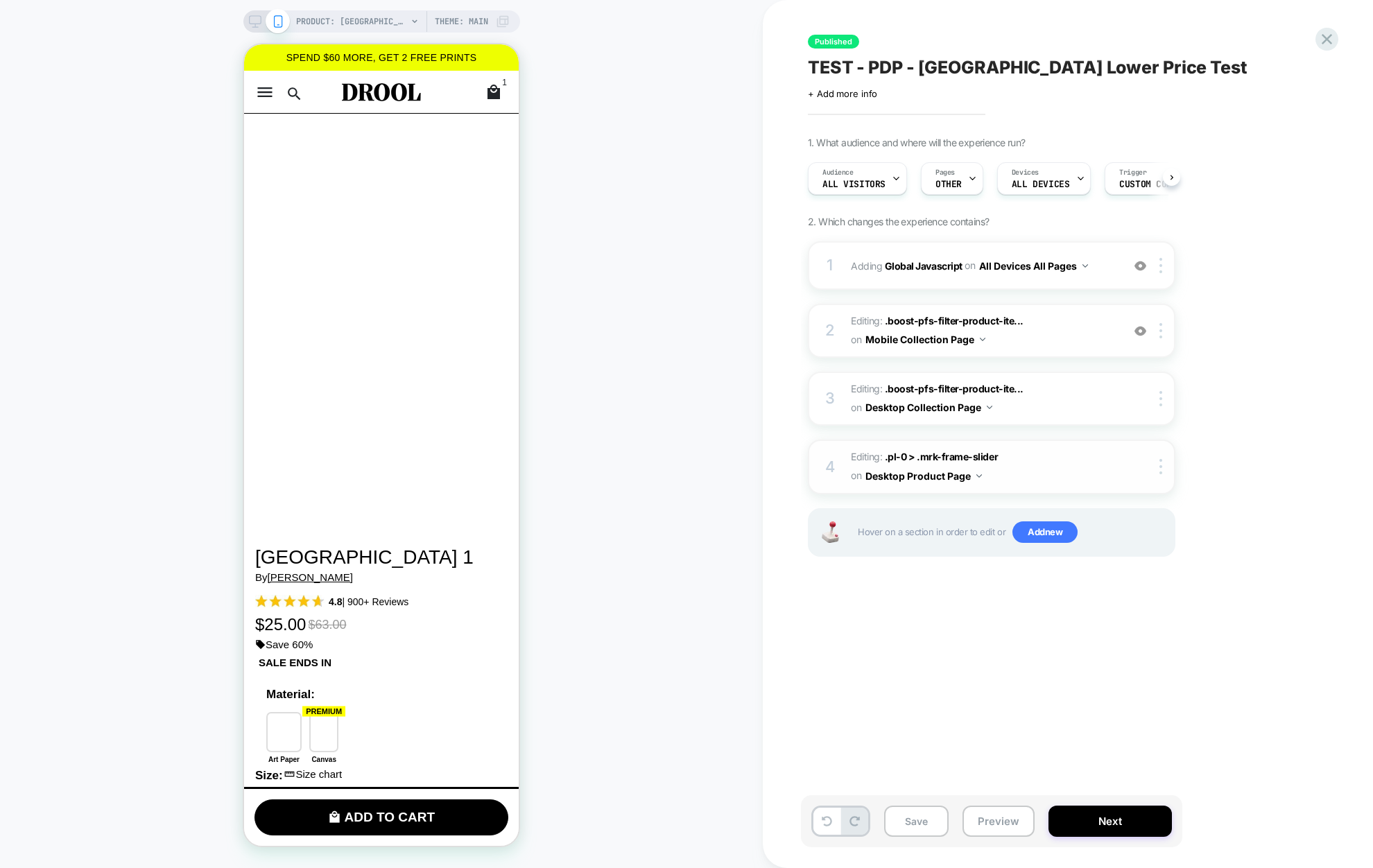
scroll to position [0, 1]
click at [937, 476] on button "Desktop Product Page" at bounding box center [923, 476] width 116 height 20
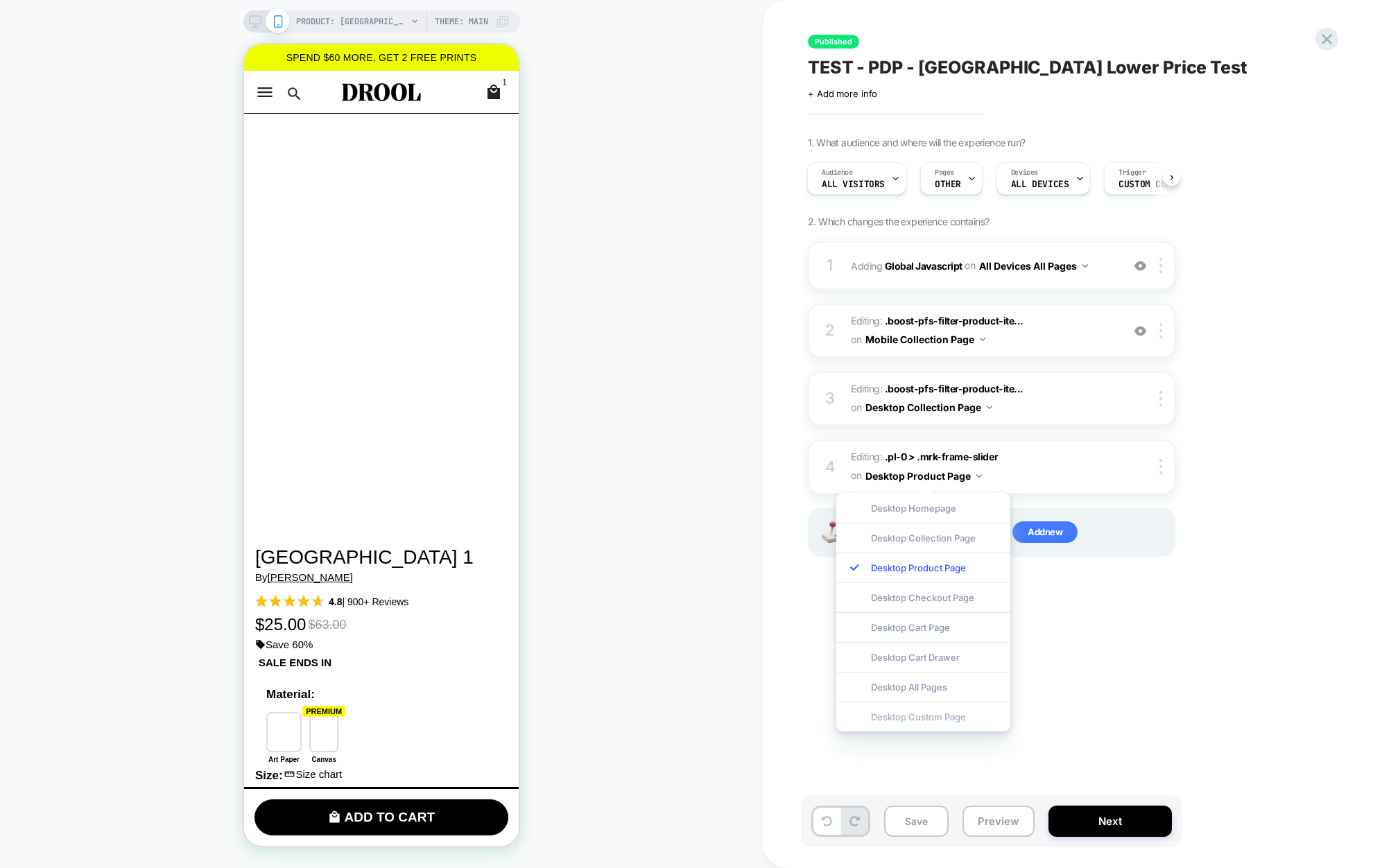
click at [926, 717] on div "Desktop Custom Page" at bounding box center [923, 717] width 174 height 30
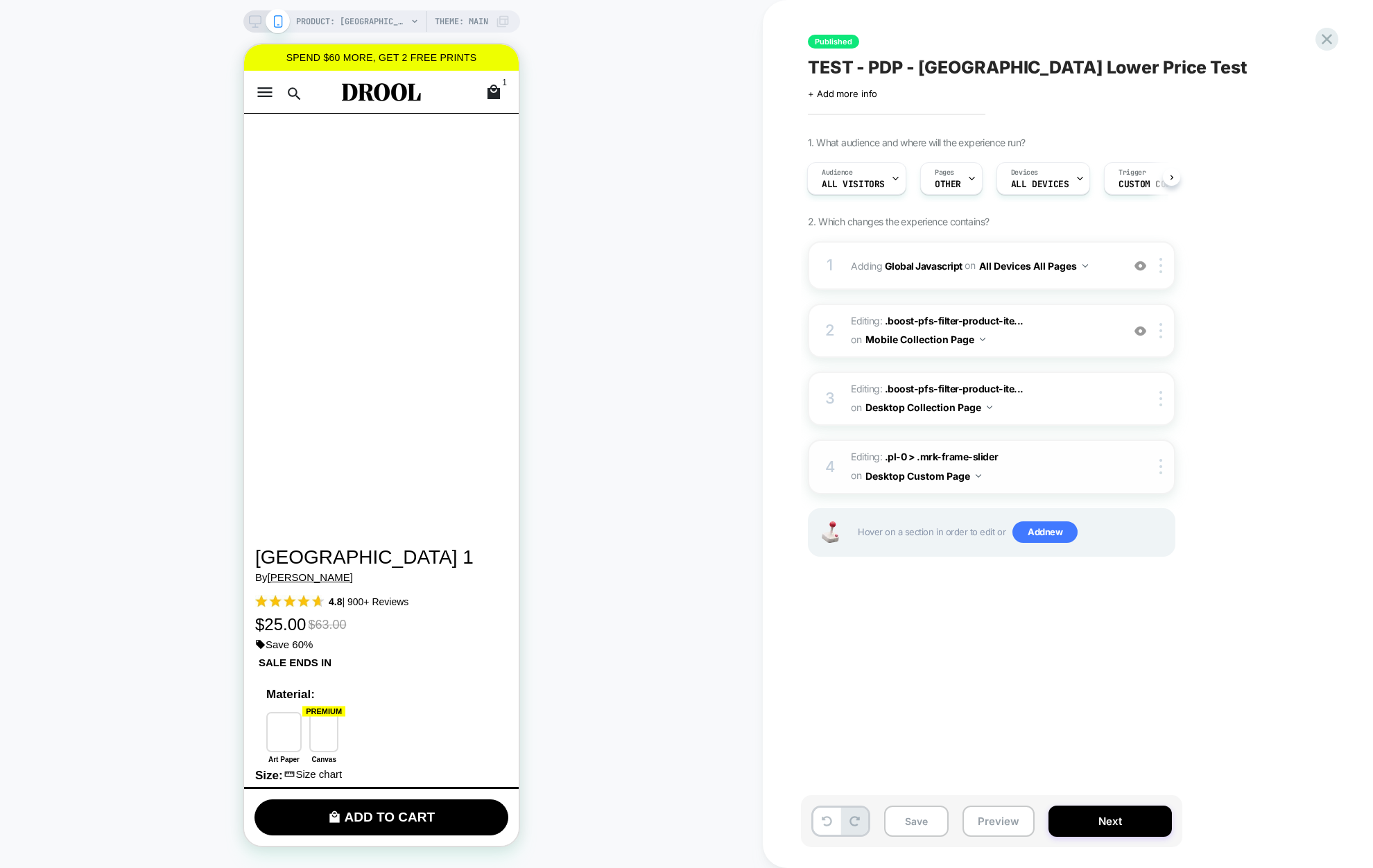
click at [942, 474] on button "Desktop Custom Page" at bounding box center [923, 476] width 116 height 20
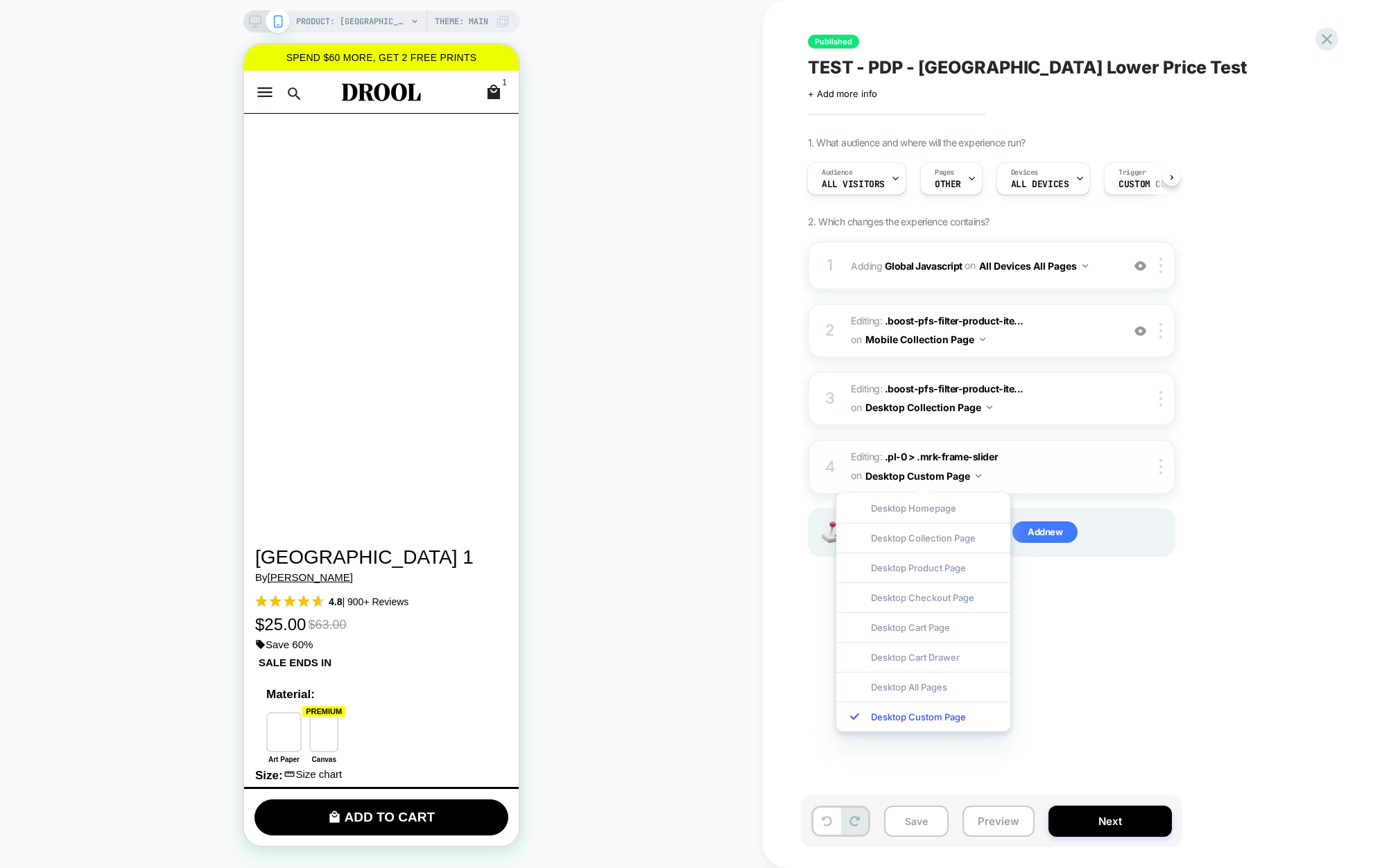
click at [1142, 470] on div at bounding box center [1151, 466] width 45 height 15
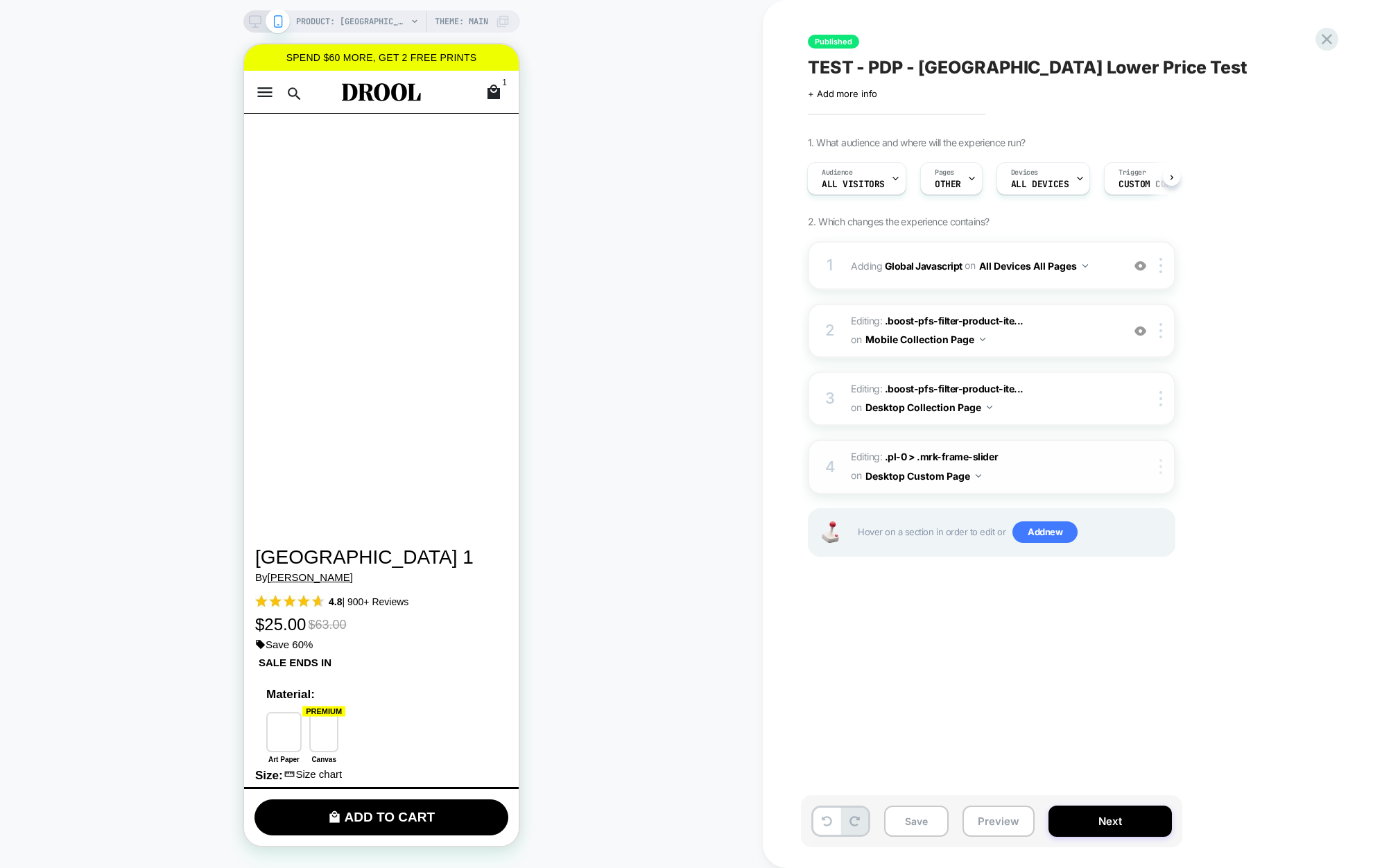
click at [1162, 467] on div at bounding box center [1163, 466] width 23 height 15
click at [947, 469] on button "Desktop Custom Page" at bounding box center [923, 476] width 116 height 20
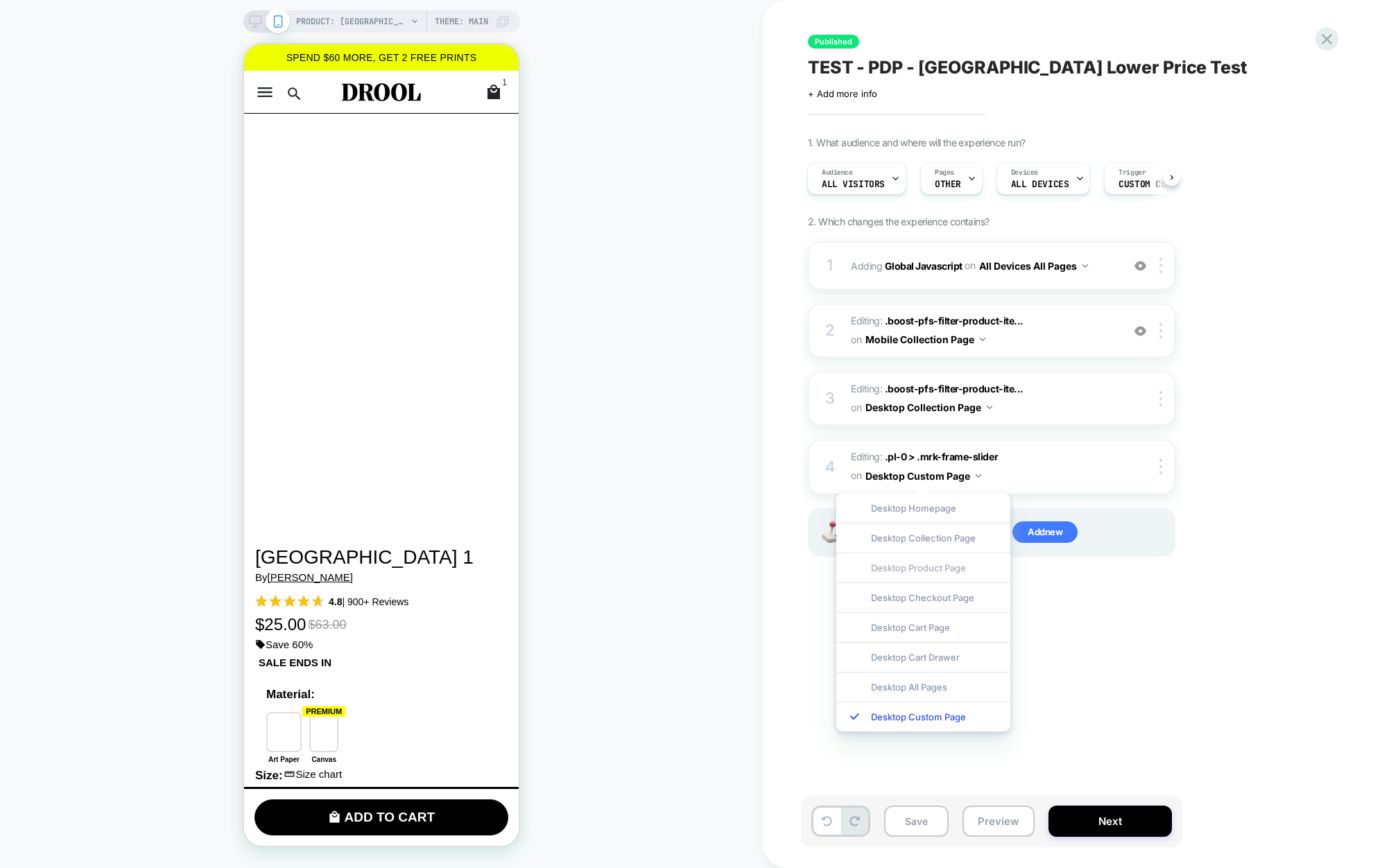
click at [946, 562] on div "Desktop Product Page" at bounding box center [923, 567] width 174 height 30
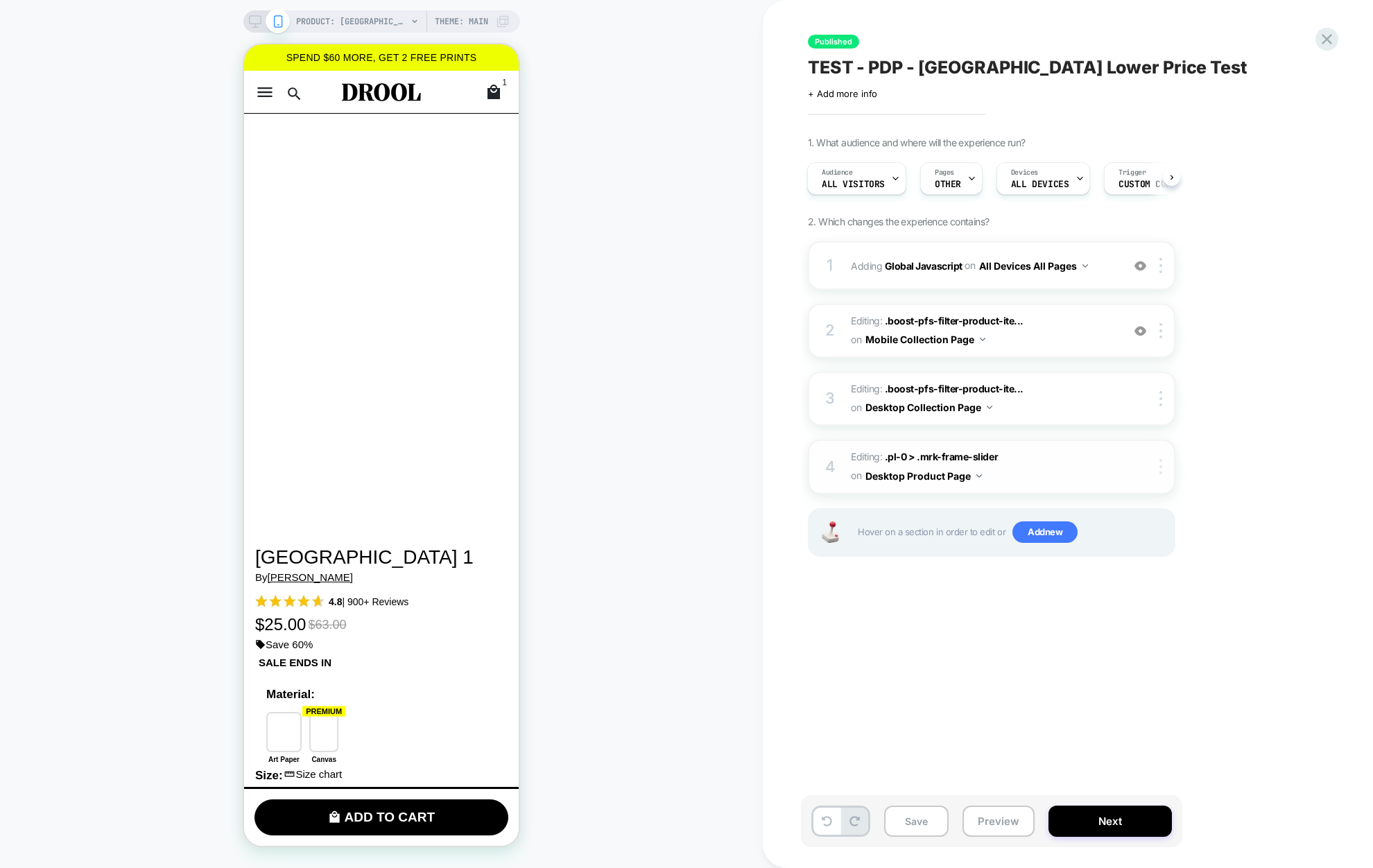
click at [1160, 466] on img at bounding box center [1160, 466] width 3 height 15
click at [1130, 577] on div "Delete" at bounding box center [1161, 577] width 123 height 37
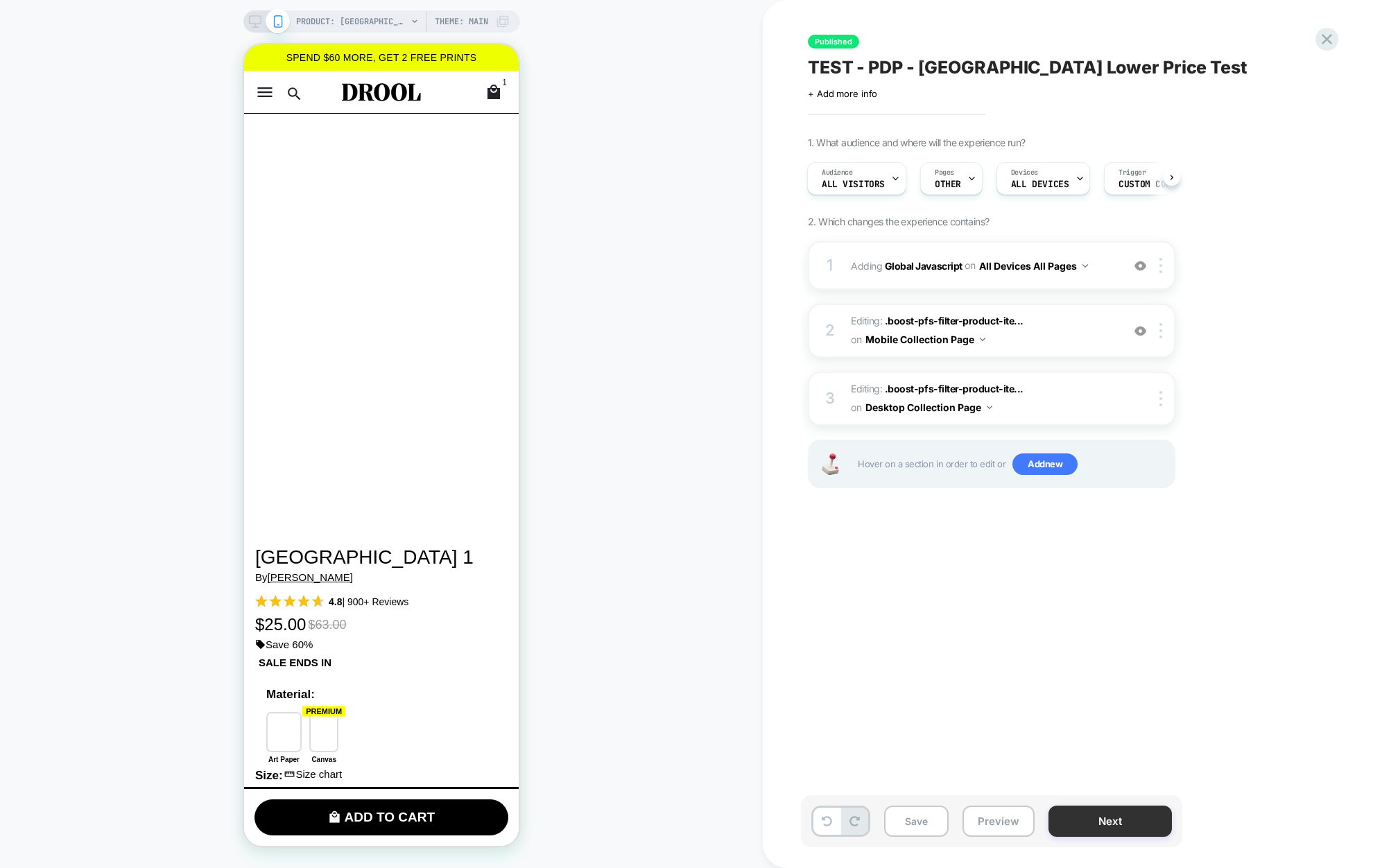
click at [1113, 818] on button "Next" at bounding box center [1109, 822] width 123 height 32
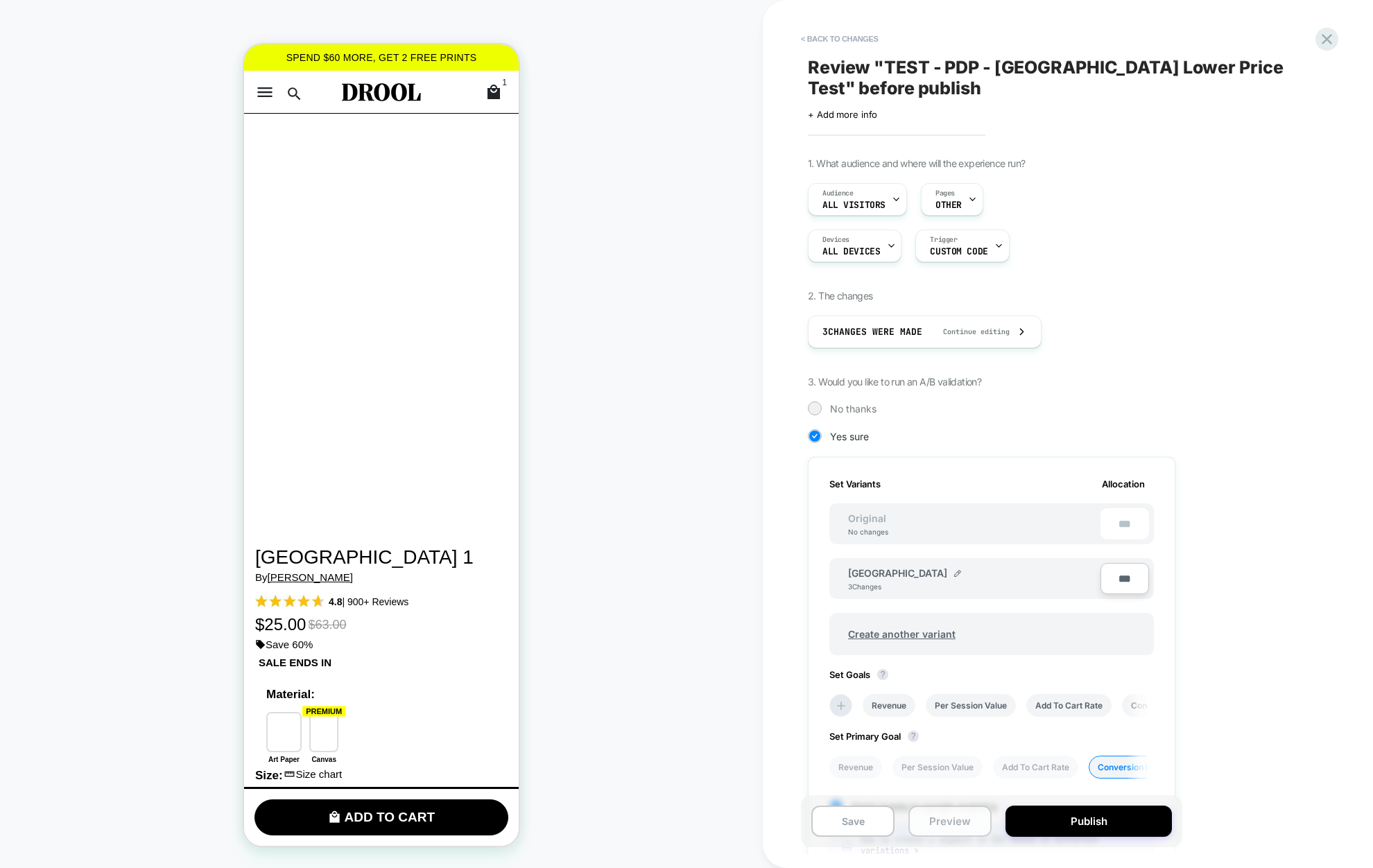
click at [950, 823] on button "Preview" at bounding box center [951, 822] width 84 height 32
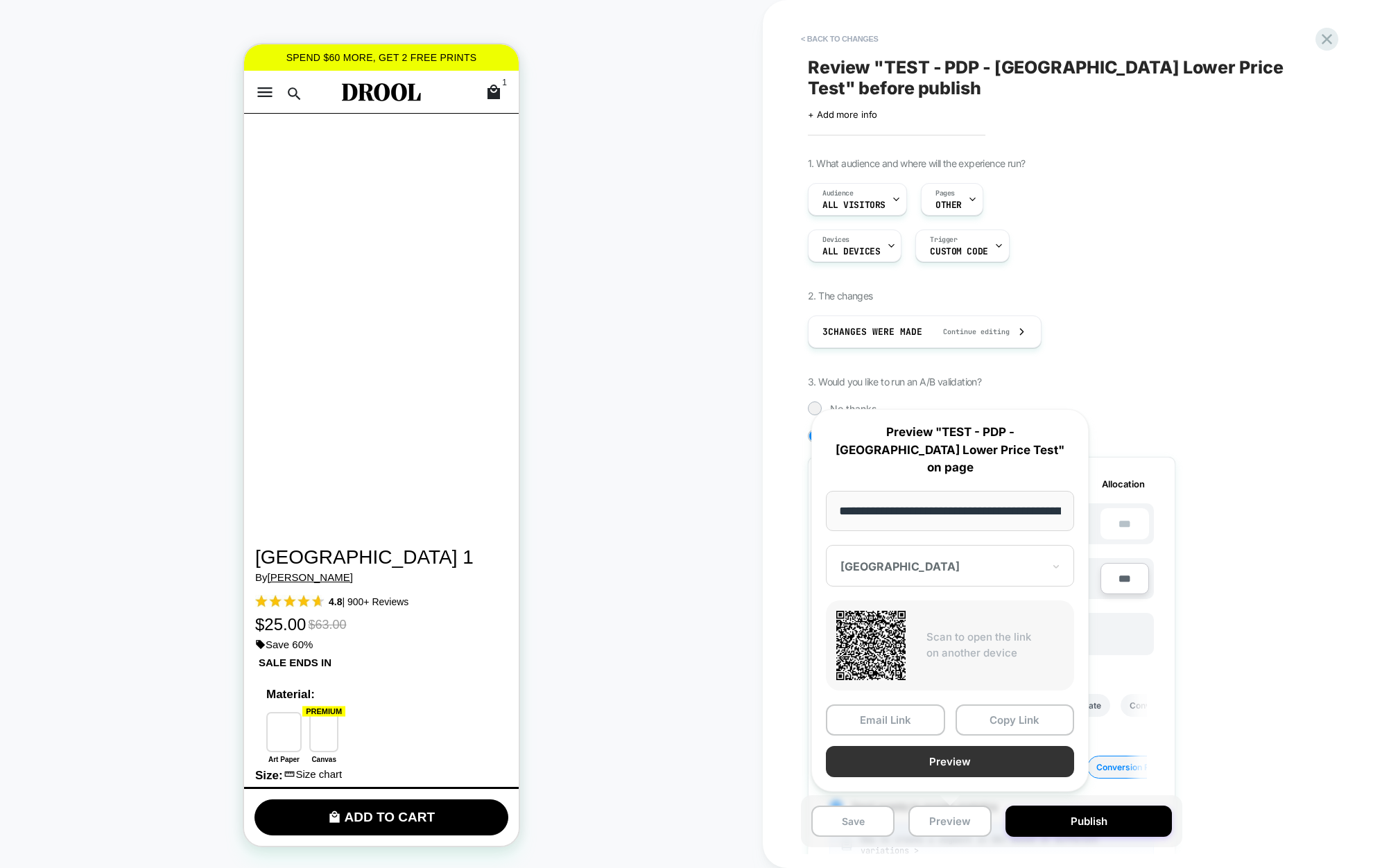
scroll to position [0, 240]
click at [966, 769] on button "Preview" at bounding box center [950, 762] width 248 height 32
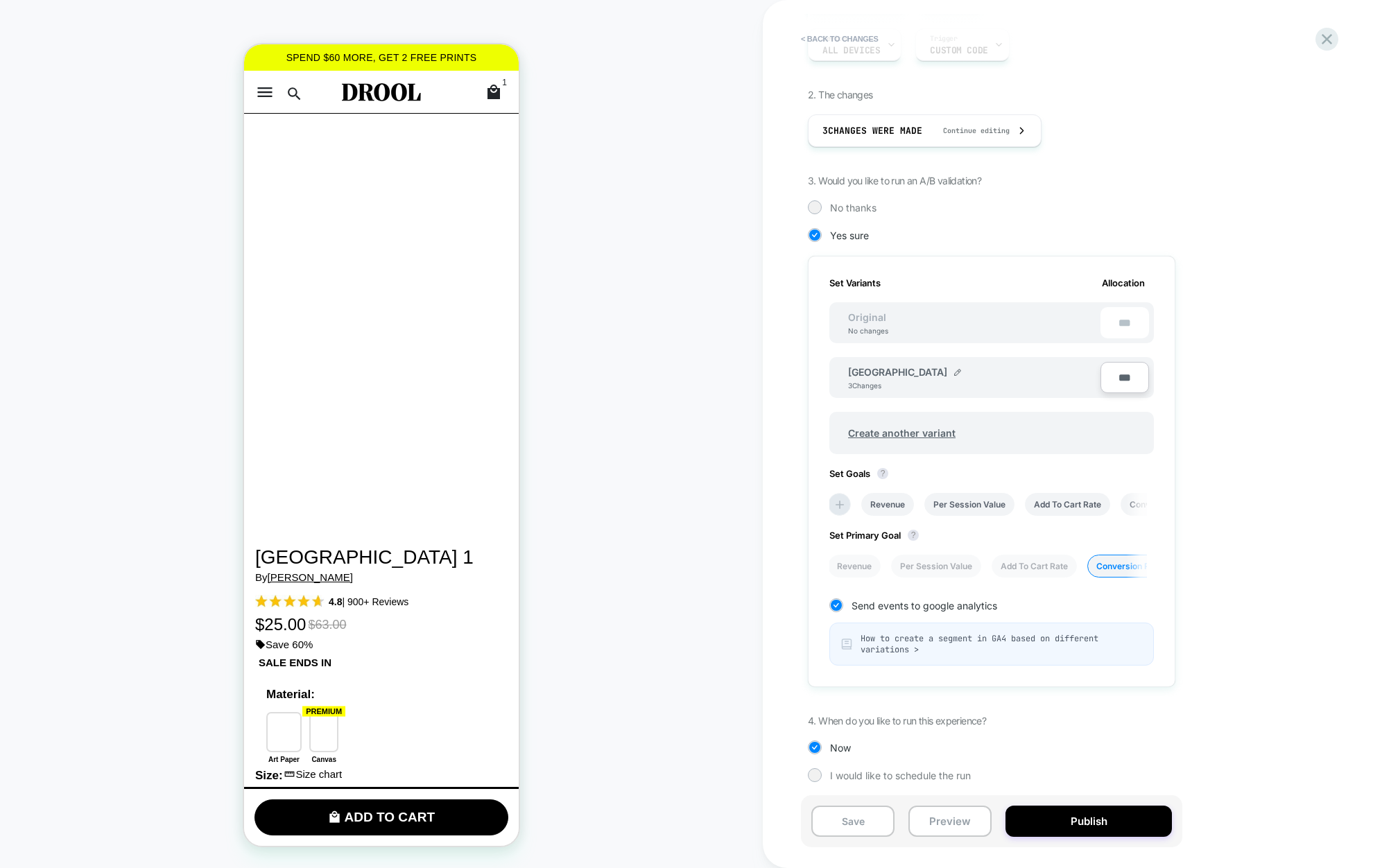
scroll to position [205, 0]
click at [955, 826] on button "Preview" at bounding box center [951, 822] width 84 height 32
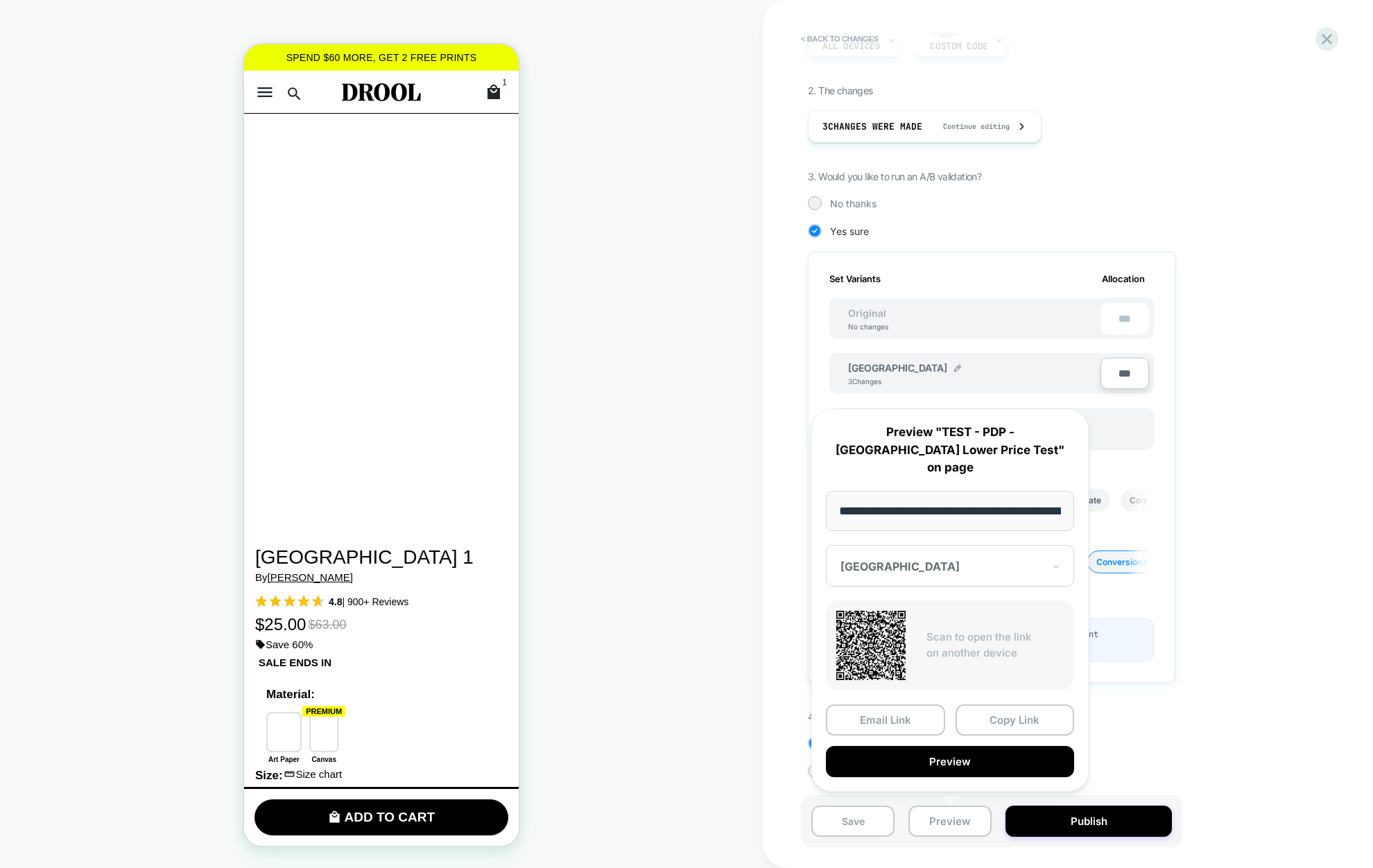
scroll to position [0, 240]
click at [926, 566] on div at bounding box center [941, 567] width 202 height 14
click at [883, 618] on div "[GEOGRAPHIC_DATA]" at bounding box center [950, 615] width 234 height 25
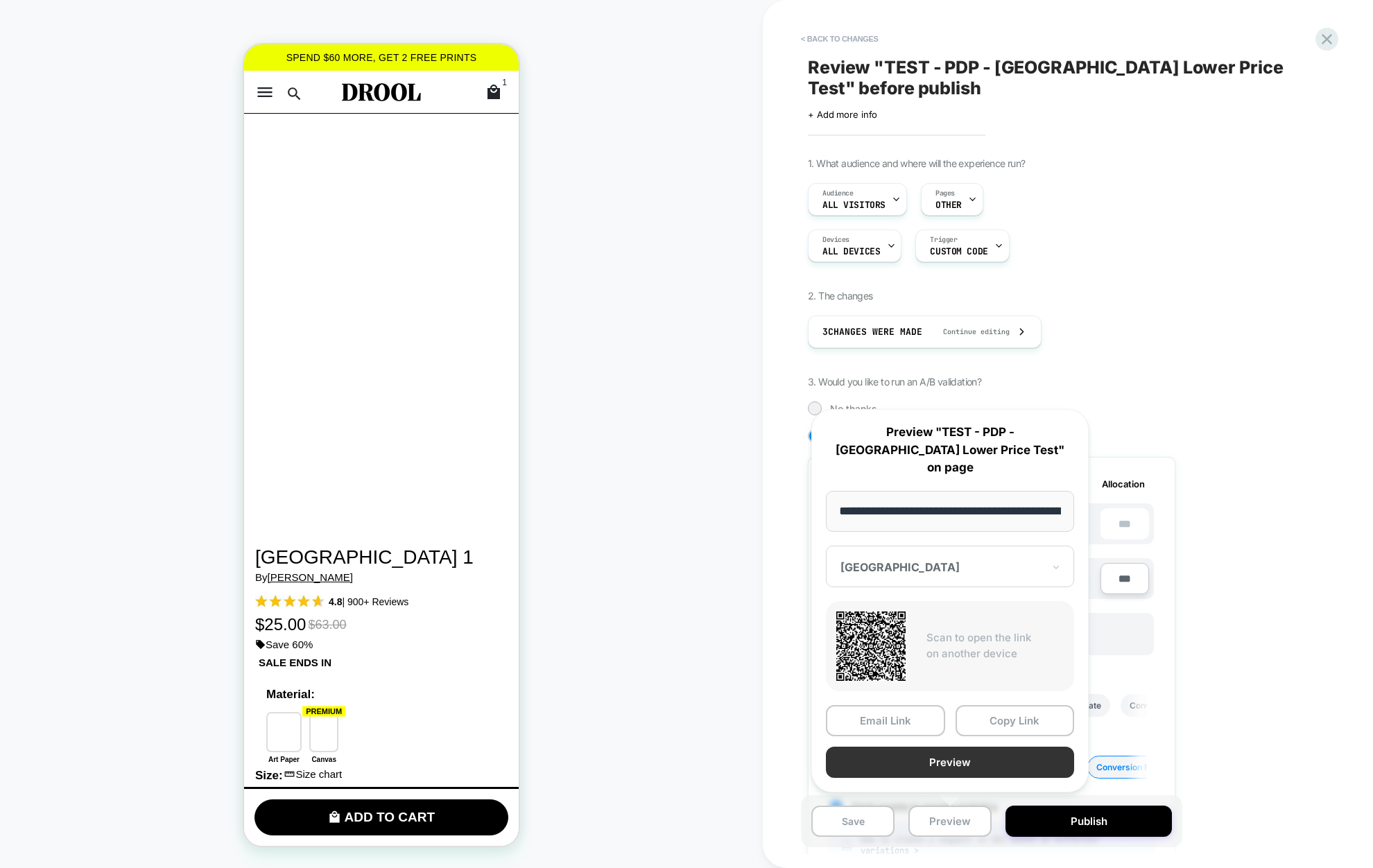
click at [926, 763] on button "Preview" at bounding box center [950, 762] width 248 height 32
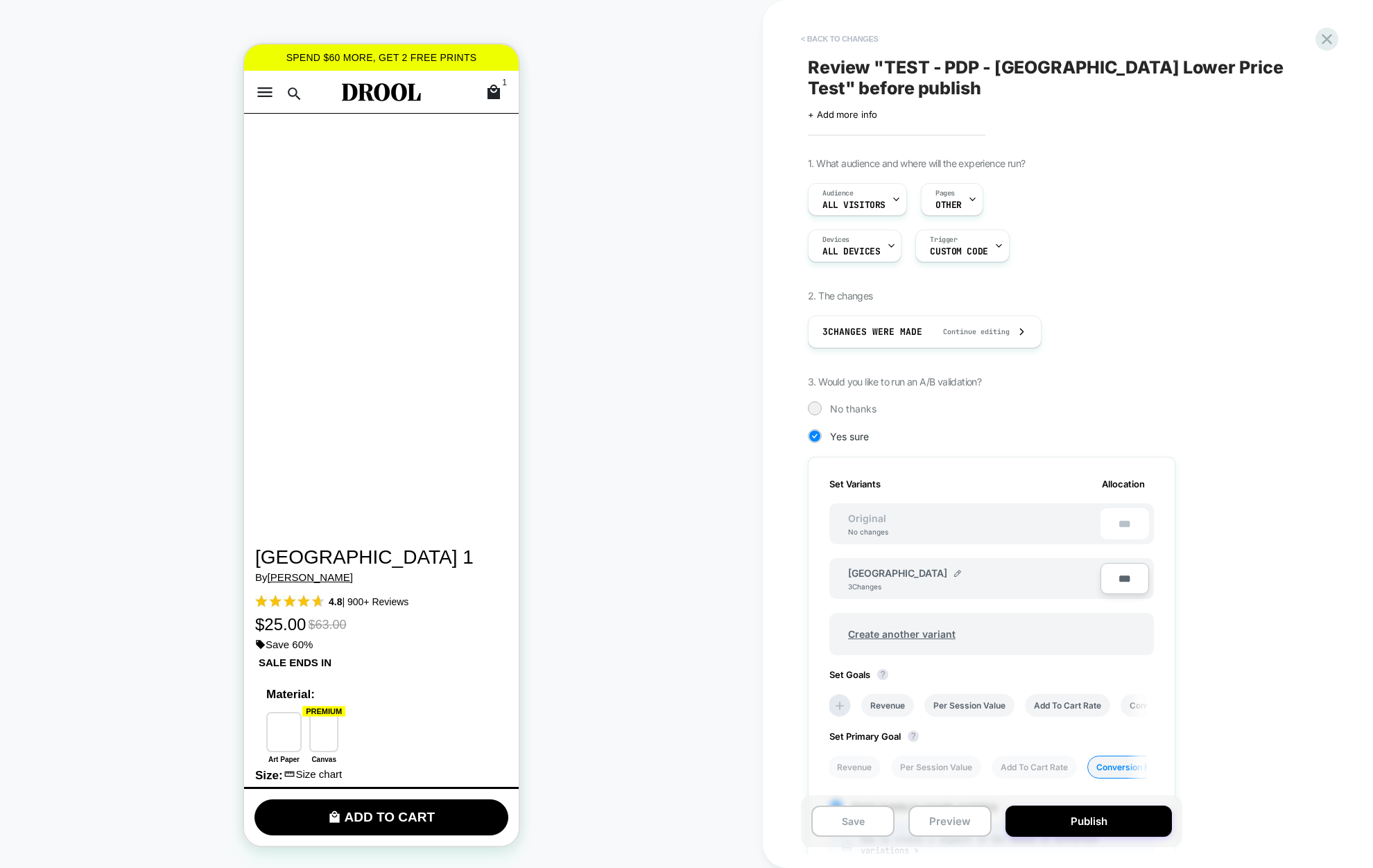
click at [830, 34] on button "< Back to changes" at bounding box center [839, 39] width 92 height 22
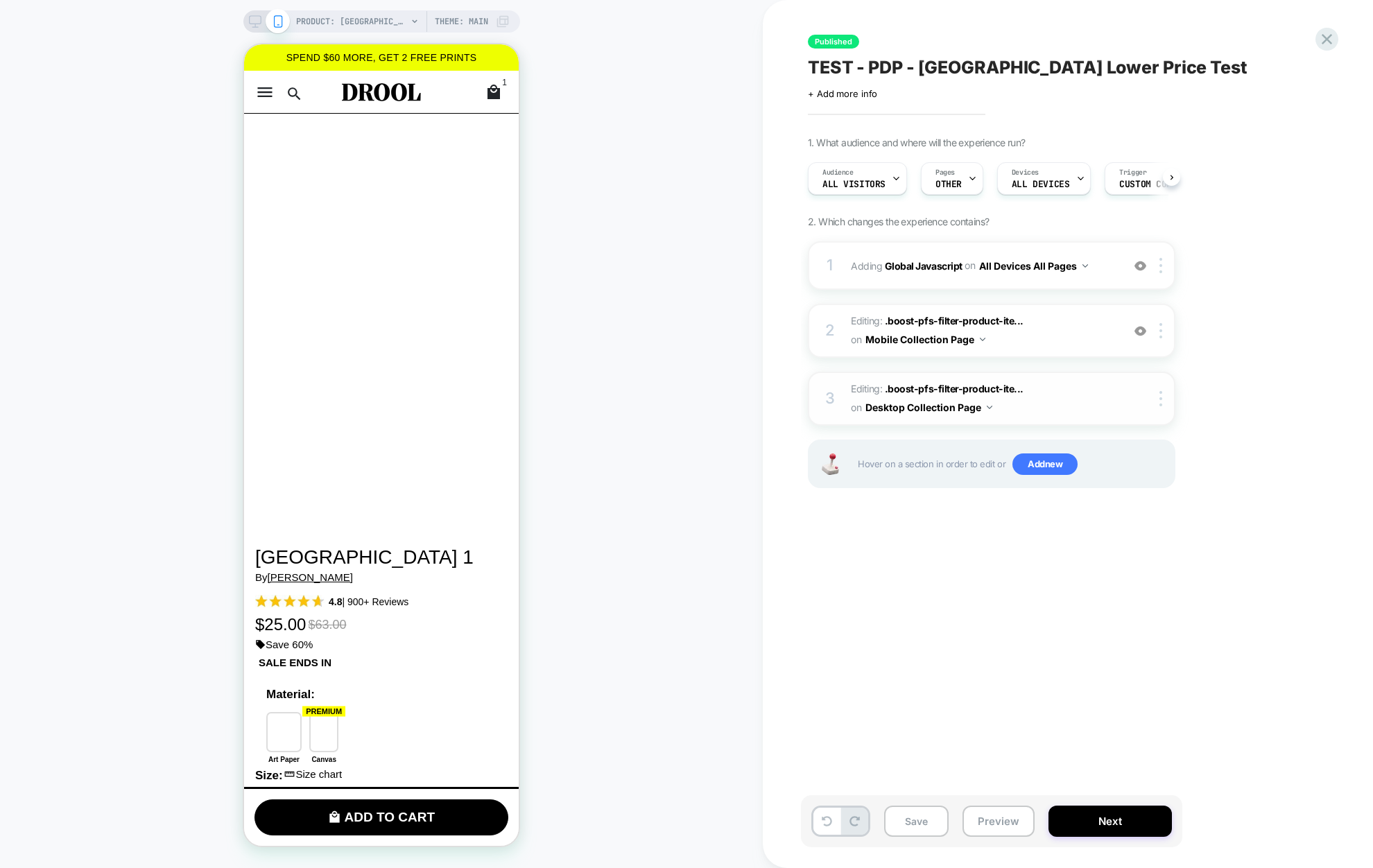
scroll to position [0, 1]
click at [1056, 407] on span "Editing : .boost-pfs-filter-product-ite... .boost-pfs-filter-product-item:nth-c…" at bounding box center [983, 398] width 265 height 37
click at [256, 23] on icon at bounding box center [254, 20] width 12 height 12
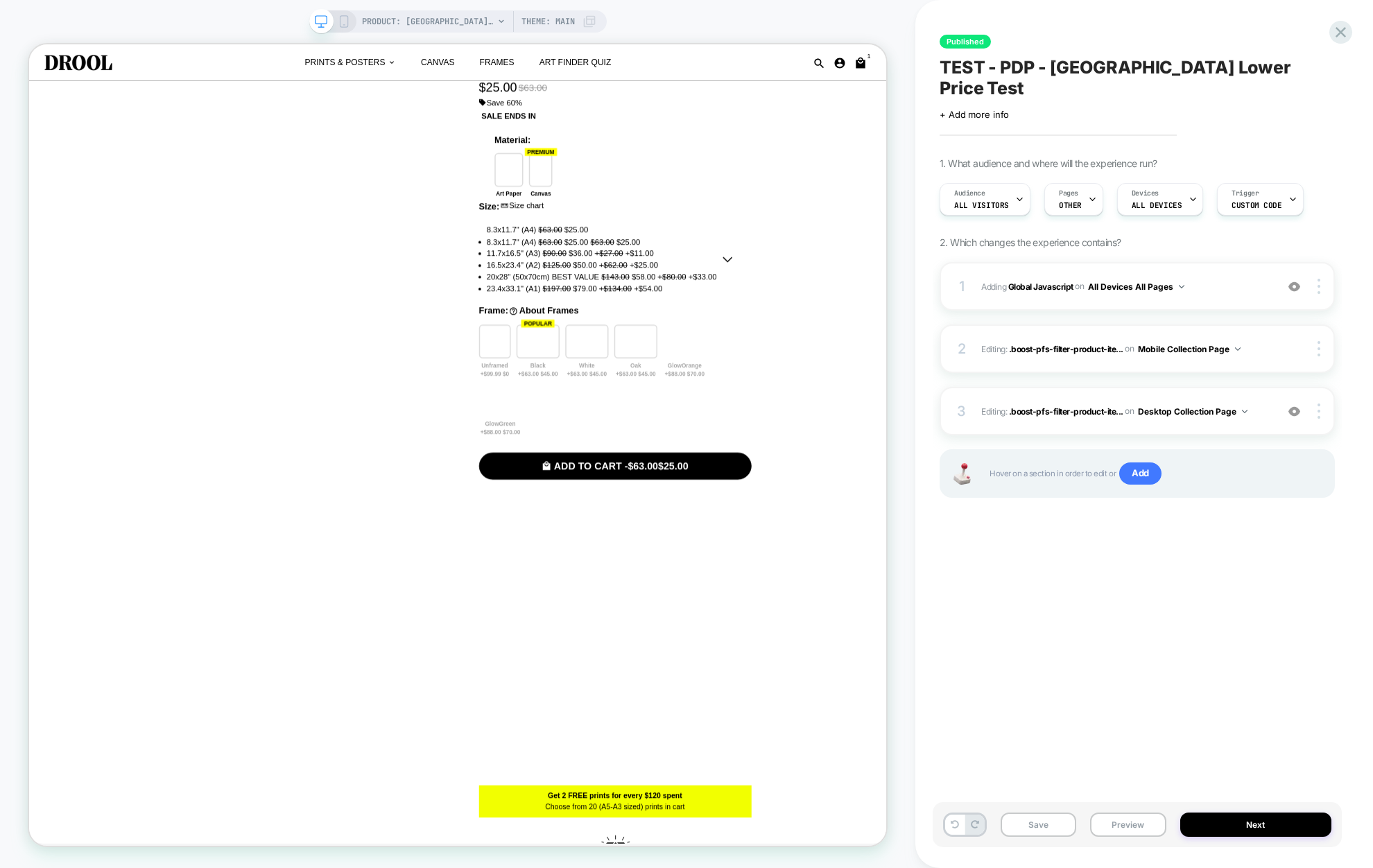
scroll to position [0, 1]
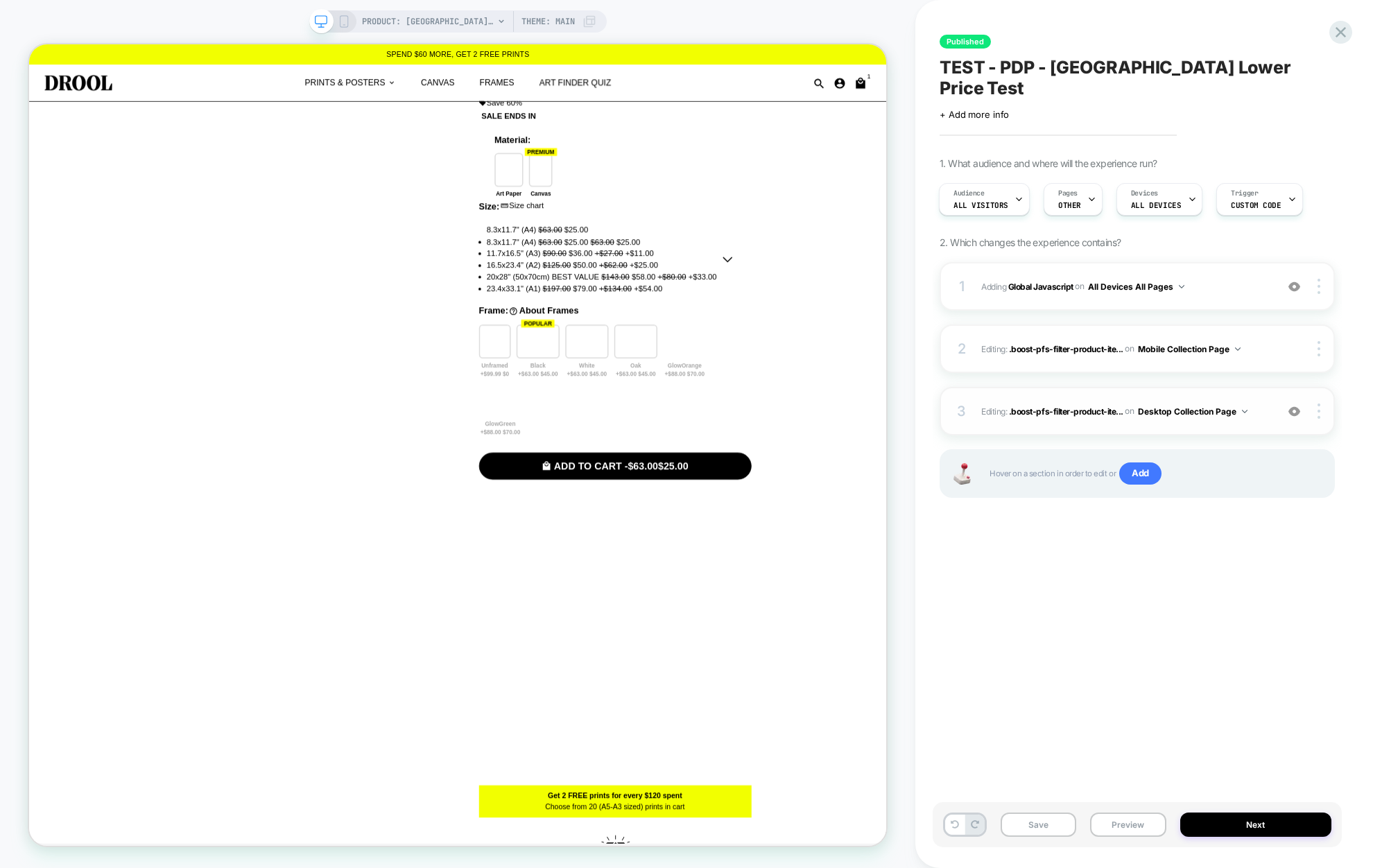
click at [1177, 408] on div "3 Editing : .boost-pfs-filter-product-ite... .boost-pfs-filter-product-item:nth…" at bounding box center [1137, 411] width 395 height 48
click at [1188, 403] on button "Desktop Collection Page" at bounding box center [1193, 411] width 110 height 18
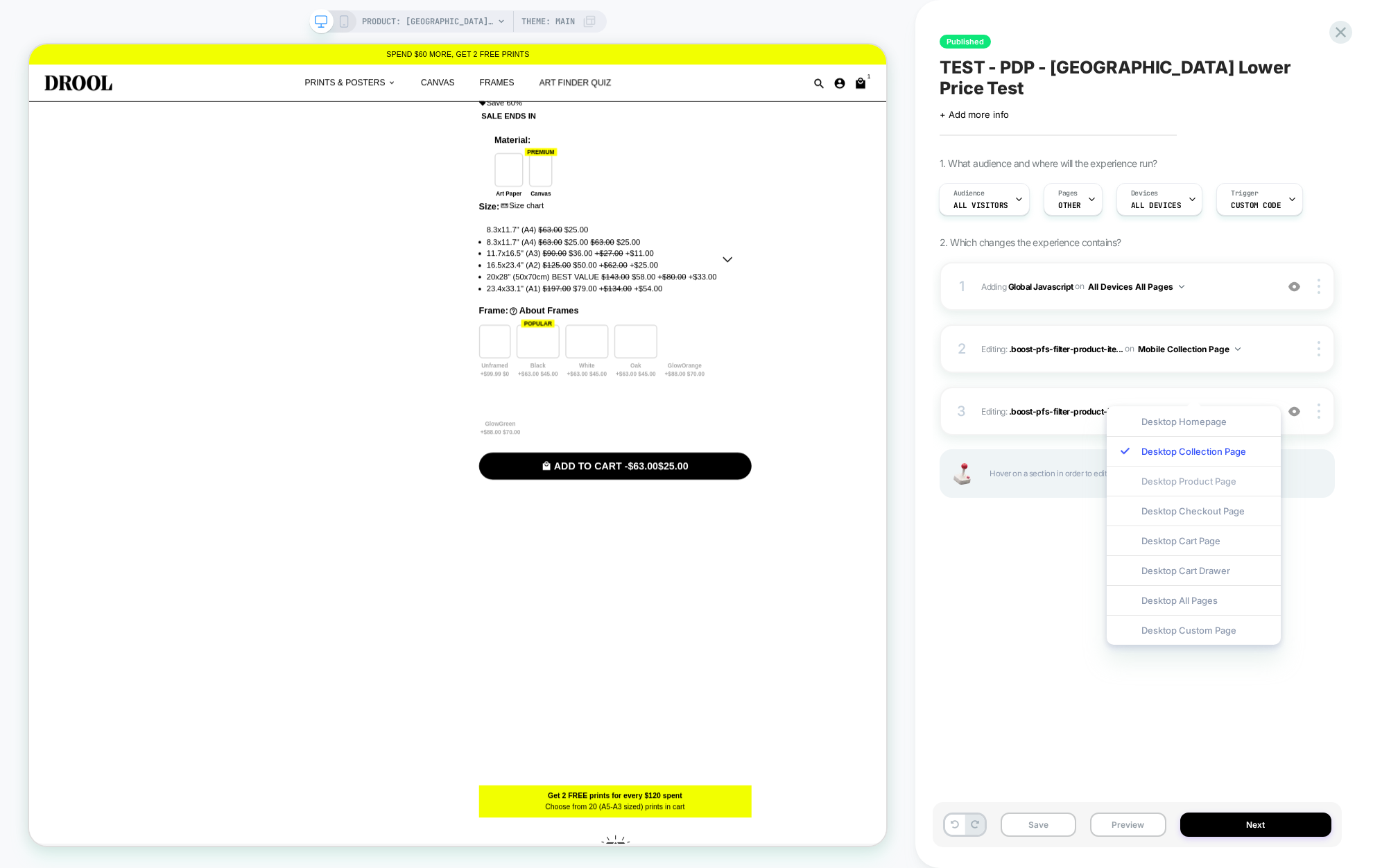
click at [1192, 486] on div "Desktop Product Page" at bounding box center [1193, 481] width 174 height 30
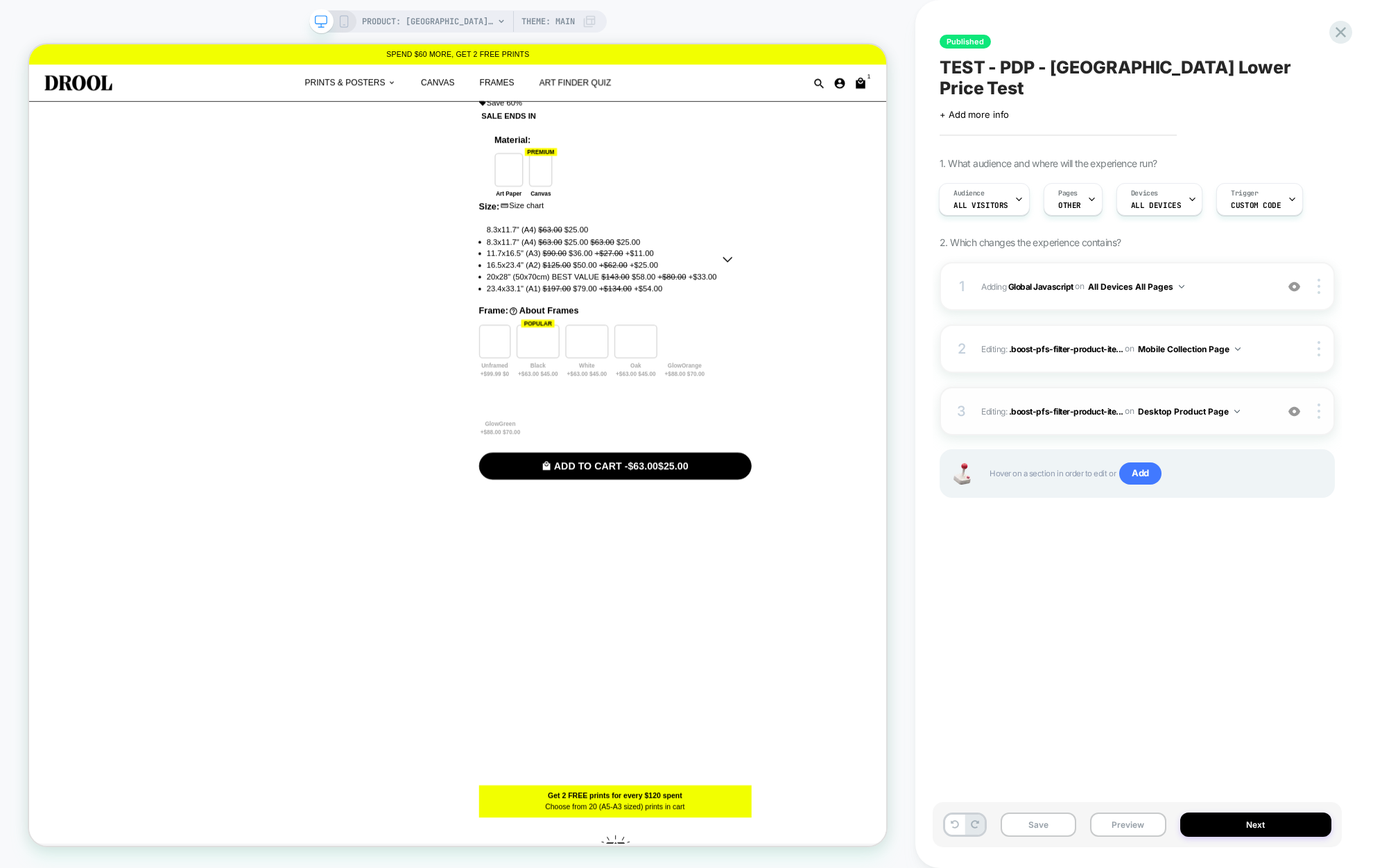
click at [1291, 406] on img at bounding box center [1294, 411] width 12 height 12
click at [956, 832] on button at bounding box center [954, 825] width 19 height 20
click at [1212, 403] on button "Desktop Collection Page" at bounding box center [1193, 411] width 110 height 18
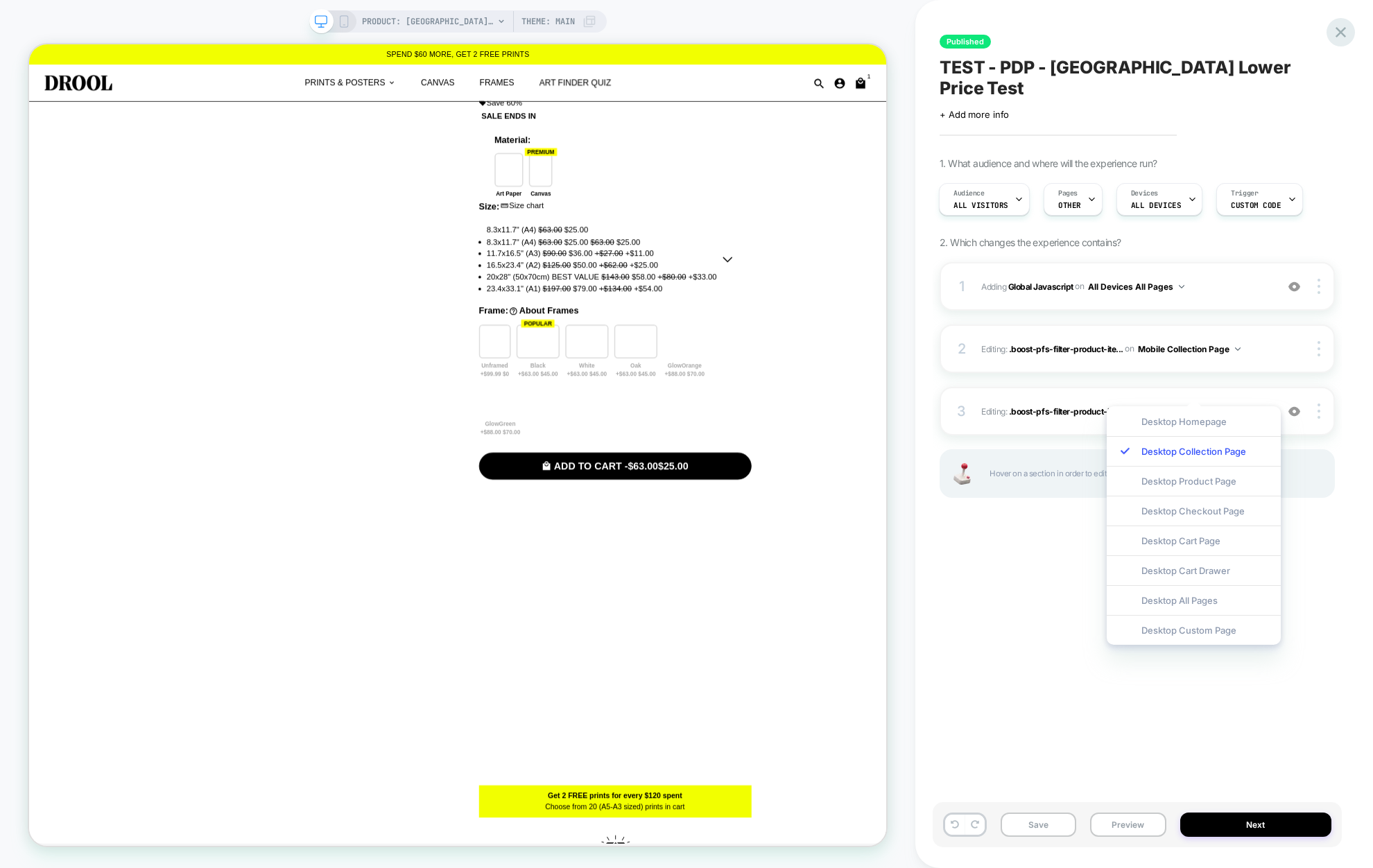
click at [1291, 35] on icon at bounding box center [1341, 32] width 19 height 19
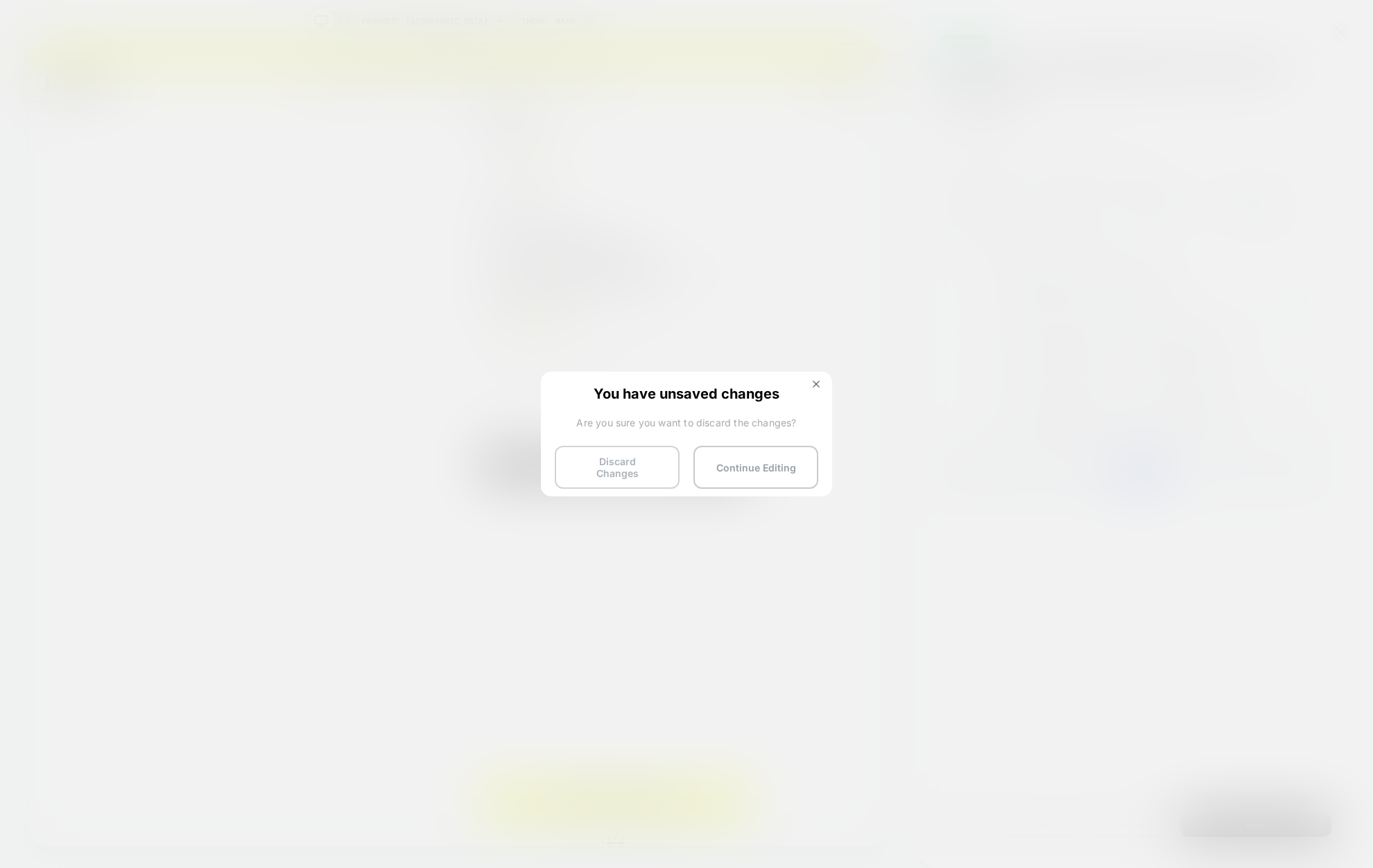
click at [618, 466] on button "Discard Changes" at bounding box center [617, 467] width 124 height 43
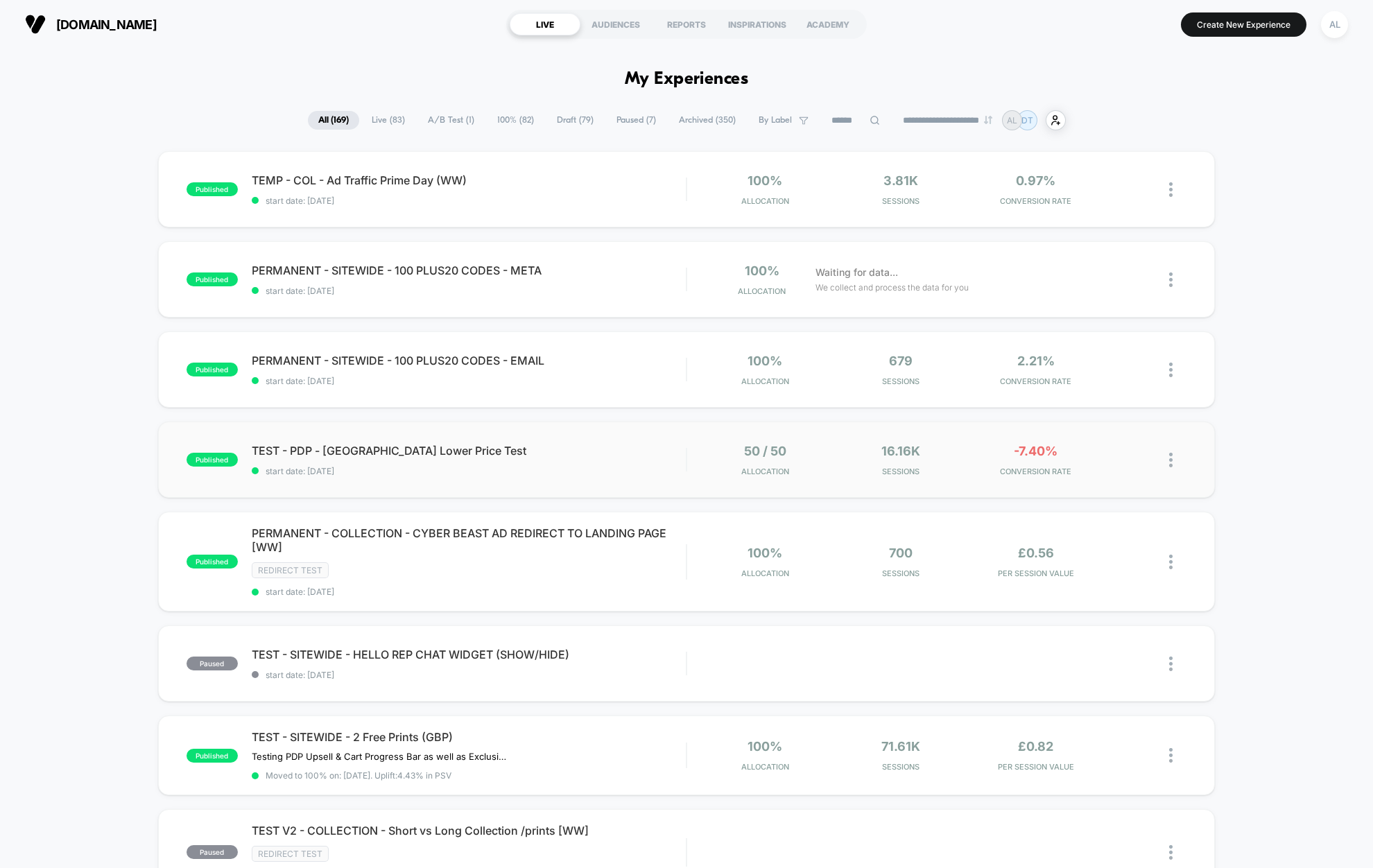
click at [584, 437] on div "published TEST - PDP - [GEOGRAPHIC_DATA] Lower Price Test start date: [DATE] 50…" at bounding box center [686, 460] width 1057 height 76
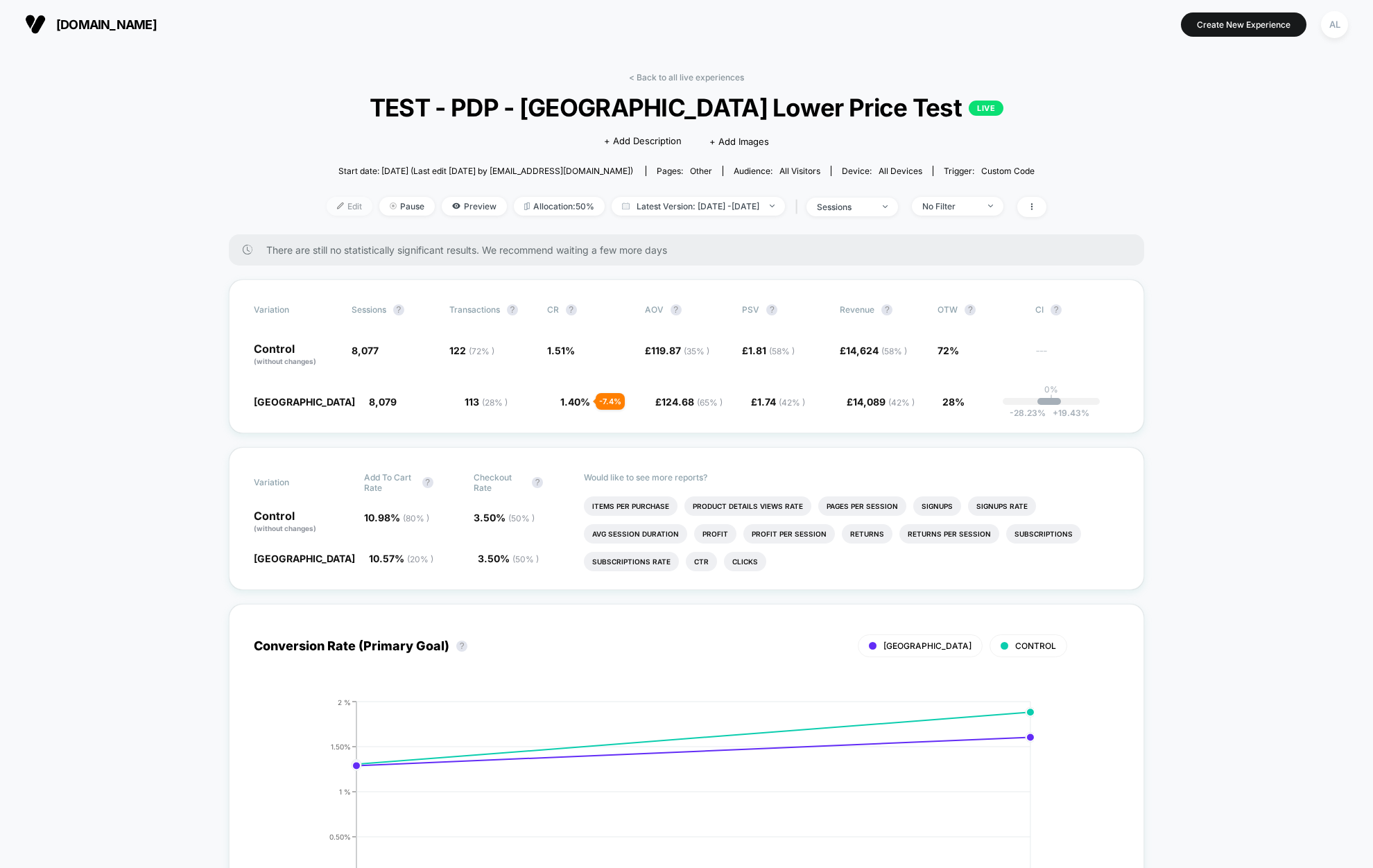
click at [343, 206] on div at bounding box center [345, 206] width 4 height 1
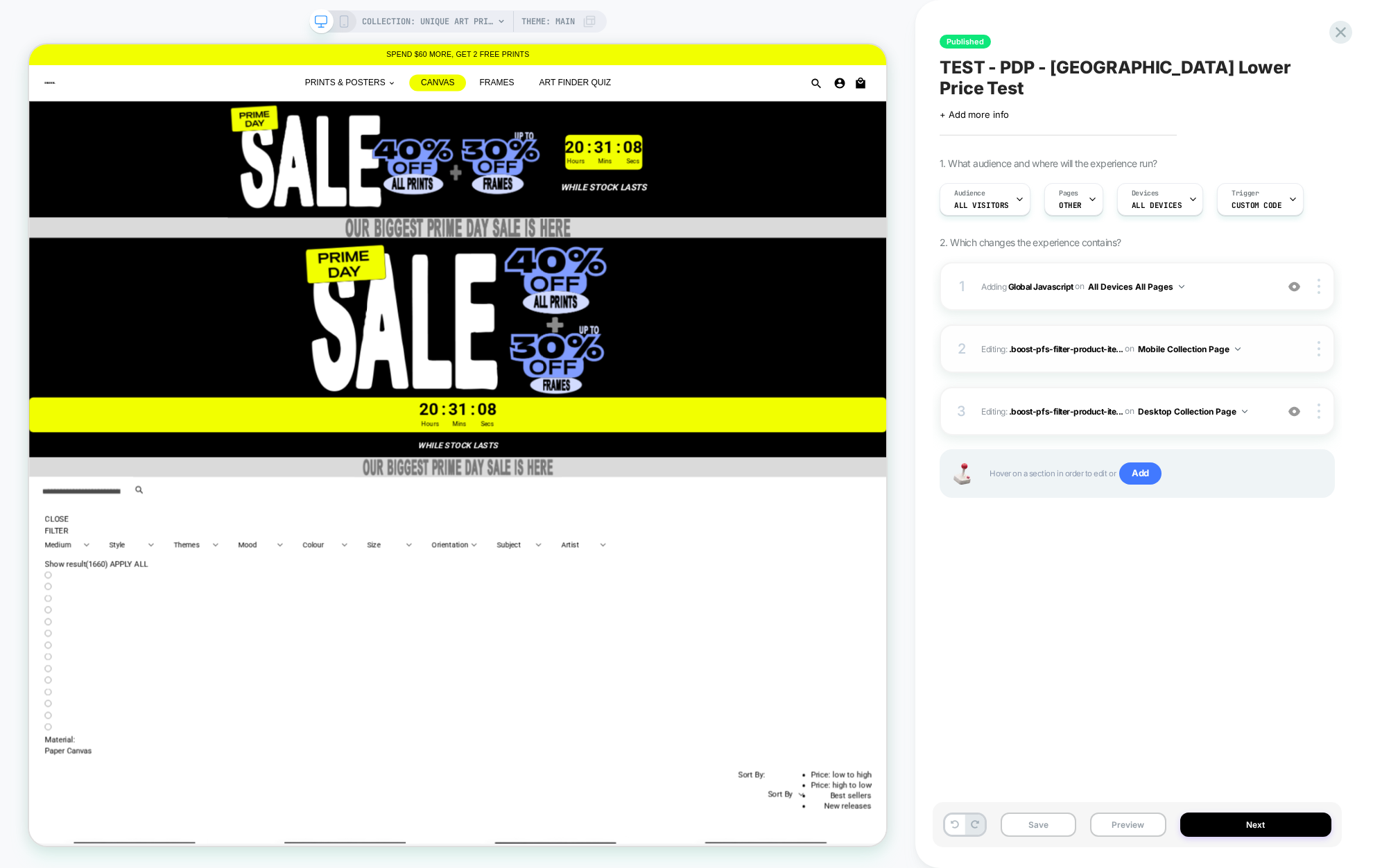
scroll to position [0, 1]
click at [409, 19] on span "COLLECTION: Unique art prints (Category)" at bounding box center [428, 21] width 132 height 22
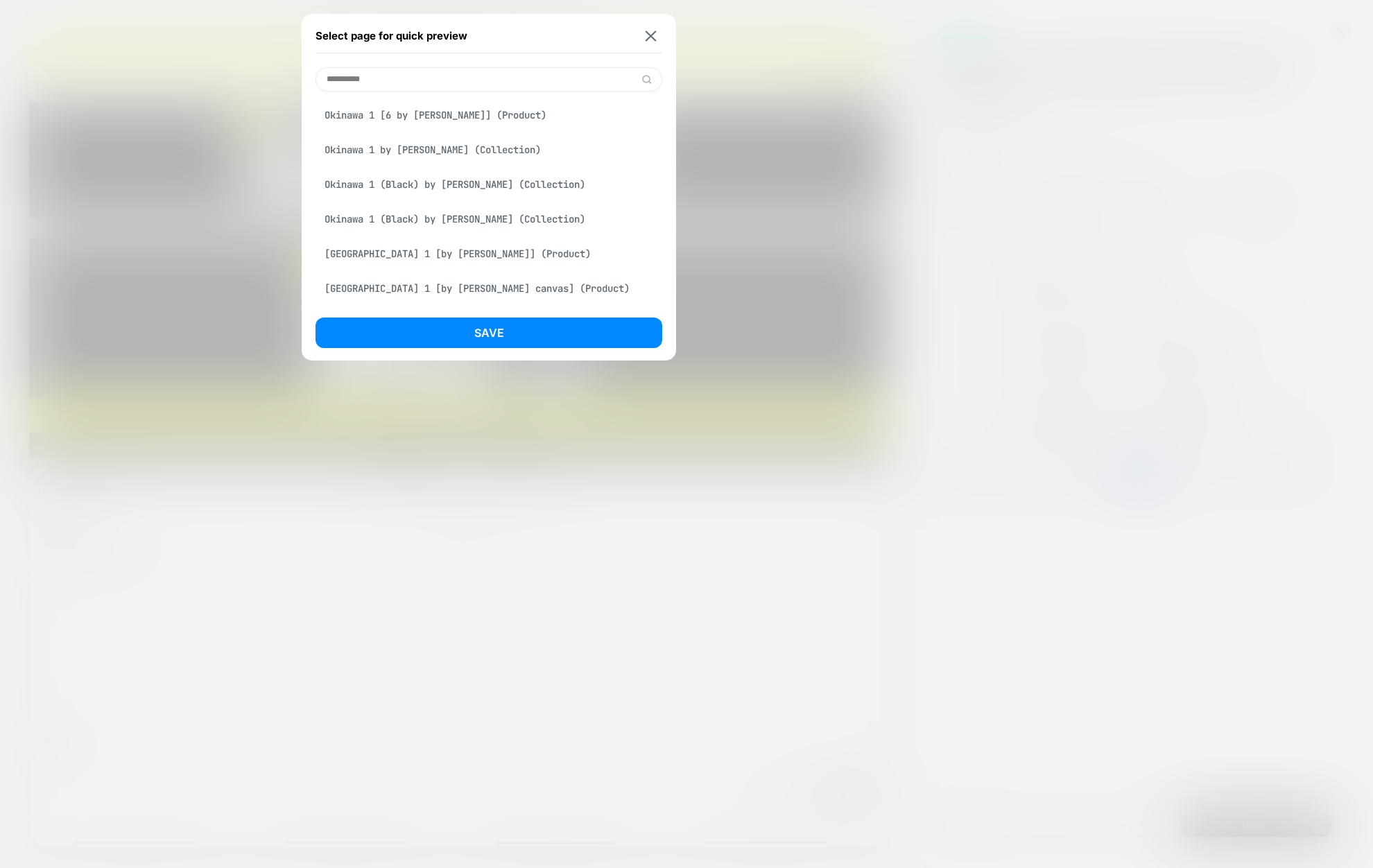
type input "*********"
click at [426, 115] on div "Okinawa 1 [6 by [PERSON_NAME]] (Product)" at bounding box center [488, 115] width 346 height 26
click at [519, 325] on button "Save" at bounding box center [488, 332] width 346 height 31
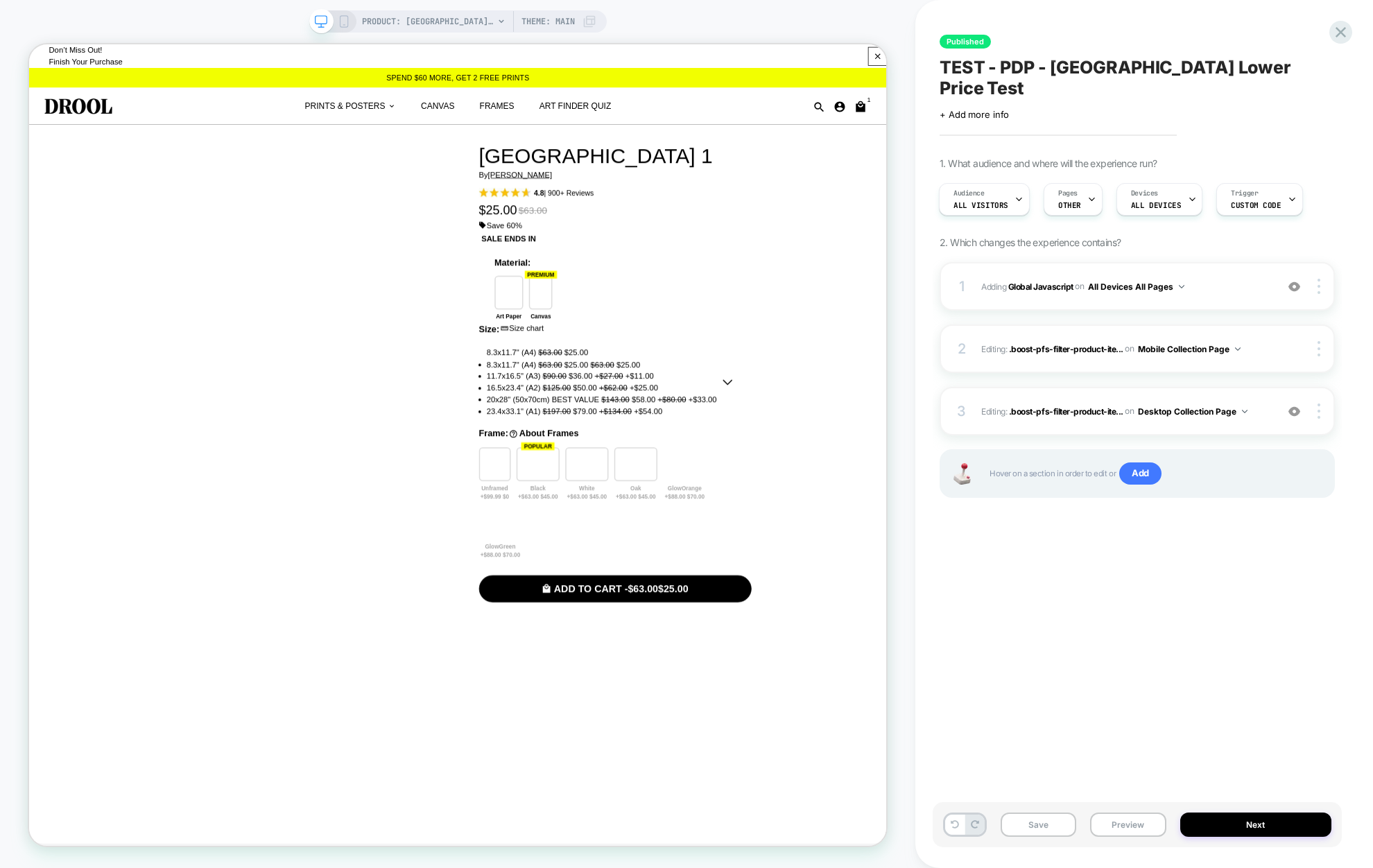
scroll to position [0, 1]
click at [1218, 275] on div "1 Adding Global Javascript on All Devices All Pages Add Before Add After Target…" at bounding box center [1137, 286] width 395 height 48
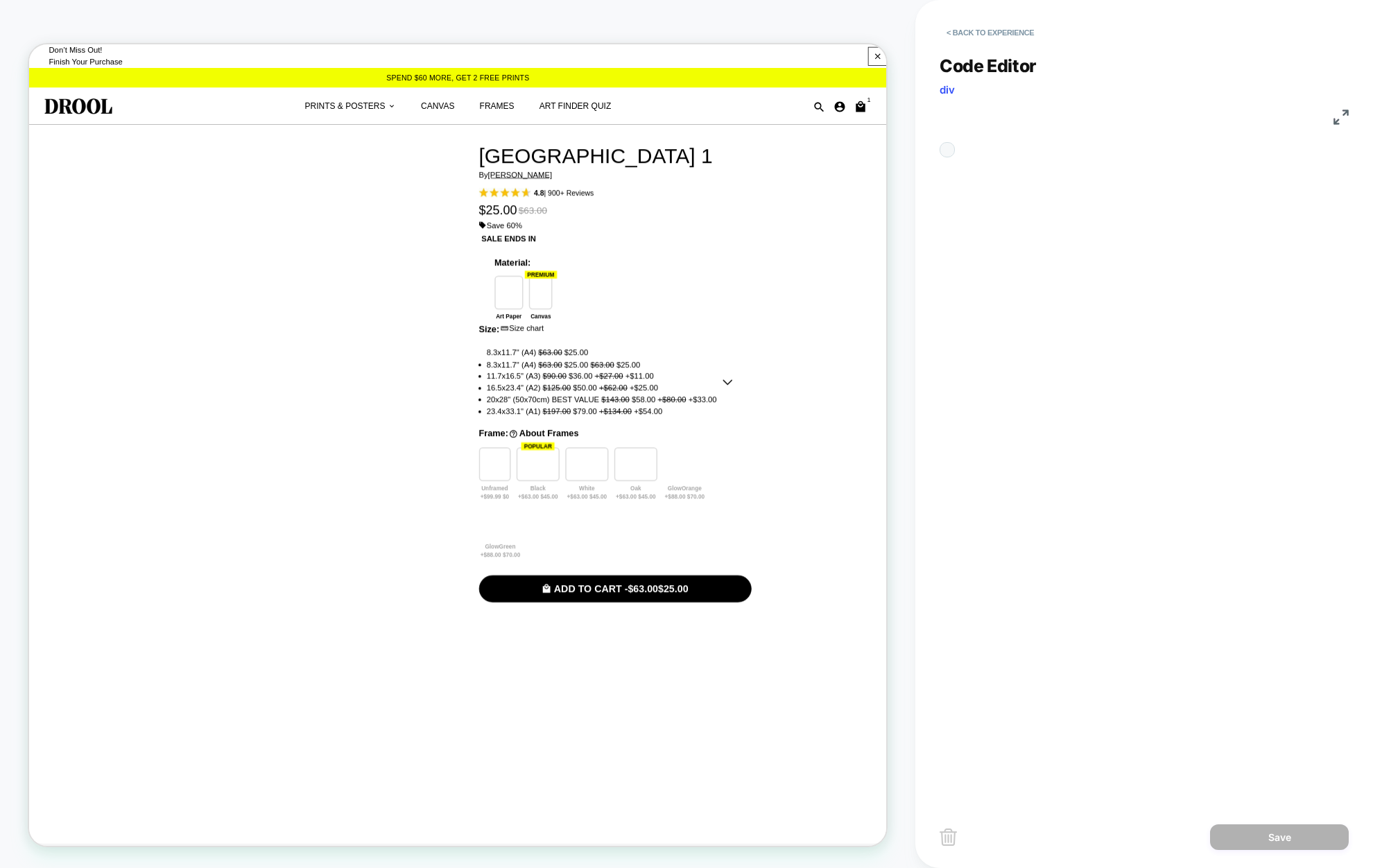
scroll to position [188, 0]
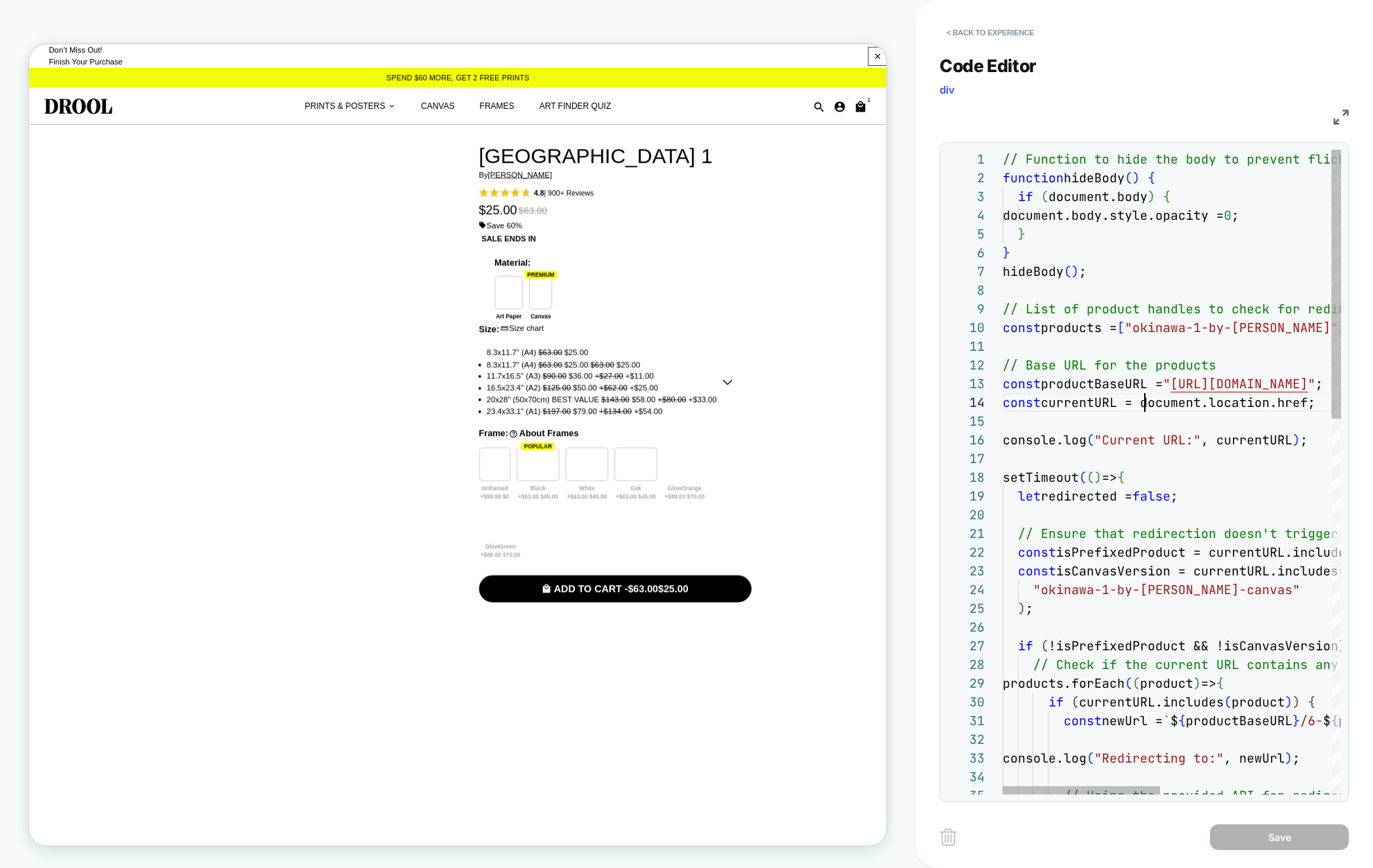
type textarea "**********"
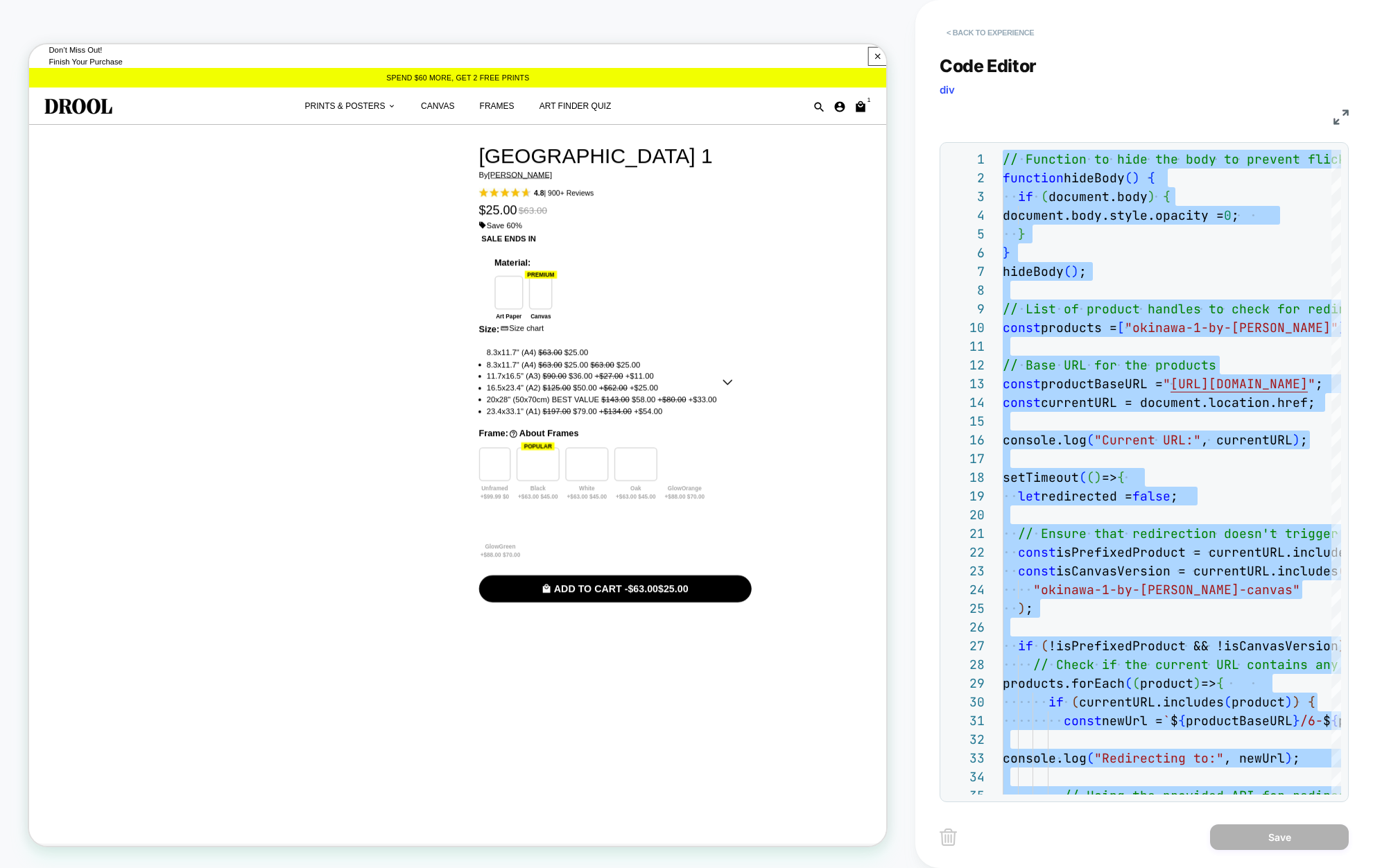
click at [962, 30] on button "< Back to experience" at bounding box center [990, 32] width 101 height 22
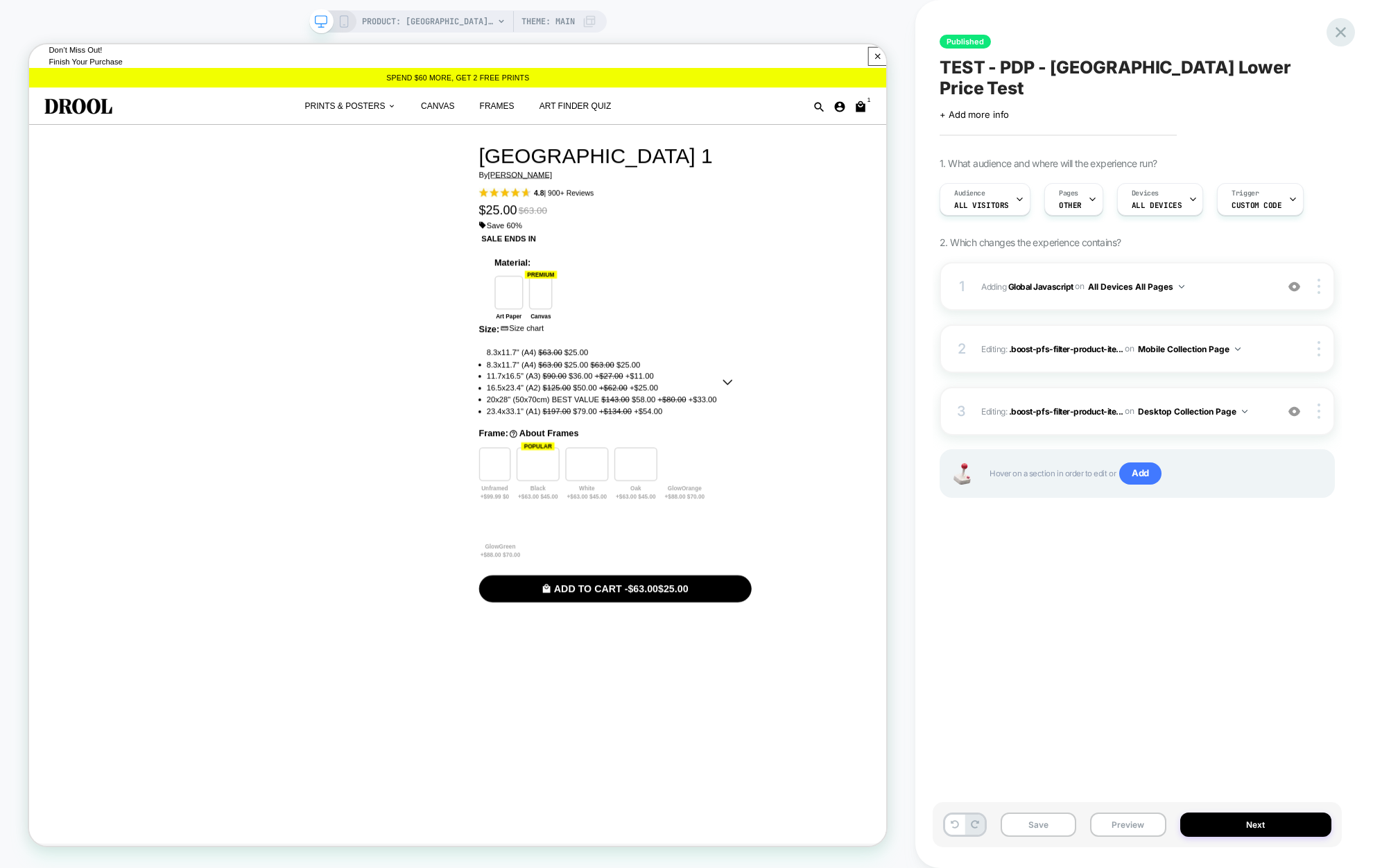
click at [1336, 34] on icon at bounding box center [1341, 32] width 10 height 10
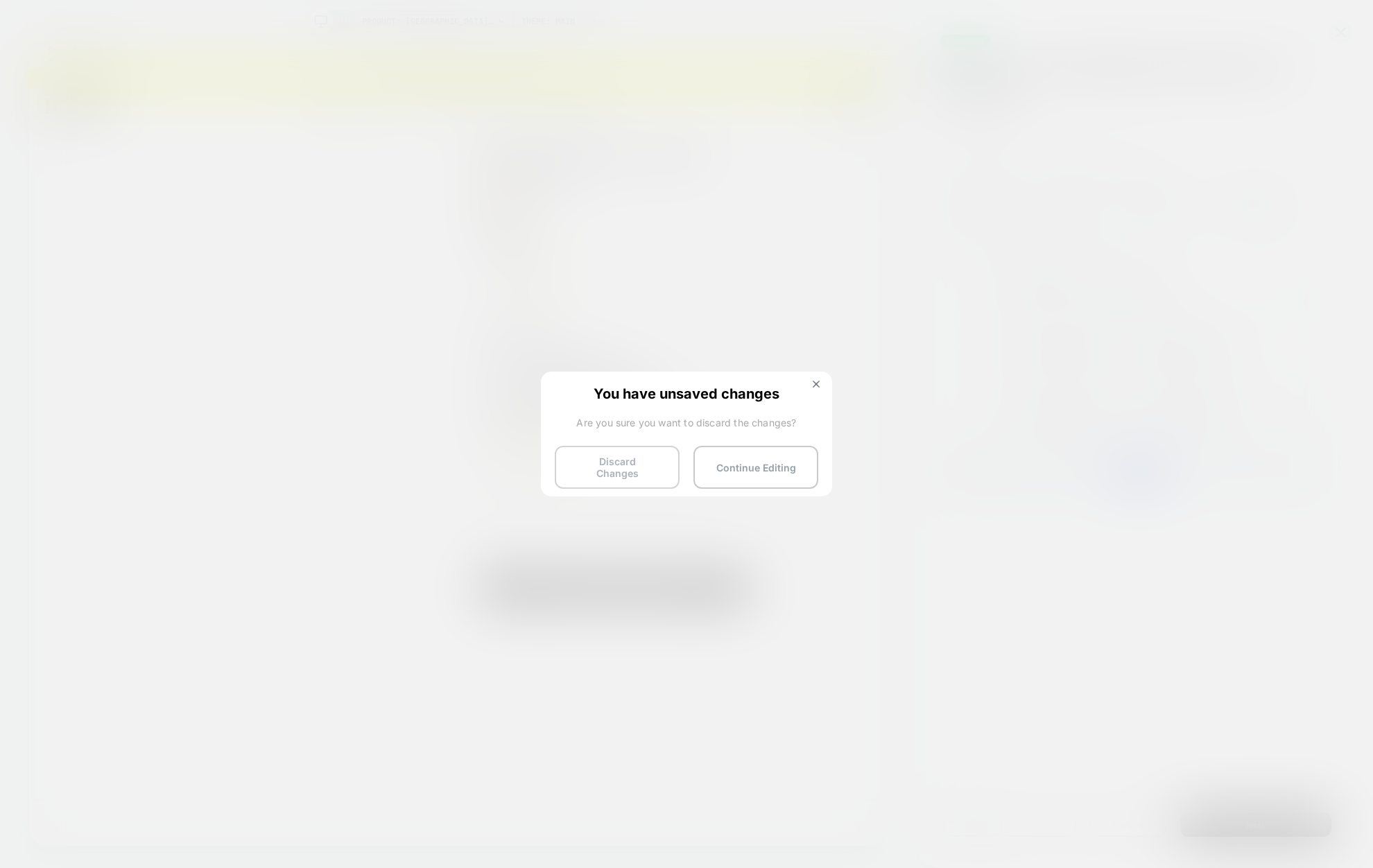
click at [596, 467] on button "Discard Changes" at bounding box center [617, 467] width 124 height 43
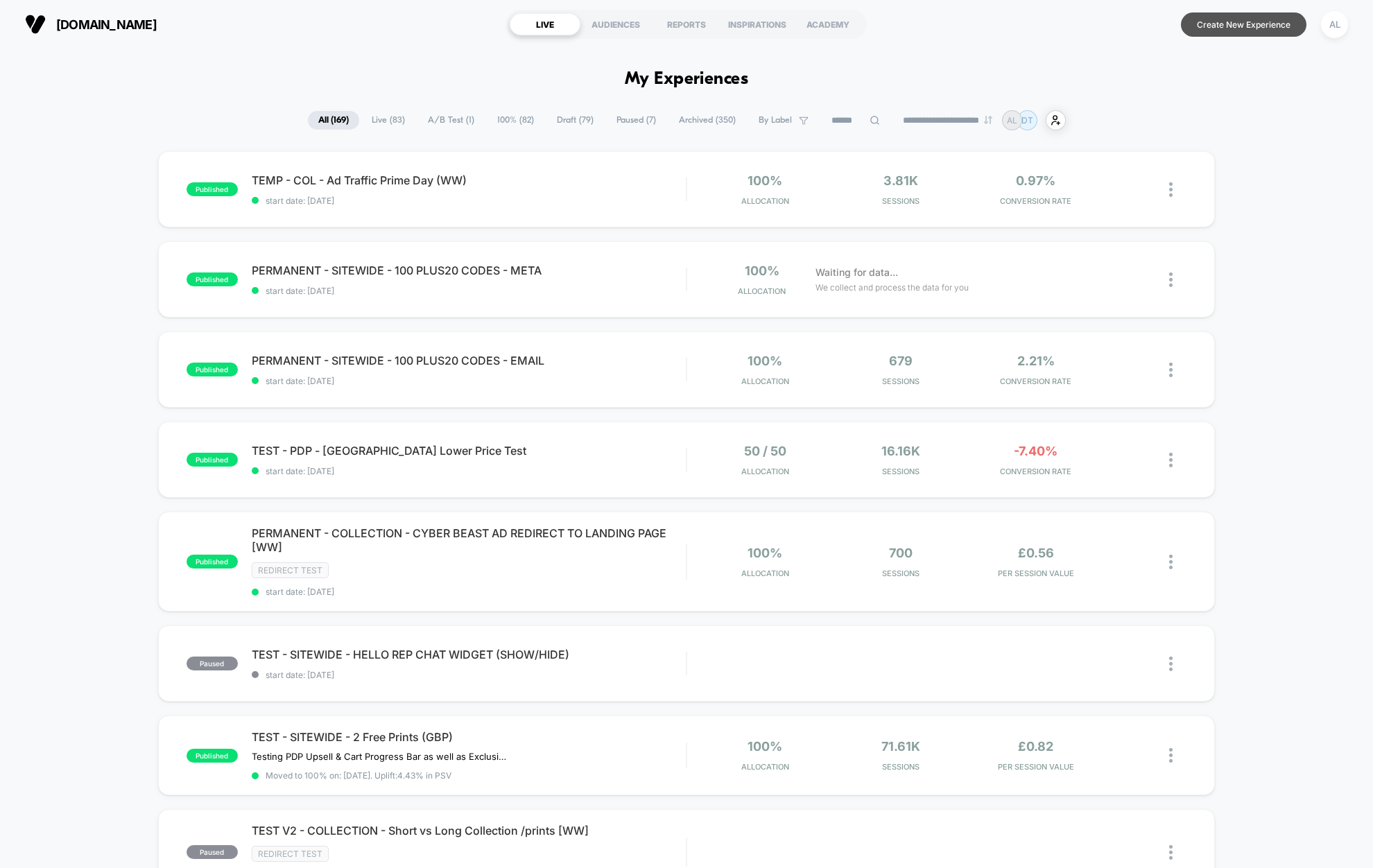
click at [1221, 25] on button "Create New Experience" at bounding box center [1243, 24] width 125 height 24
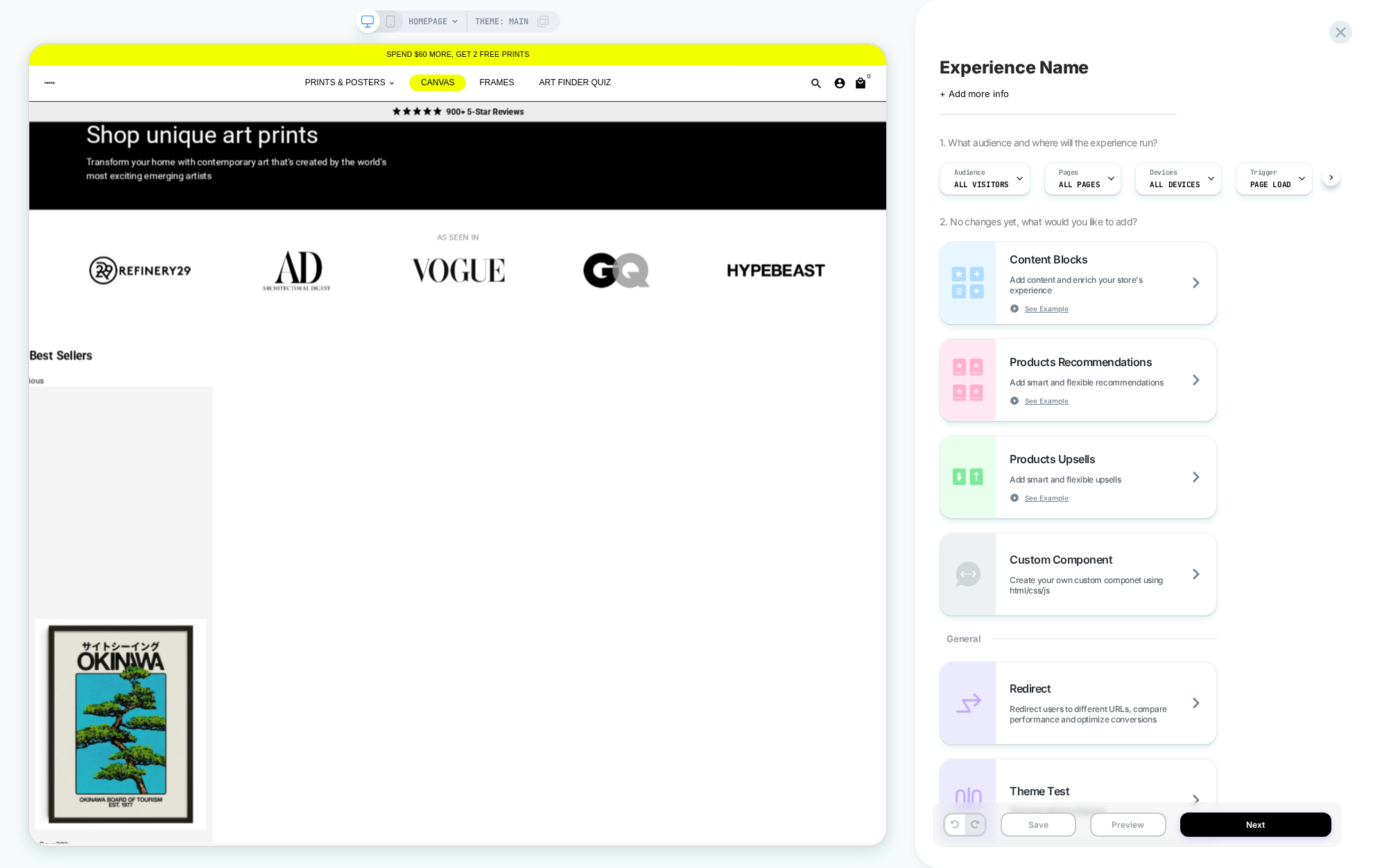
scroll to position [0, 1]
